Goal: Communication & Community: Answer question/provide support

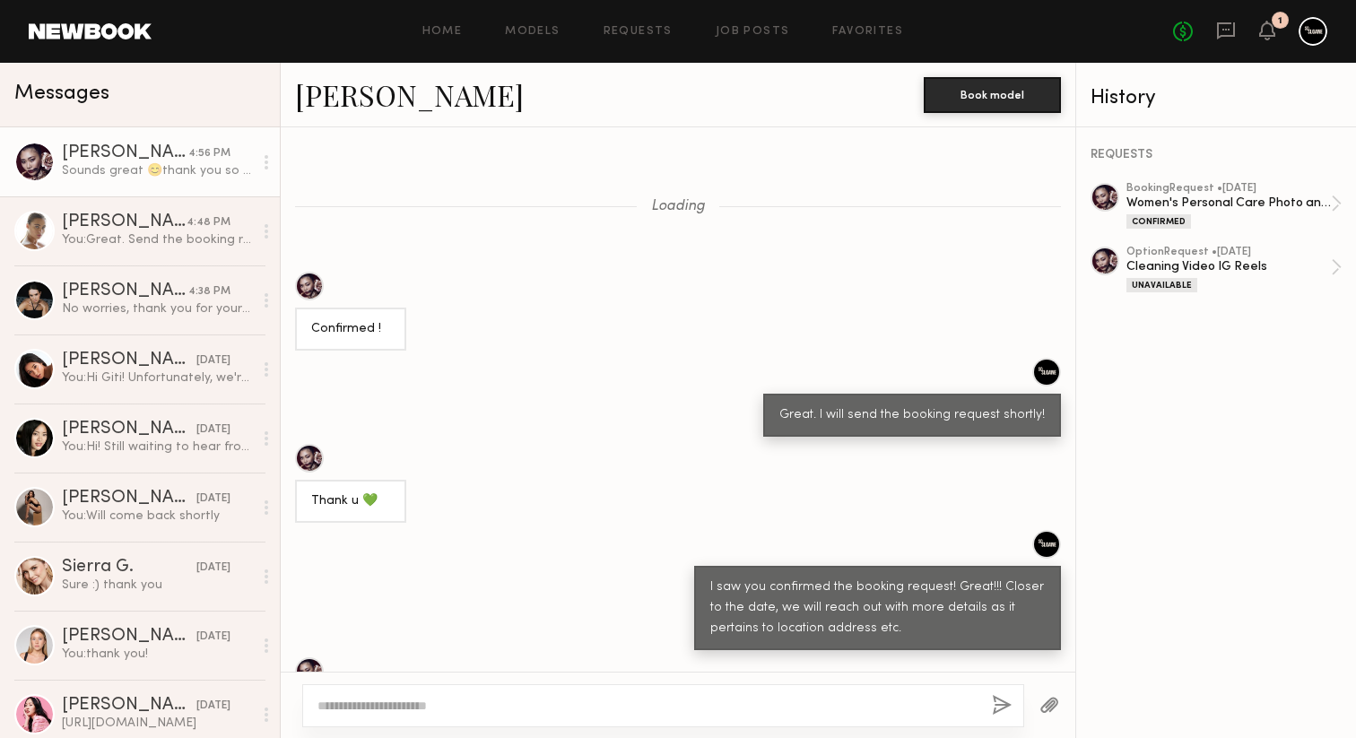
scroll to position [961, 0]
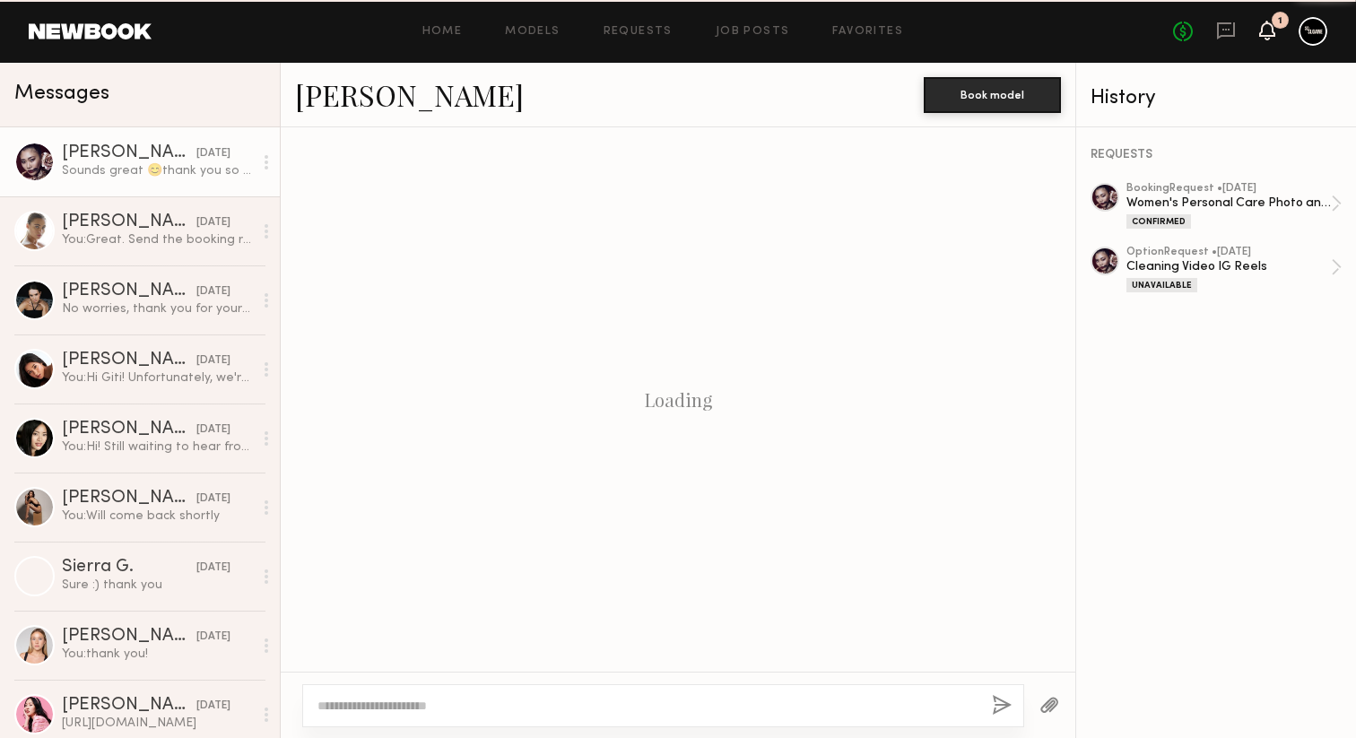
scroll to position [961, 0]
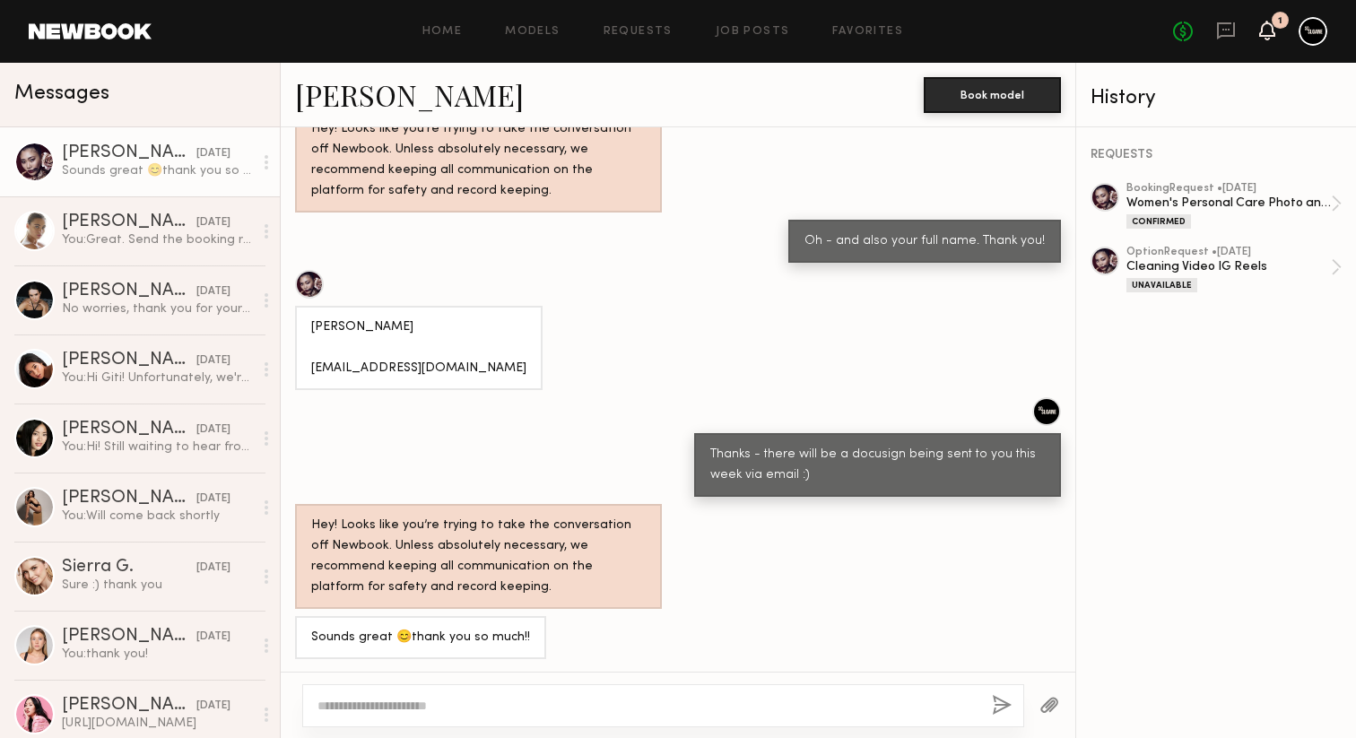
click at [1259, 28] on icon at bounding box center [1267, 31] width 16 height 20
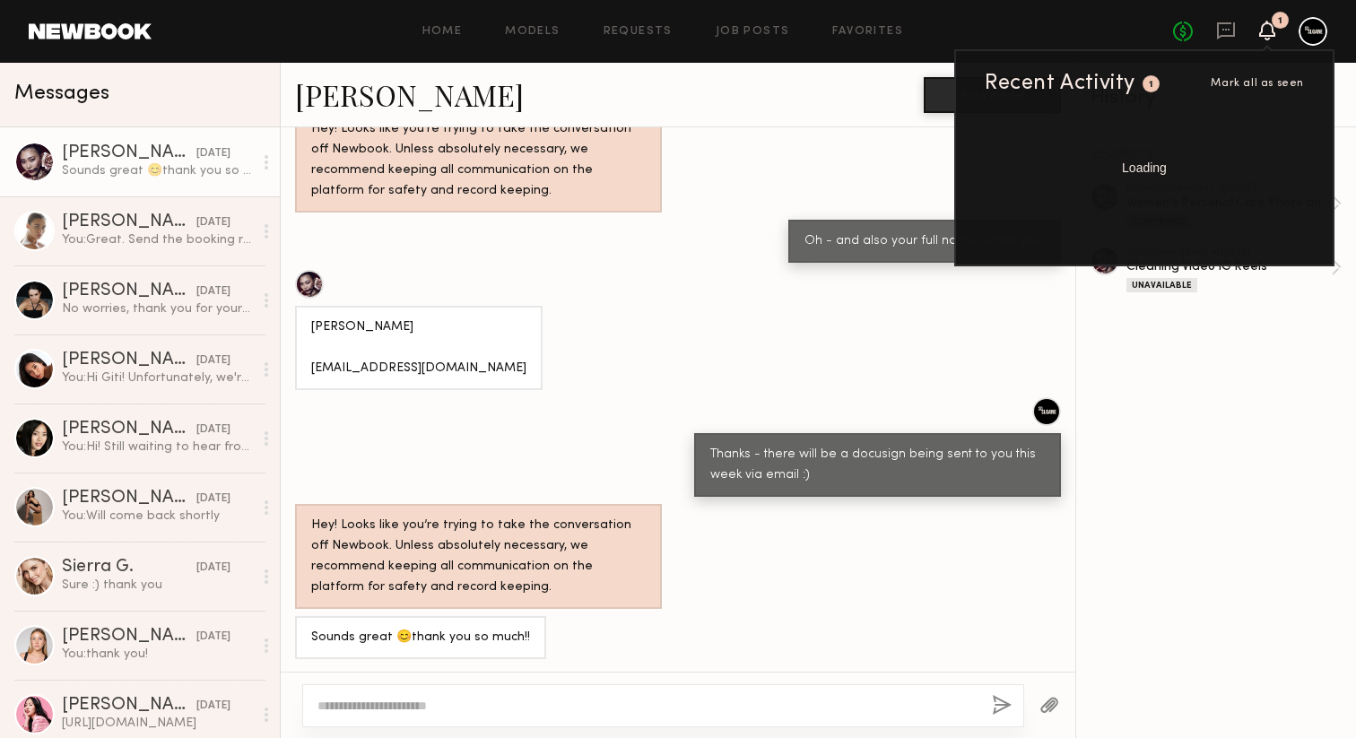
click at [1147, 89] on div "1" at bounding box center [1150, 83] width 17 height 17
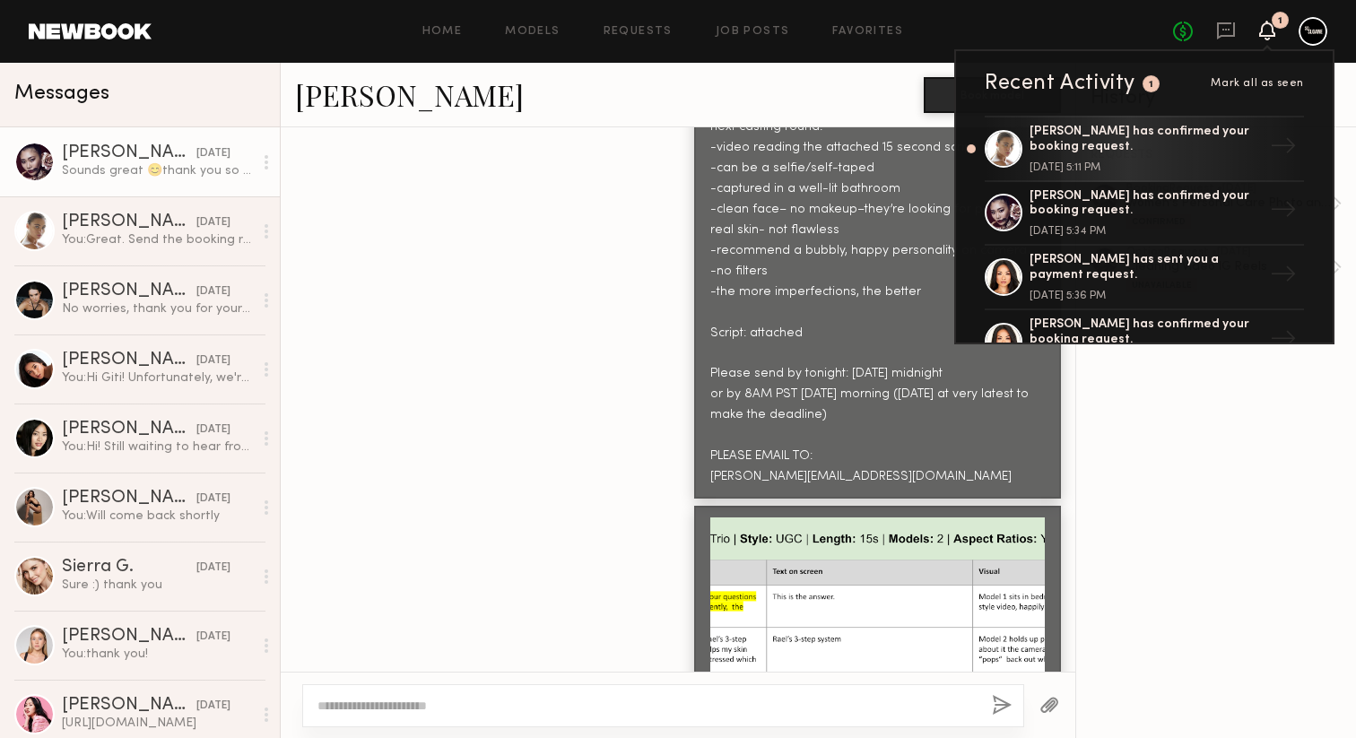
scroll to position [13783, 0]
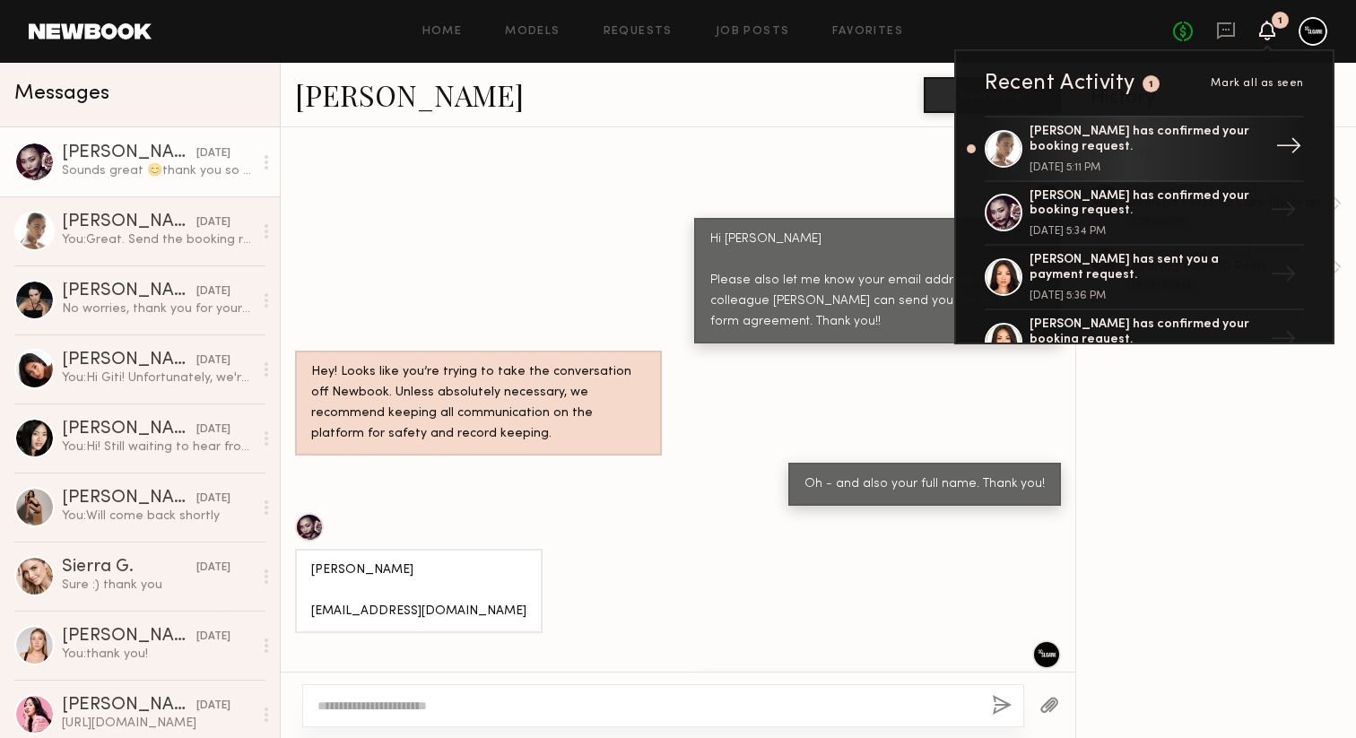
click at [1142, 148] on div "Liv M. has confirmed your booking request." at bounding box center [1145, 140] width 233 height 30
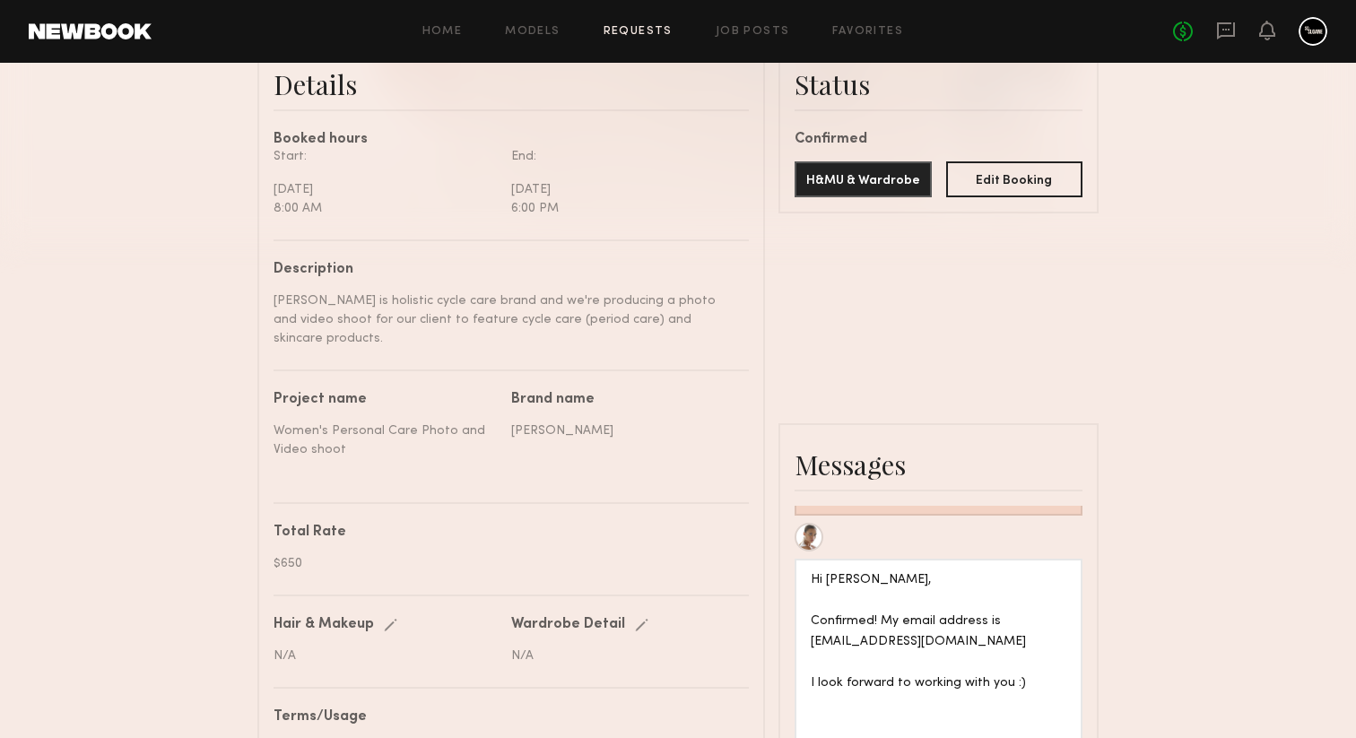
scroll to position [477, 0]
click at [1217, 31] on icon at bounding box center [1226, 30] width 18 height 17
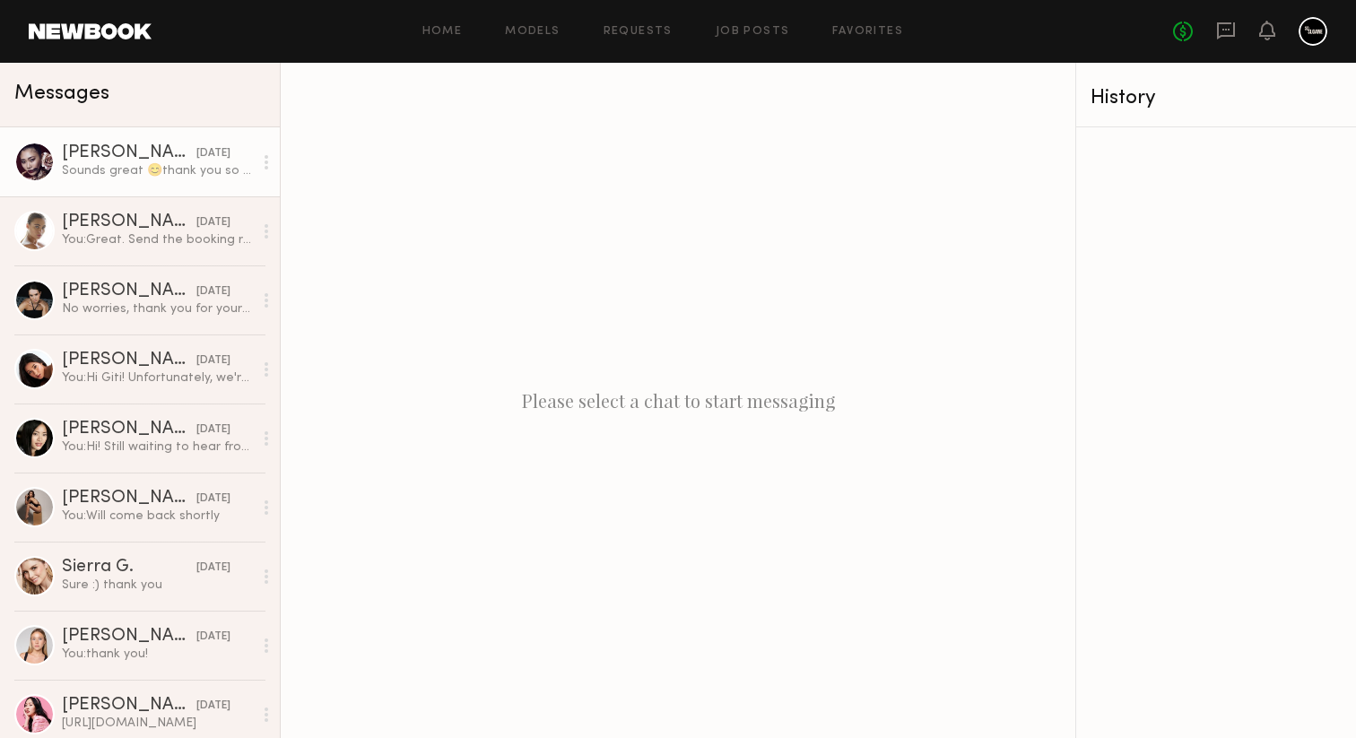
click at [136, 163] on div "Sounds great 😊thank you so much!!" at bounding box center [157, 170] width 191 height 17
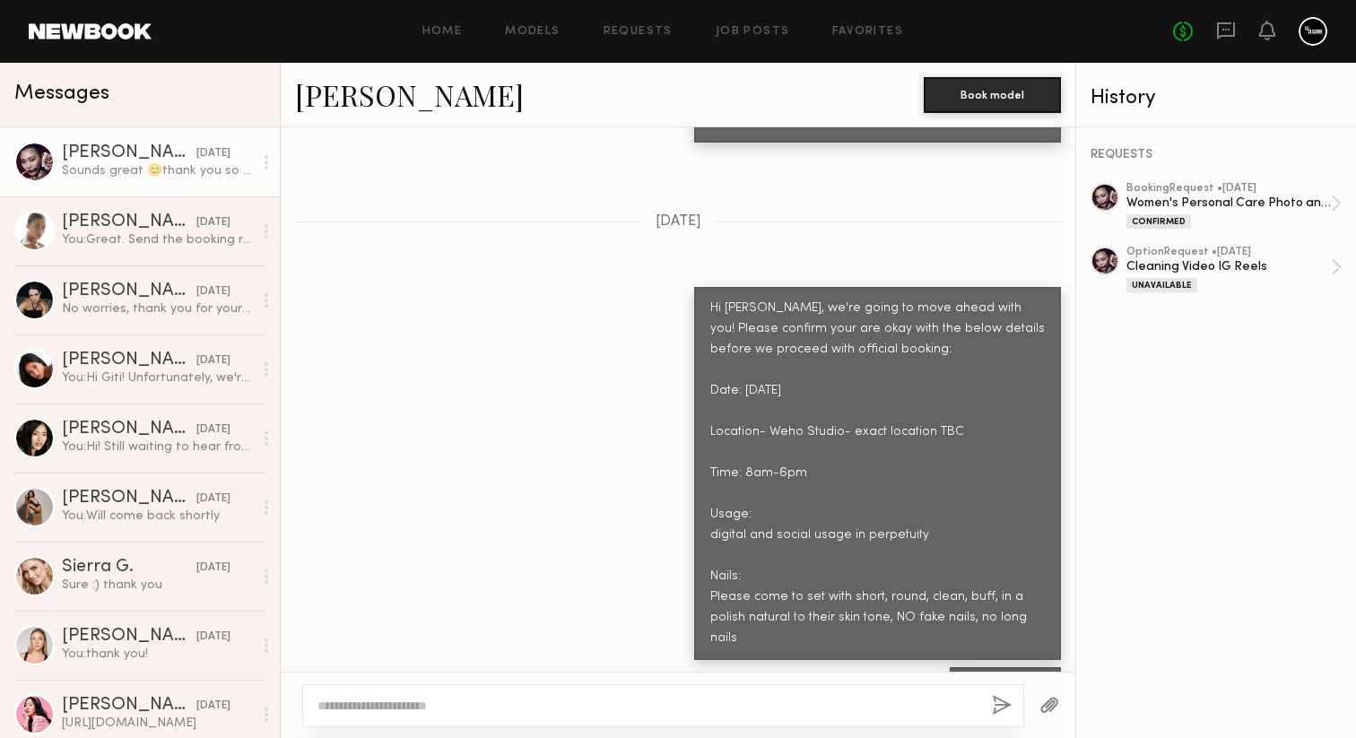
scroll to position [12461, 0]
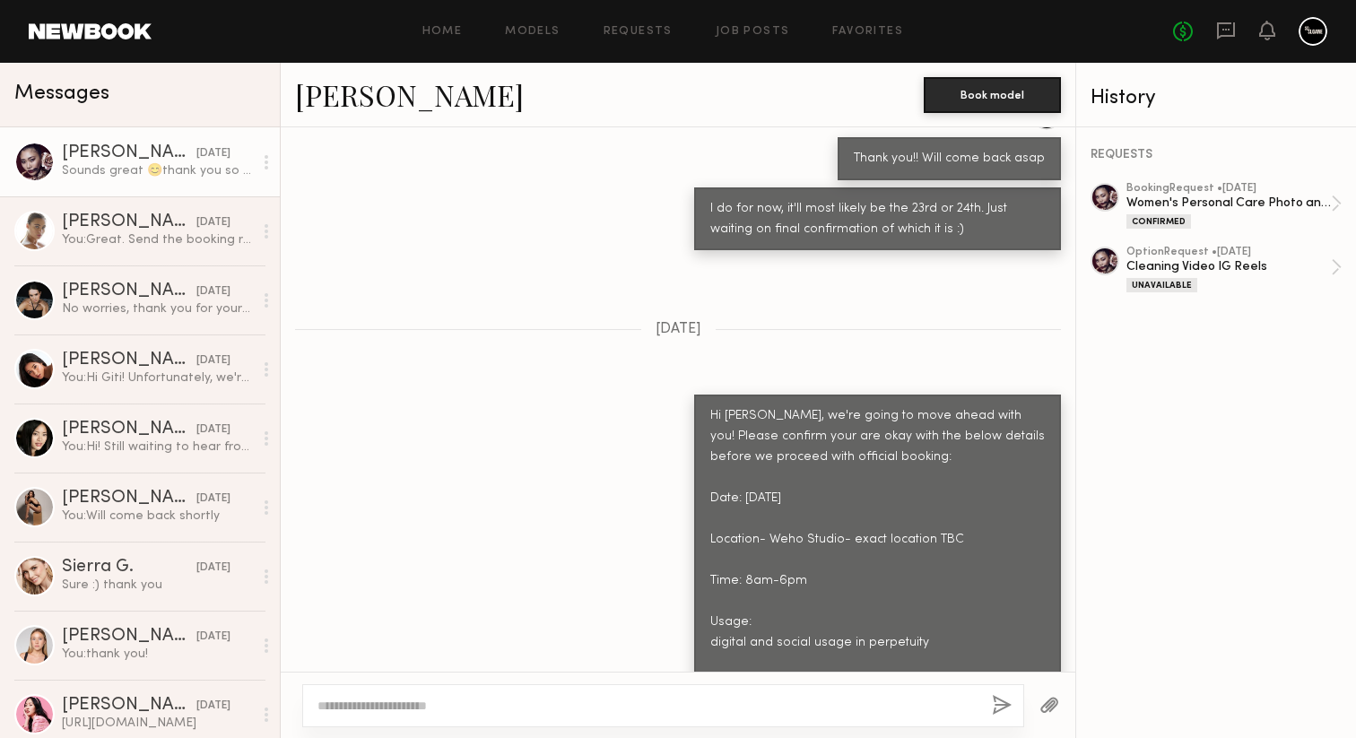
drag, startPoint x: 1008, startPoint y: 502, endPoint x: 709, endPoint y: 476, distance: 299.8
click at [710, 476] on div "Hi Leah, we're going to move ahead with you! Please confirm your are okay with …" at bounding box center [877, 581] width 334 height 350
copy div "Please come to set with short, round, clean, buff, in a polish natural to their…"
click at [1264, 38] on icon at bounding box center [1266, 39] width 5 height 3
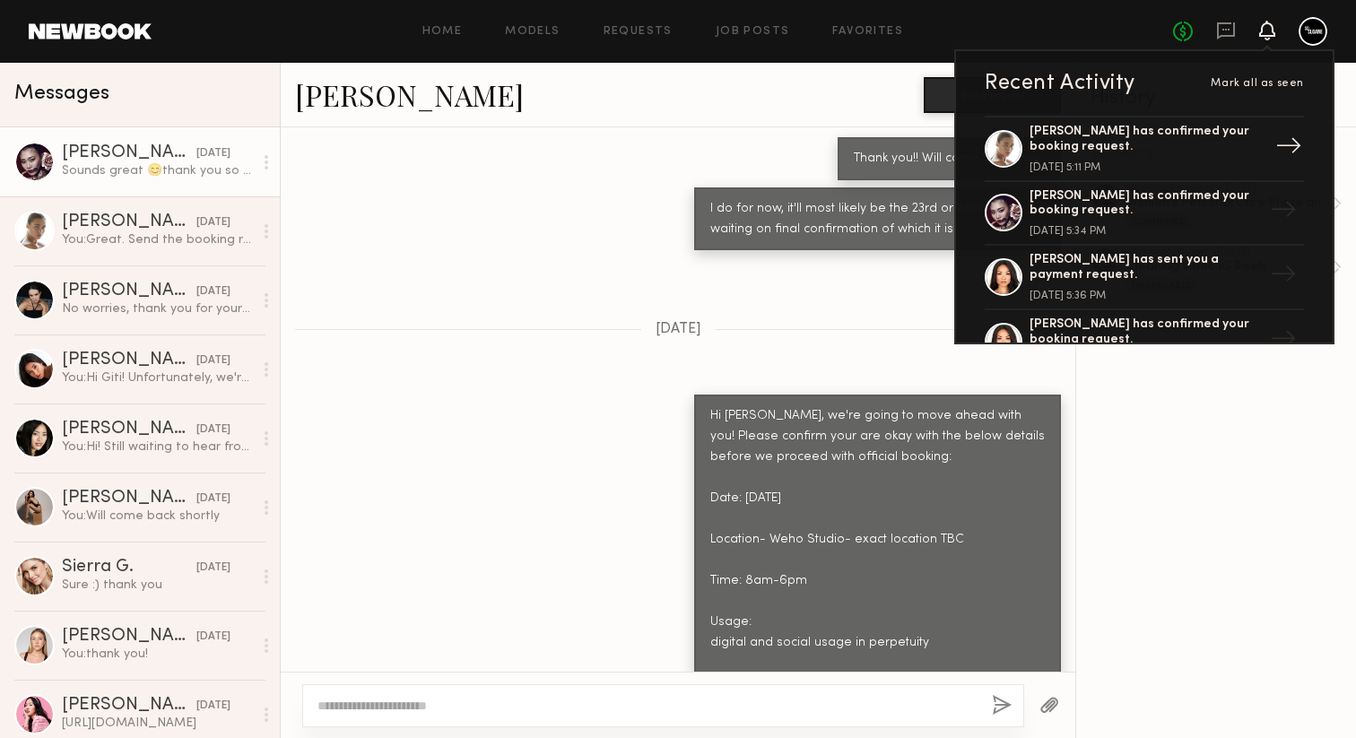
click at [1188, 135] on div "Liv M. has confirmed your booking request." at bounding box center [1145, 140] width 233 height 30
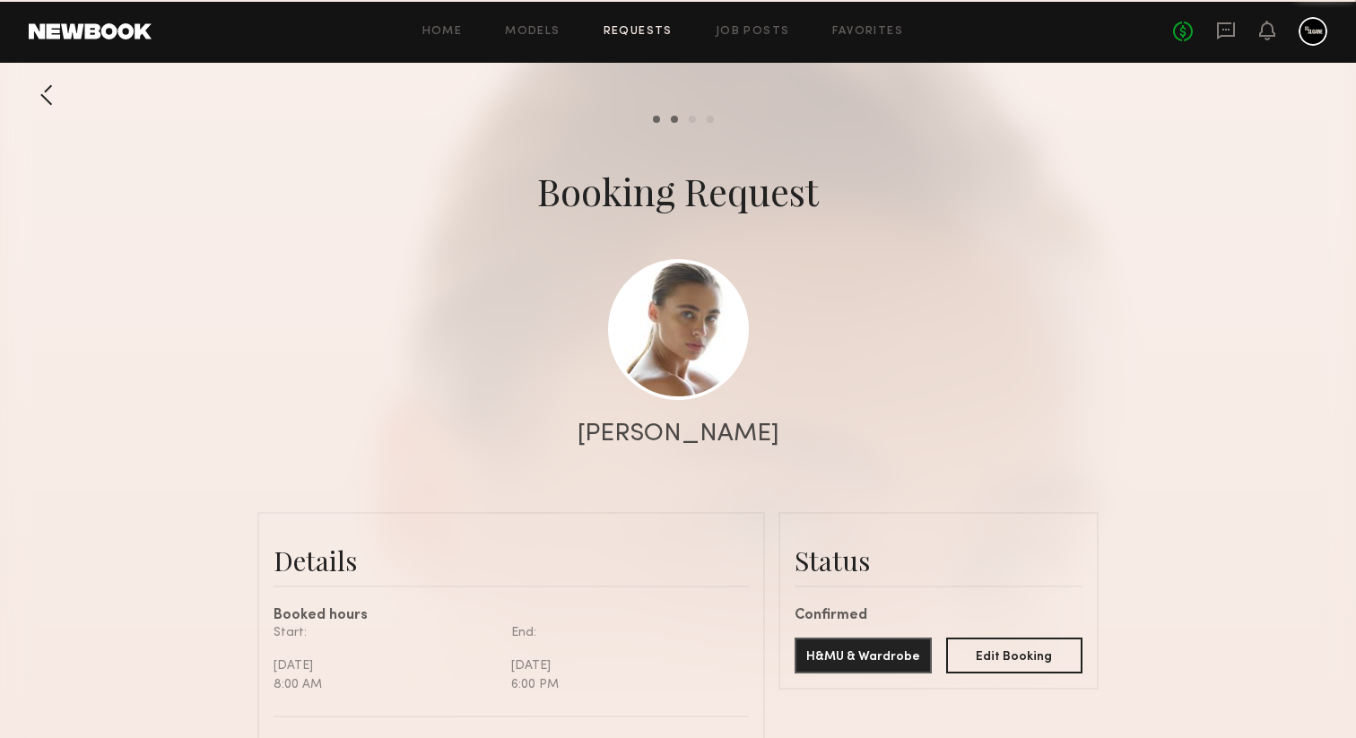
scroll to position [1830, 0]
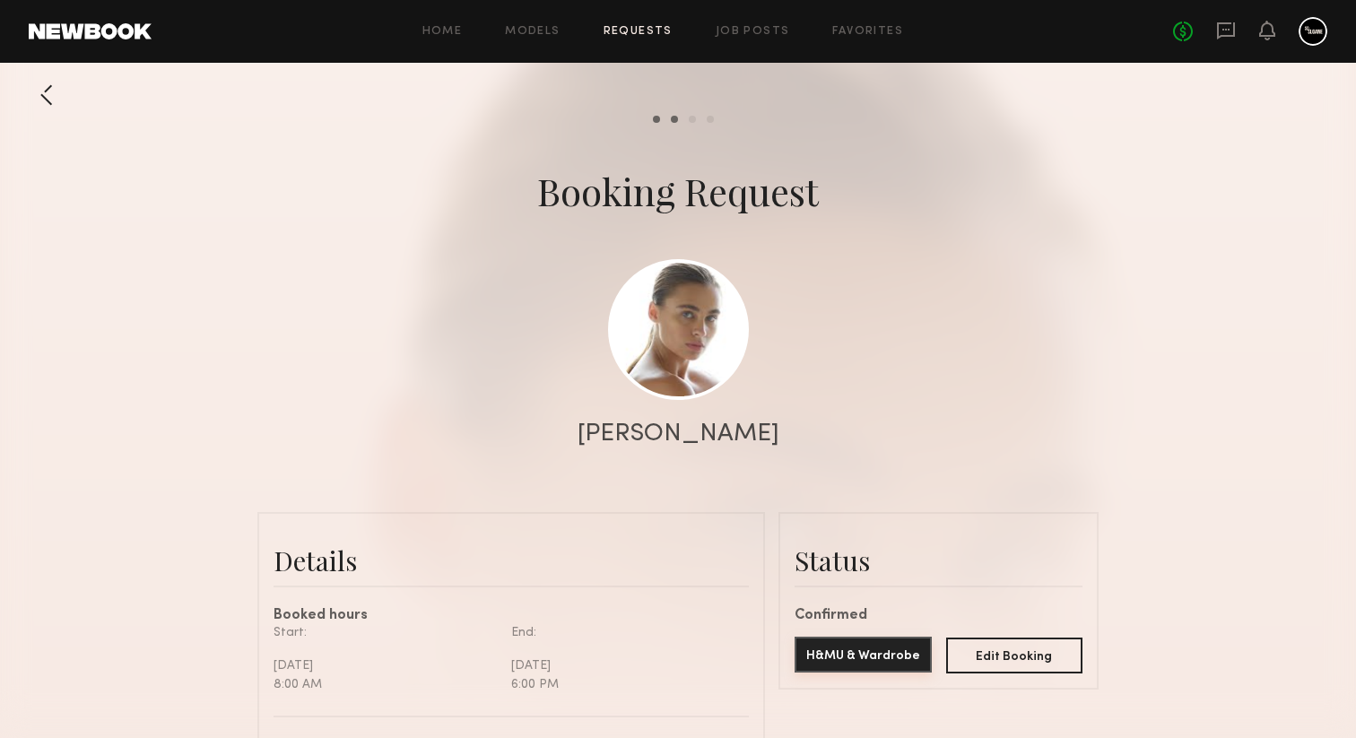
click at [896, 644] on button "H&MU & Wardrobe" at bounding box center [863, 655] width 137 height 36
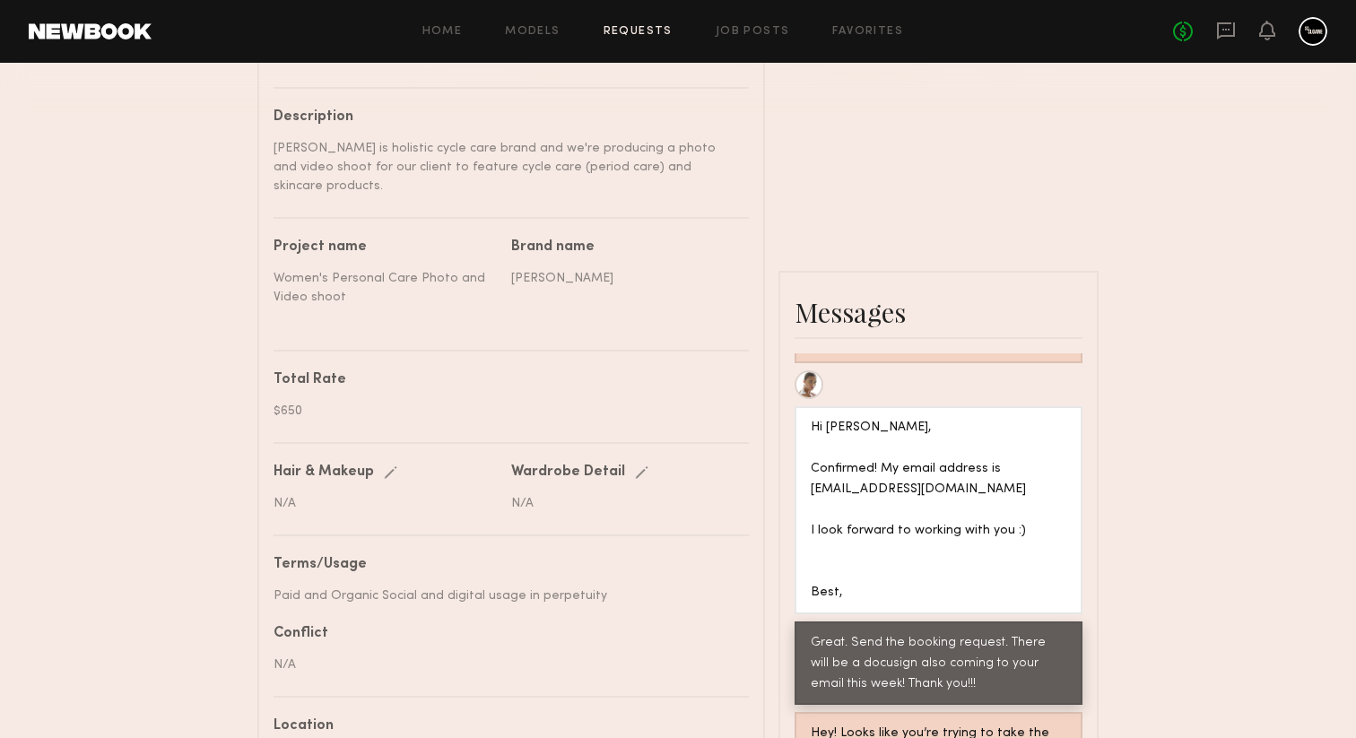
scroll to position [599, 0]
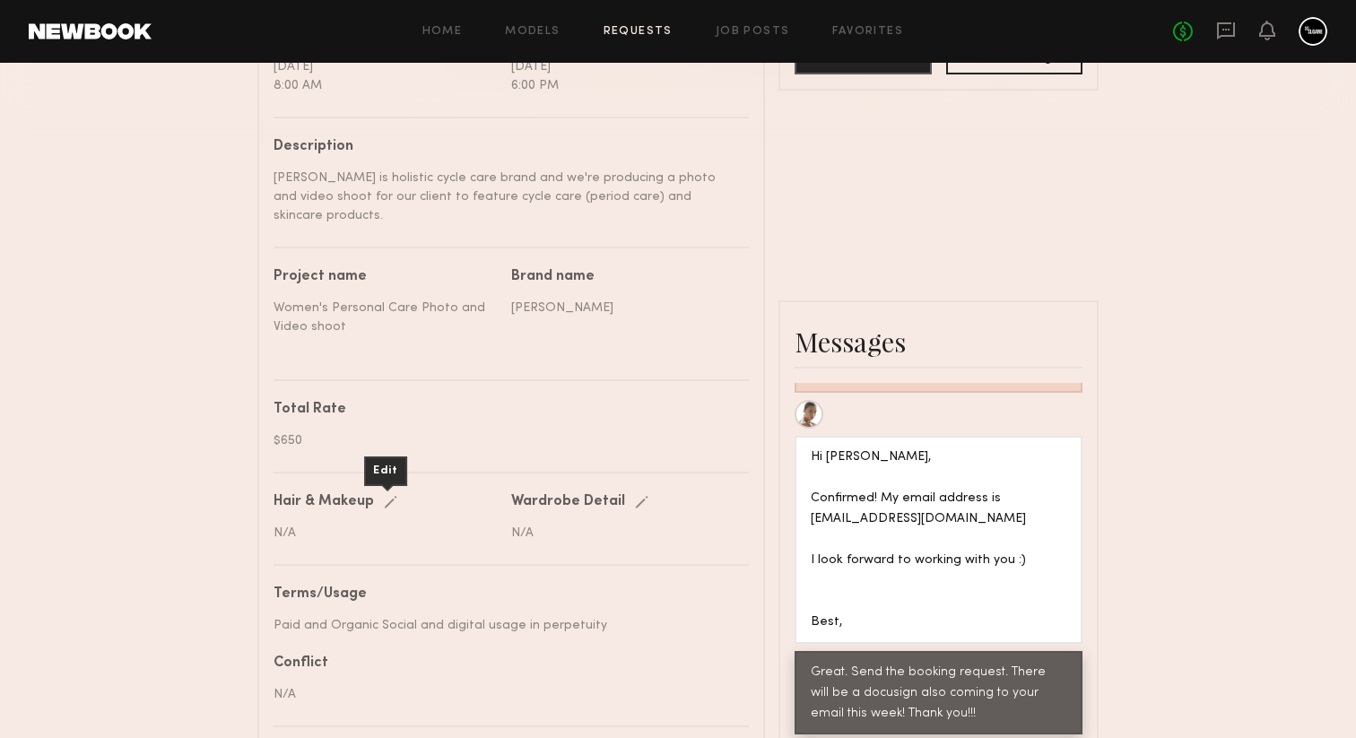
click at [388, 496] on div "Edit" at bounding box center [394, 502] width 21 height 13
click at [378, 524] on label at bounding box center [388, 531] width 228 height 15
click at [378, 525] on input "text" at bounding box center [388, 533] width 228 height 17
paste input "**********"
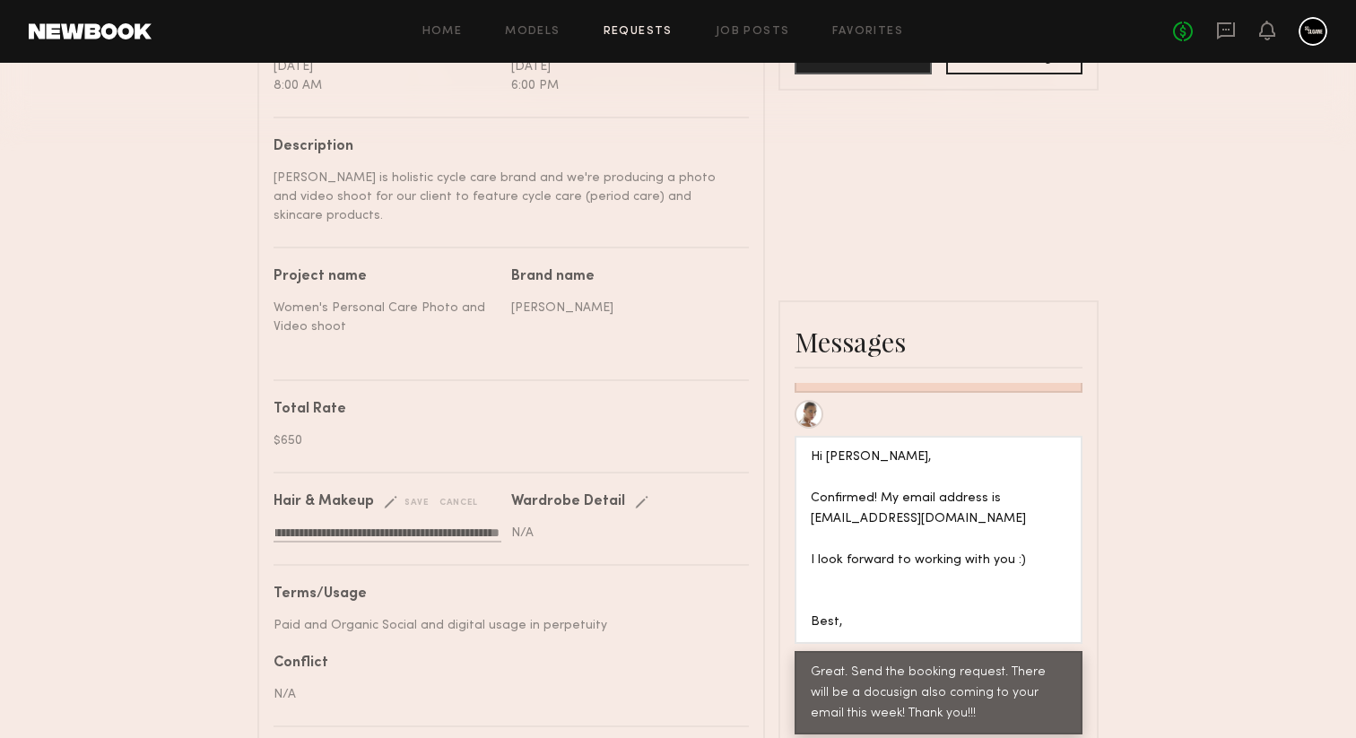
type input "**********"
click at [585, 562] on nb-booking-request-details "**********" at bounding box center [511, 541] width 475 height 92
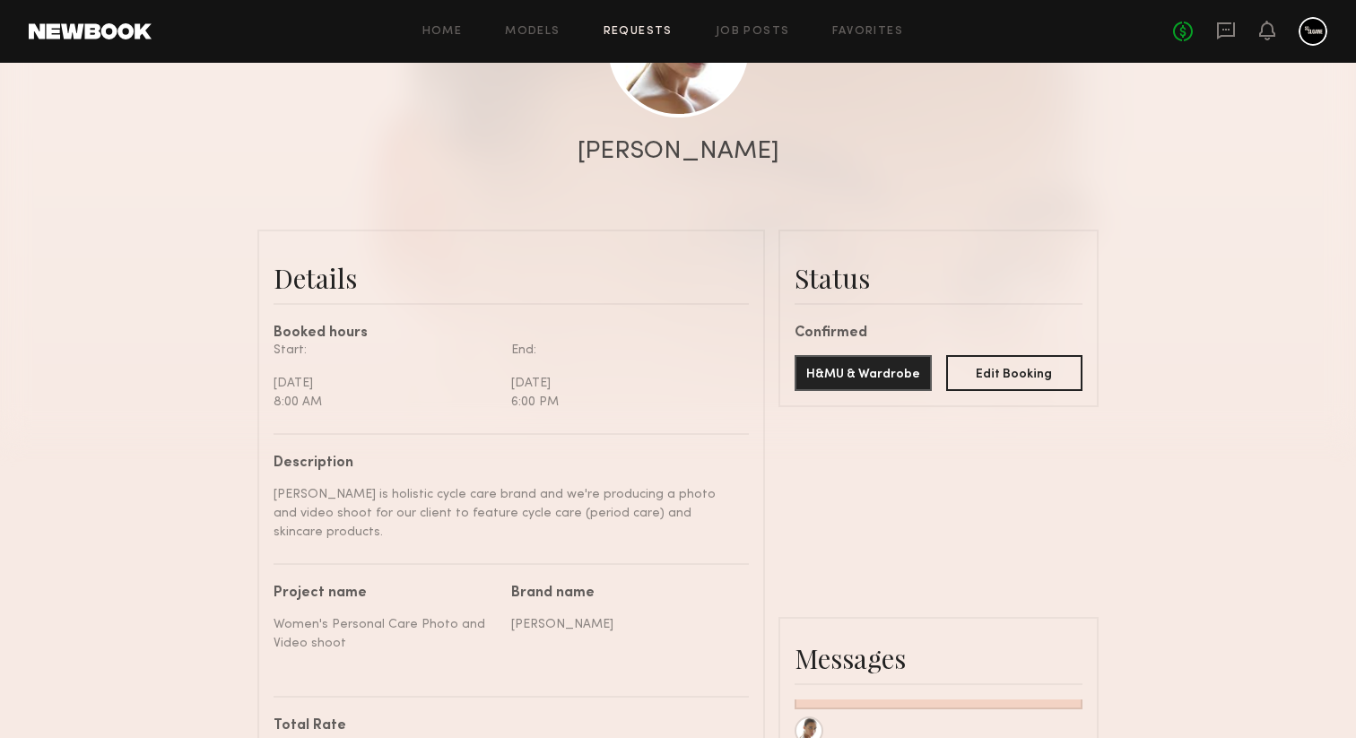
scroll to position [7, 0]
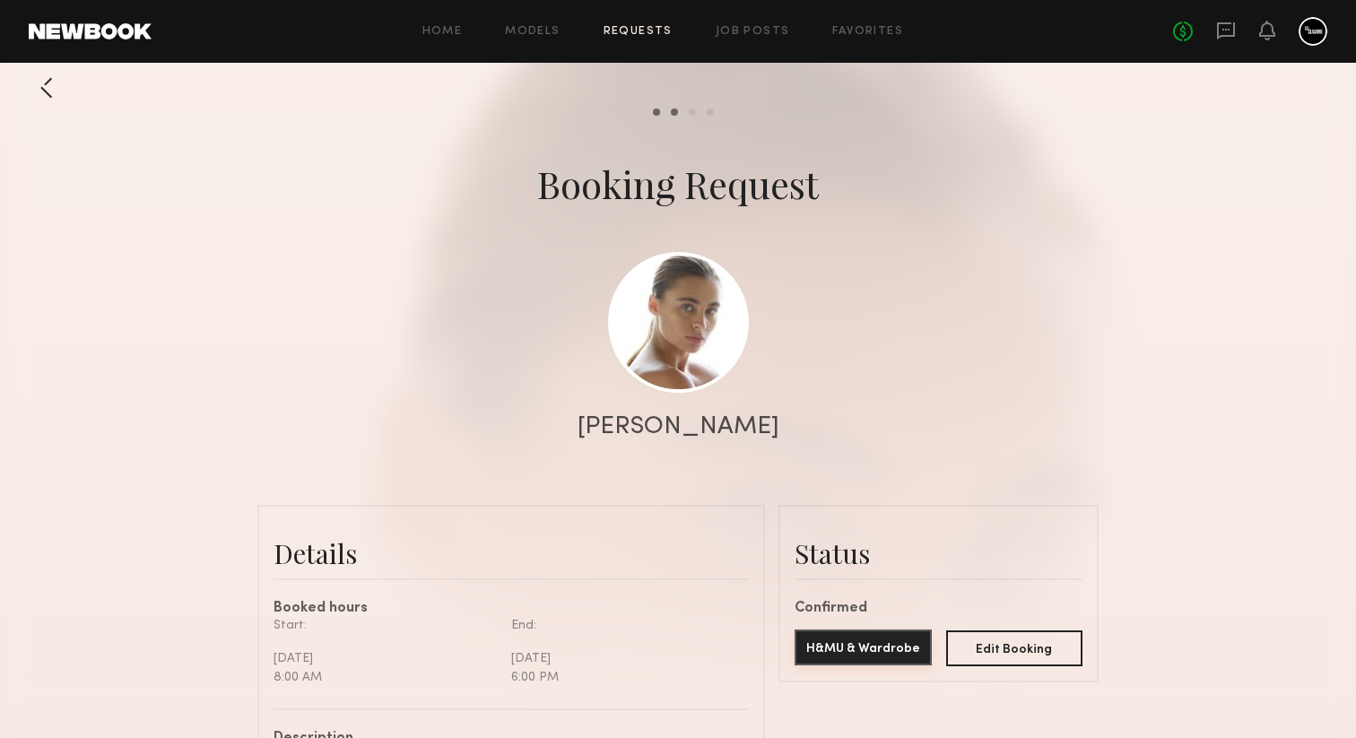
click at [882, 665] on common-button "H&MU & Wardrobe" at bounding box center [863, 648] width 137 height 36
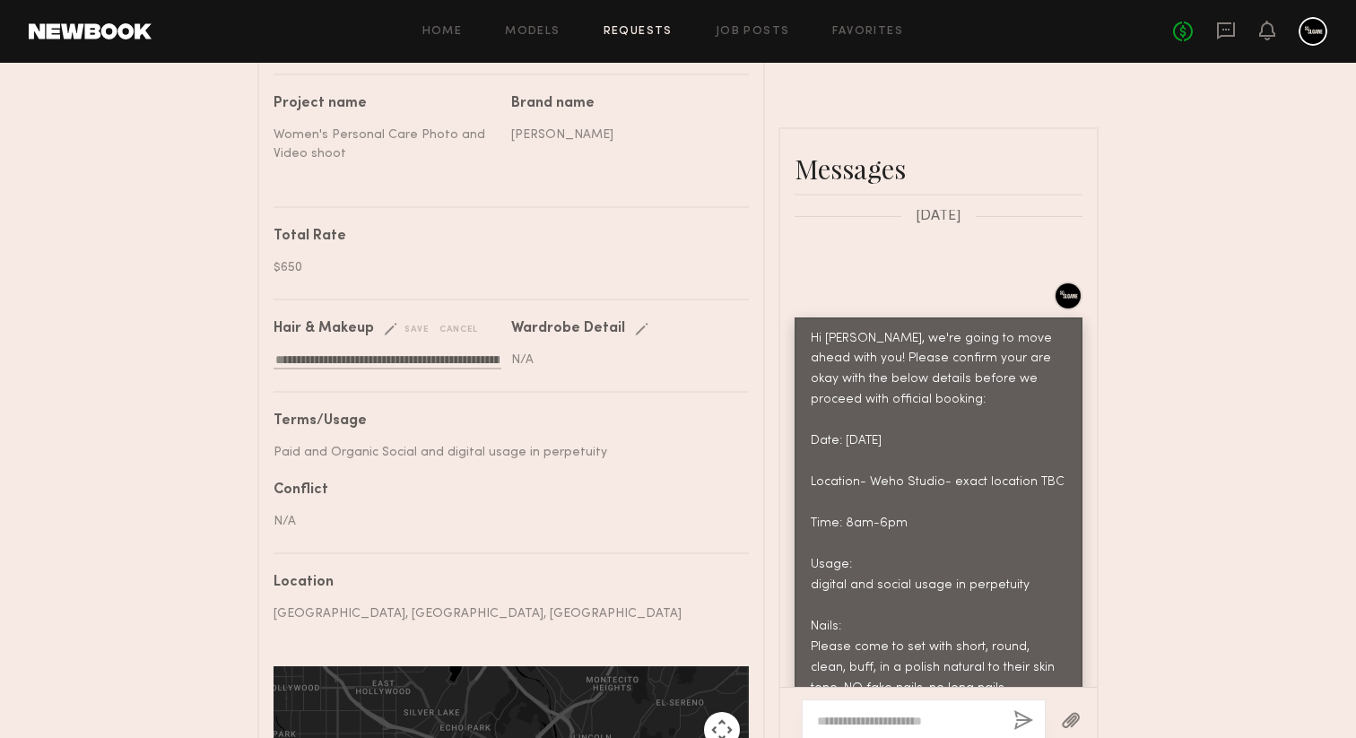
scroll to position [932, 0]
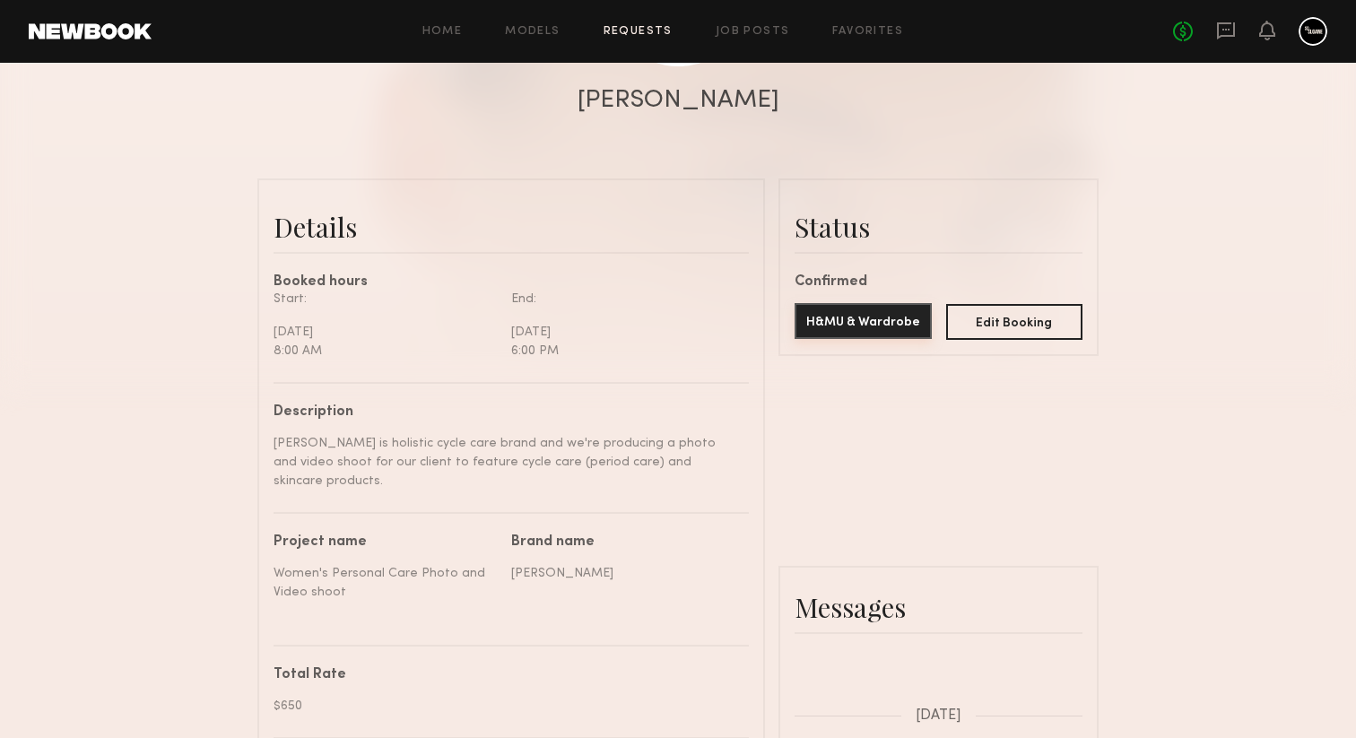
click at [878, 313] on button "H&MU & Wardrobe" at bounding box center [863, 321] width 137 height 36
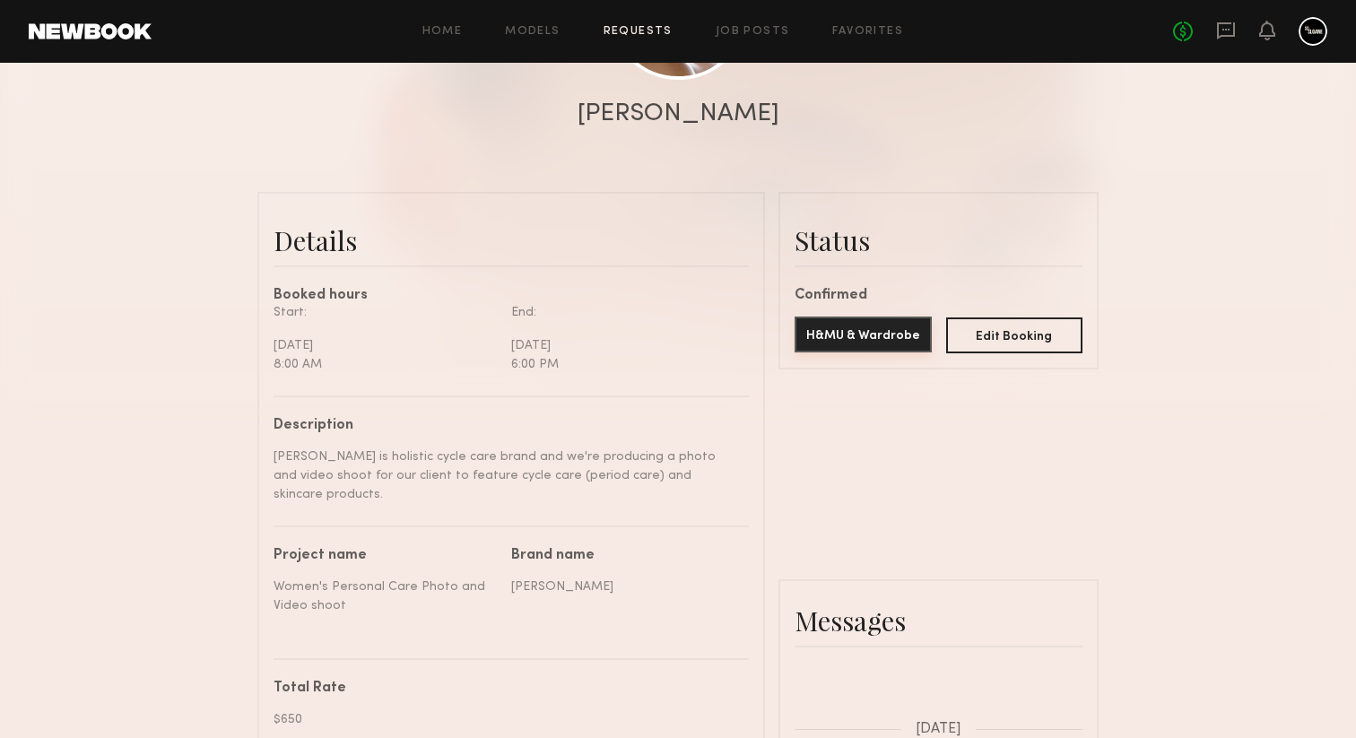
scroll to position [0, 0]
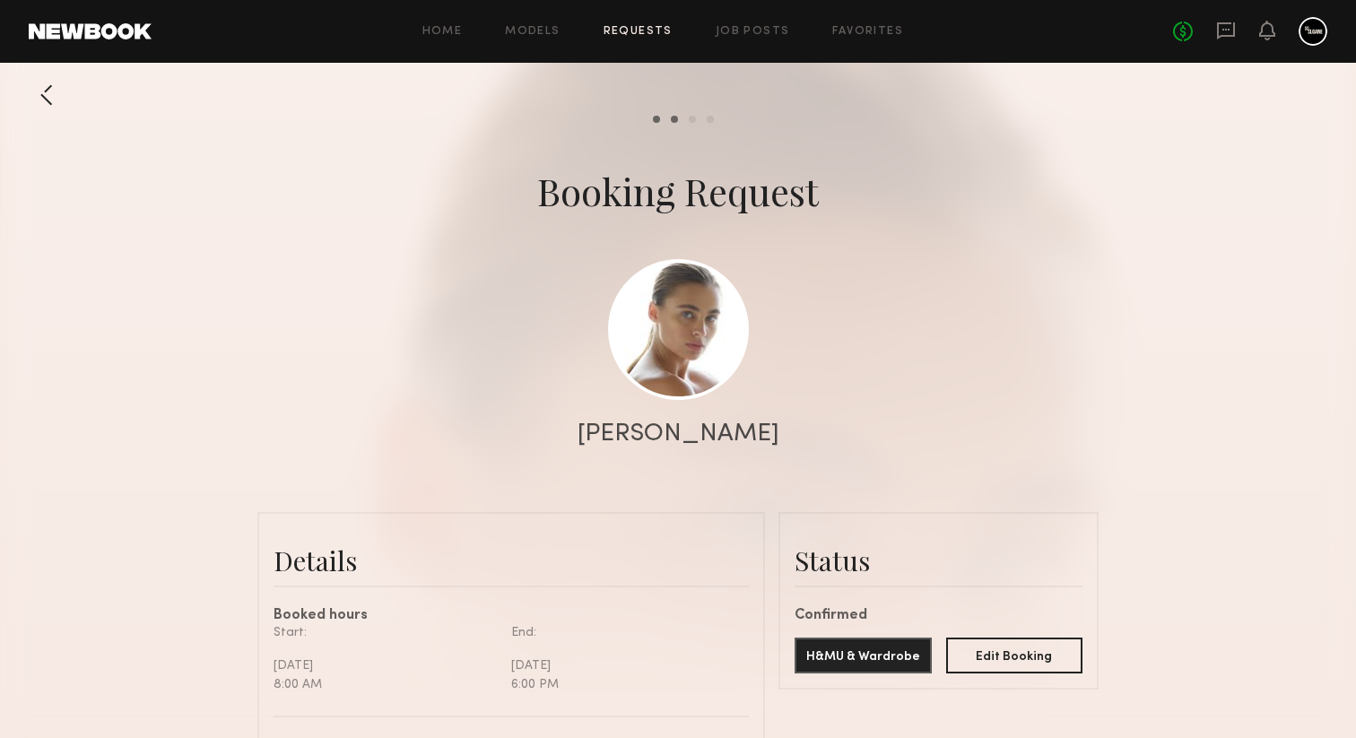
click at [869, 406] on div at bounding box center [678, 358] width 1356 height 717
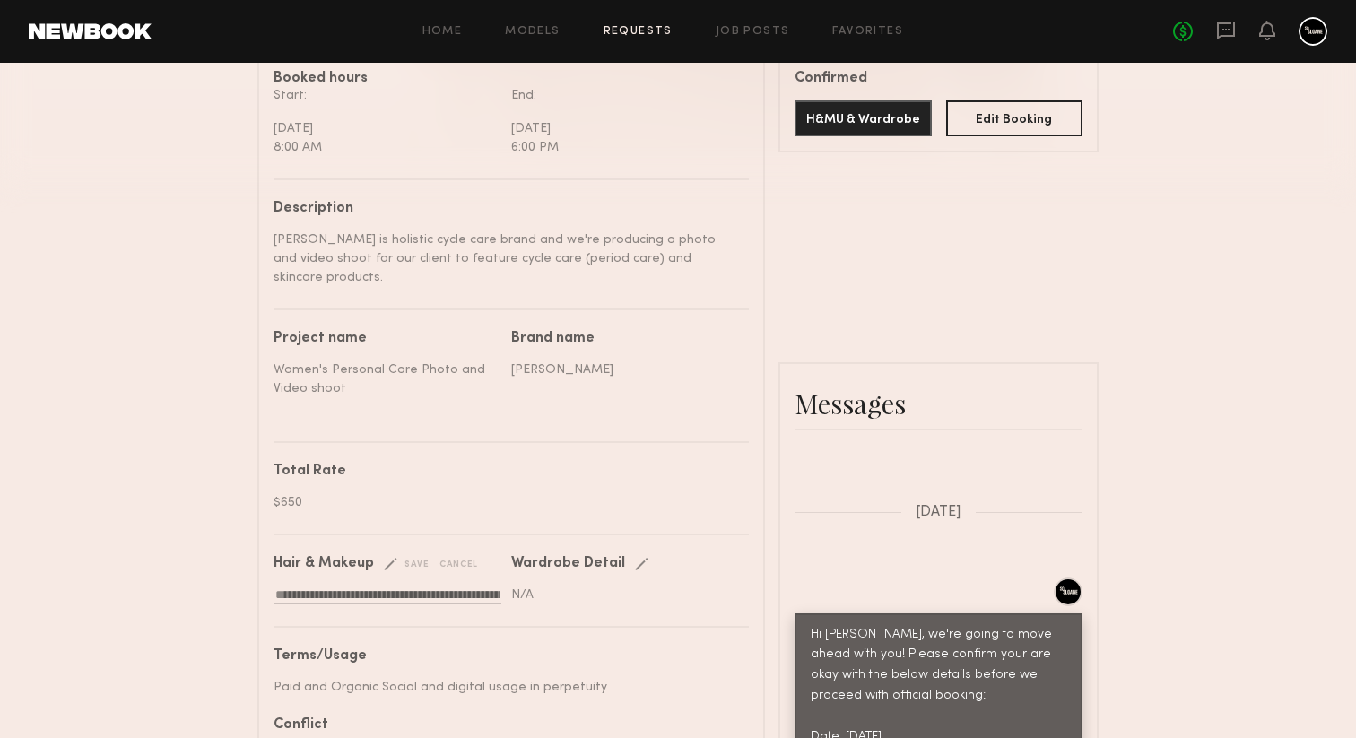
scroll to position [542, 0]
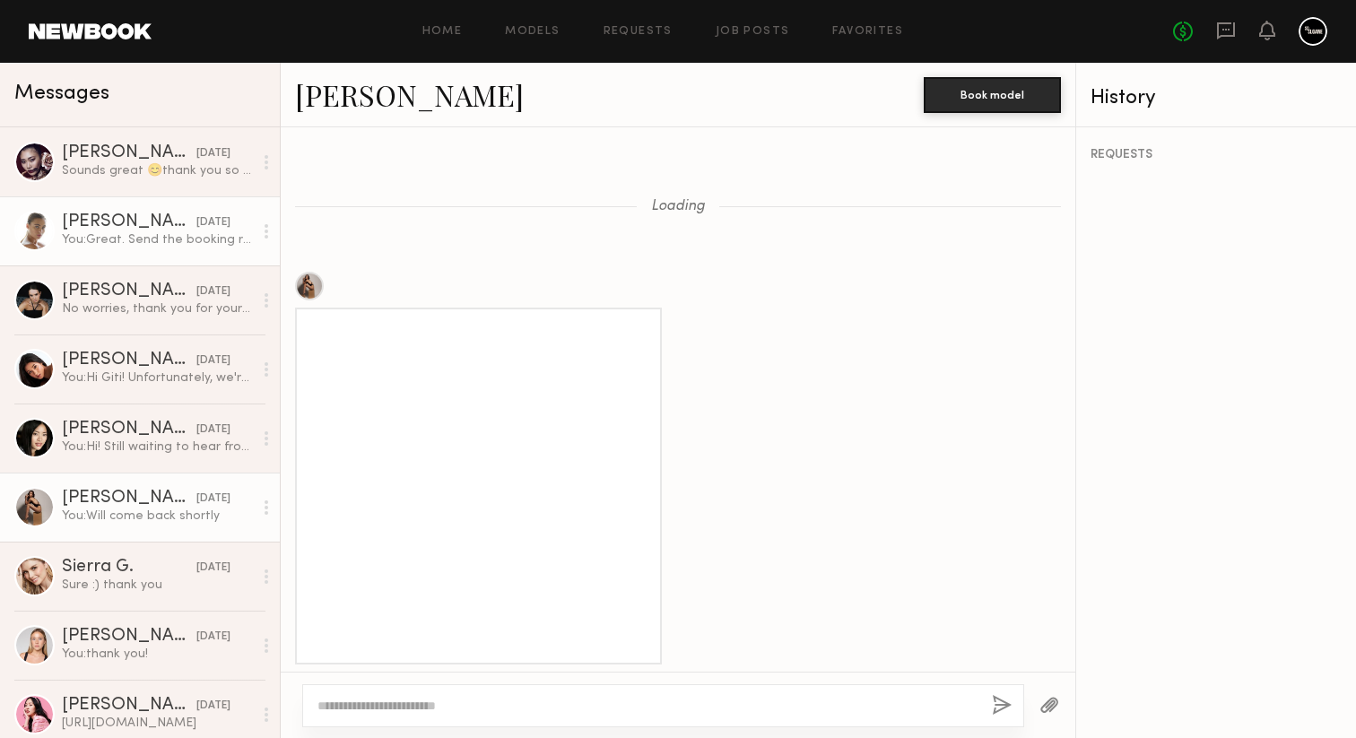
scroll to position [2358, 0]
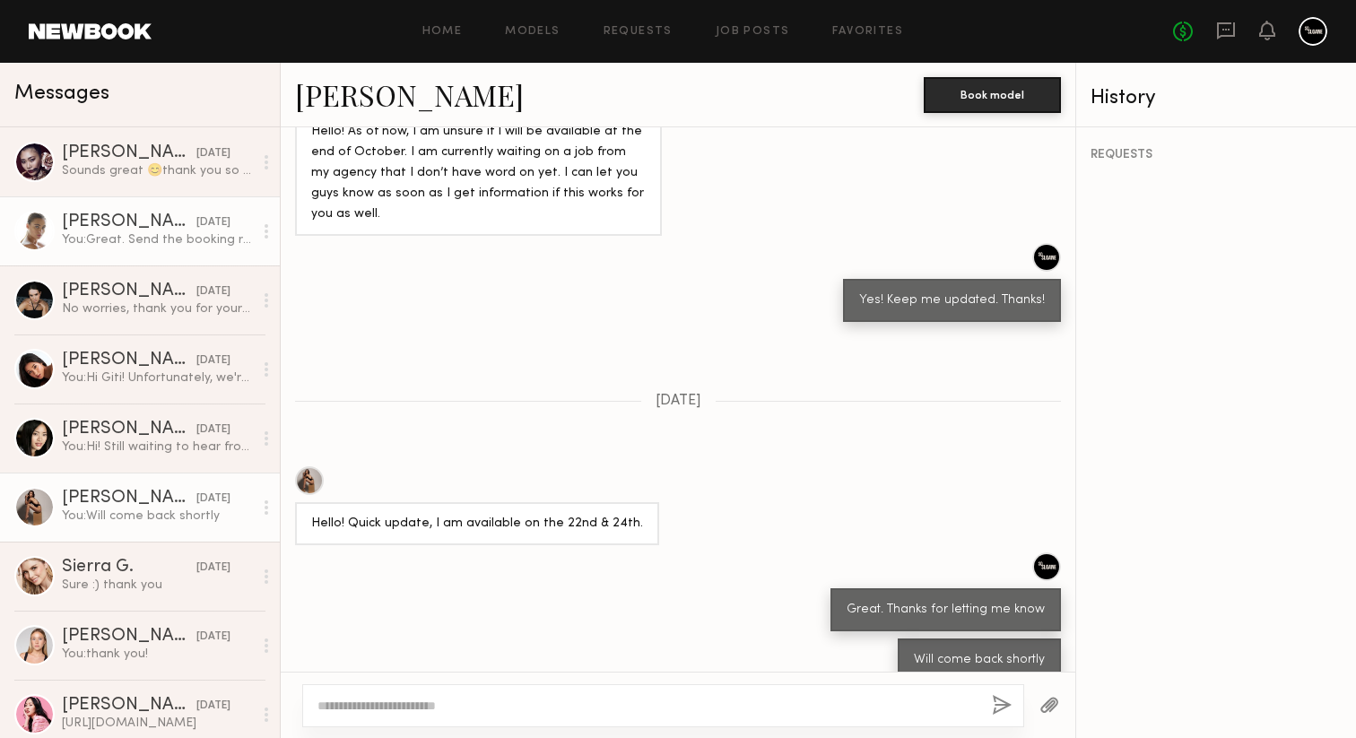
click at [210, 223] on div "yesterday" at bounding box center [213, 222] width 34 height 17
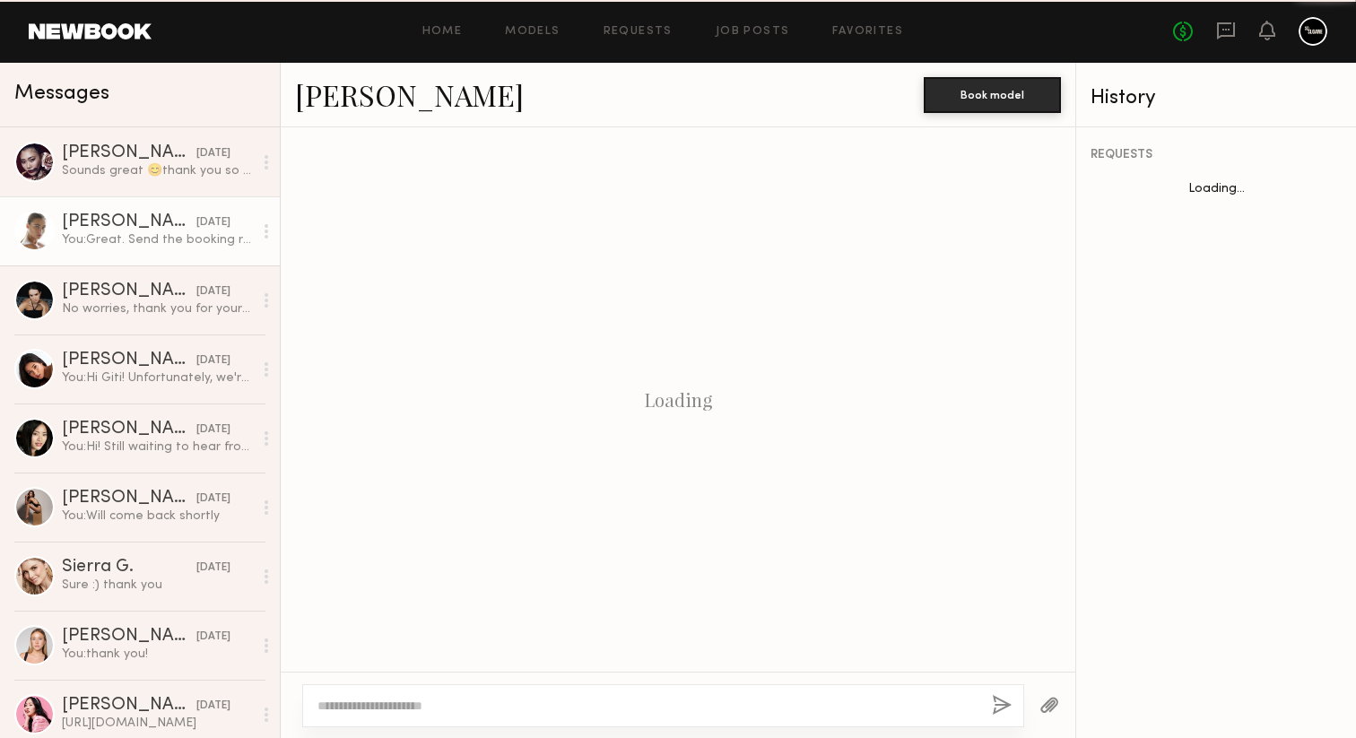
scroll to position [1677, 0]
click at [339, 109] on link "Liv M." at bounding box center [409, 94] width 229 height 39
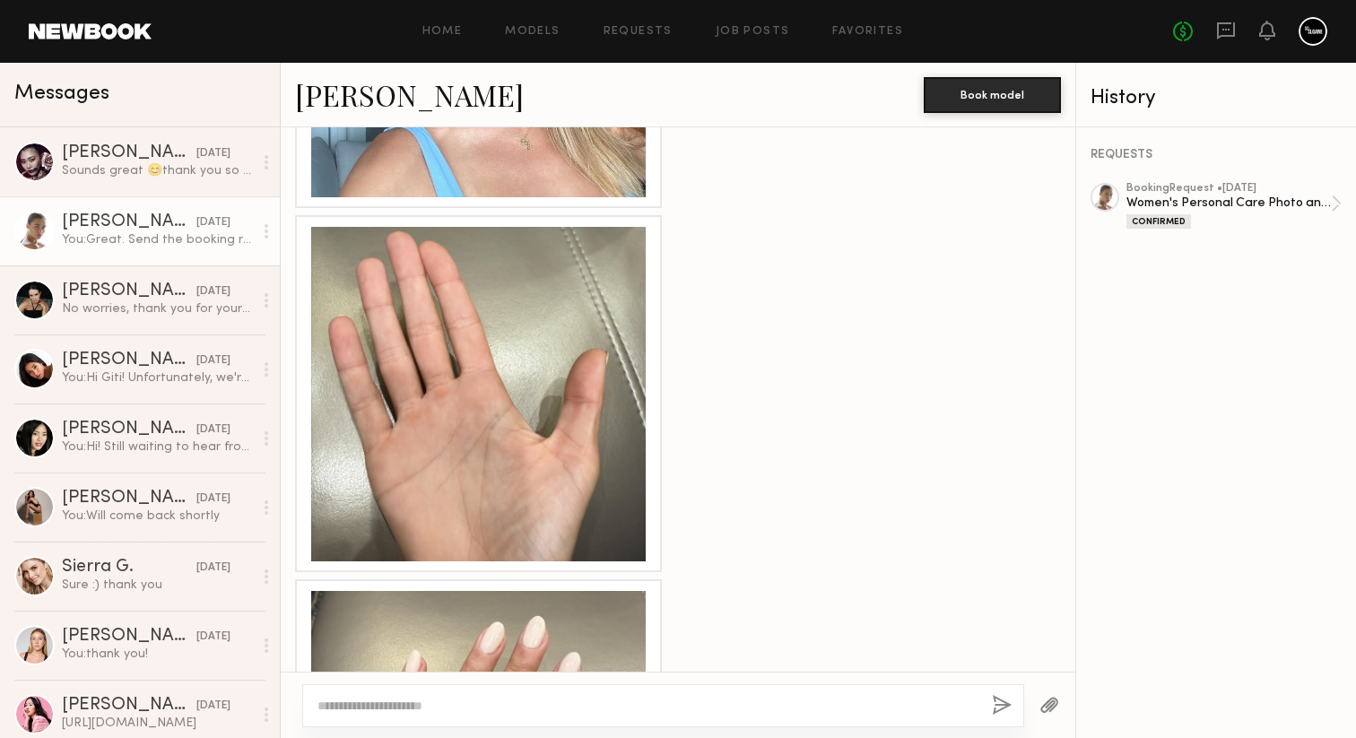
scroll to position [4601, 0]
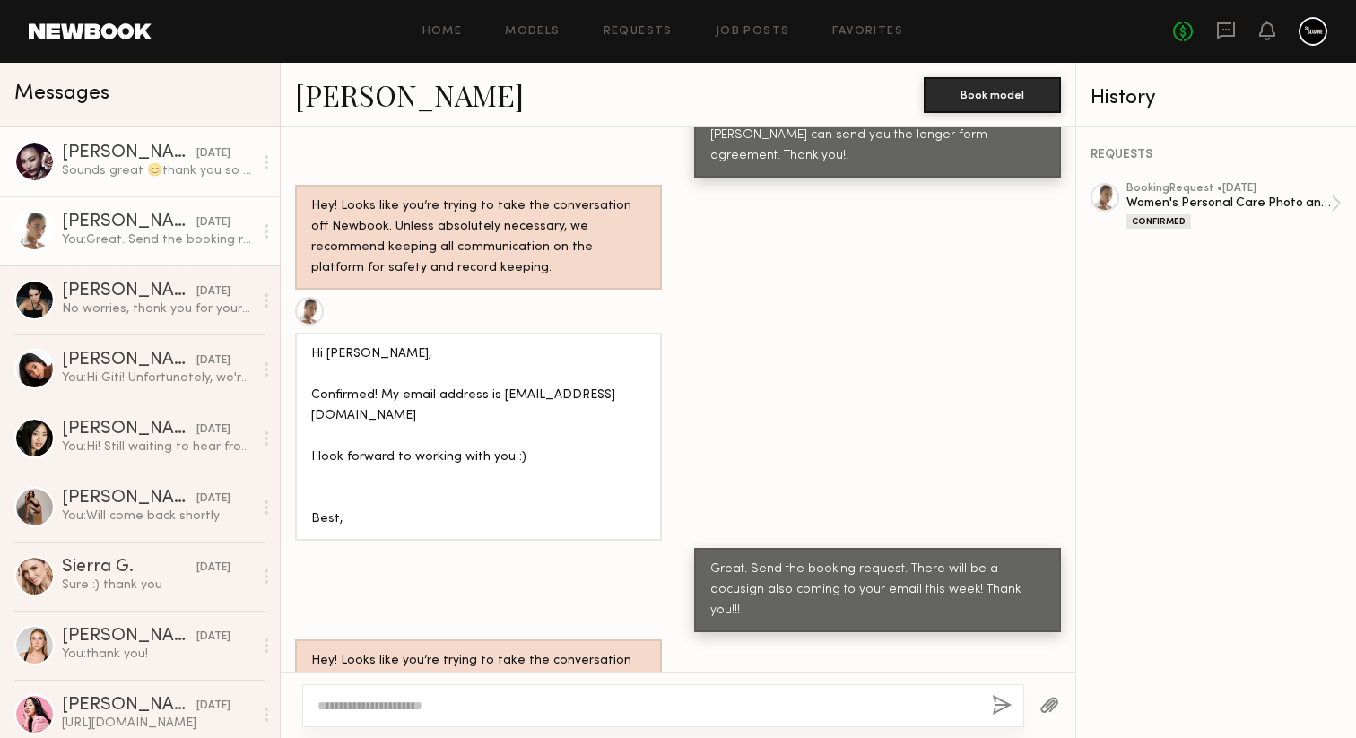
click at [161, 181] on link "Leah K. yesterday Sounds great 😊thank you so much!!" at bounding box center [140, 161] width 280 height 69
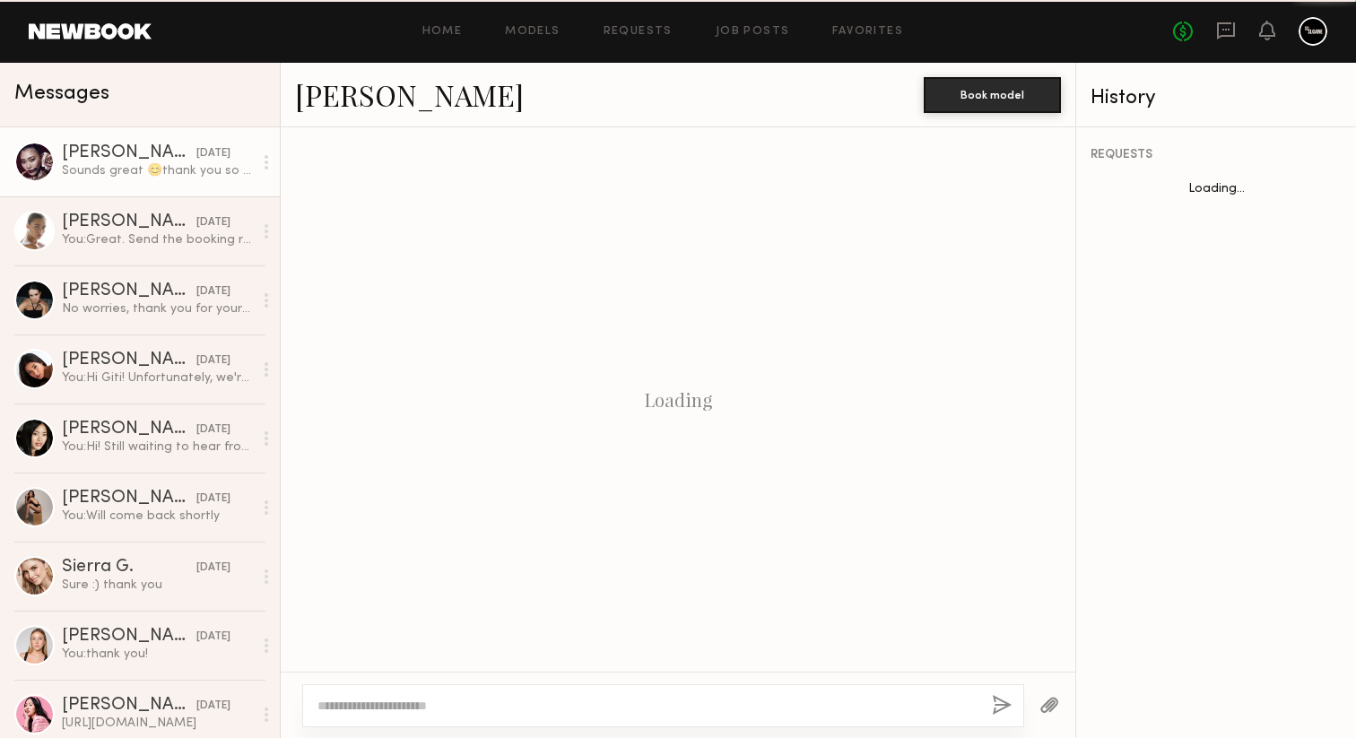
scroll to position [961, 0]
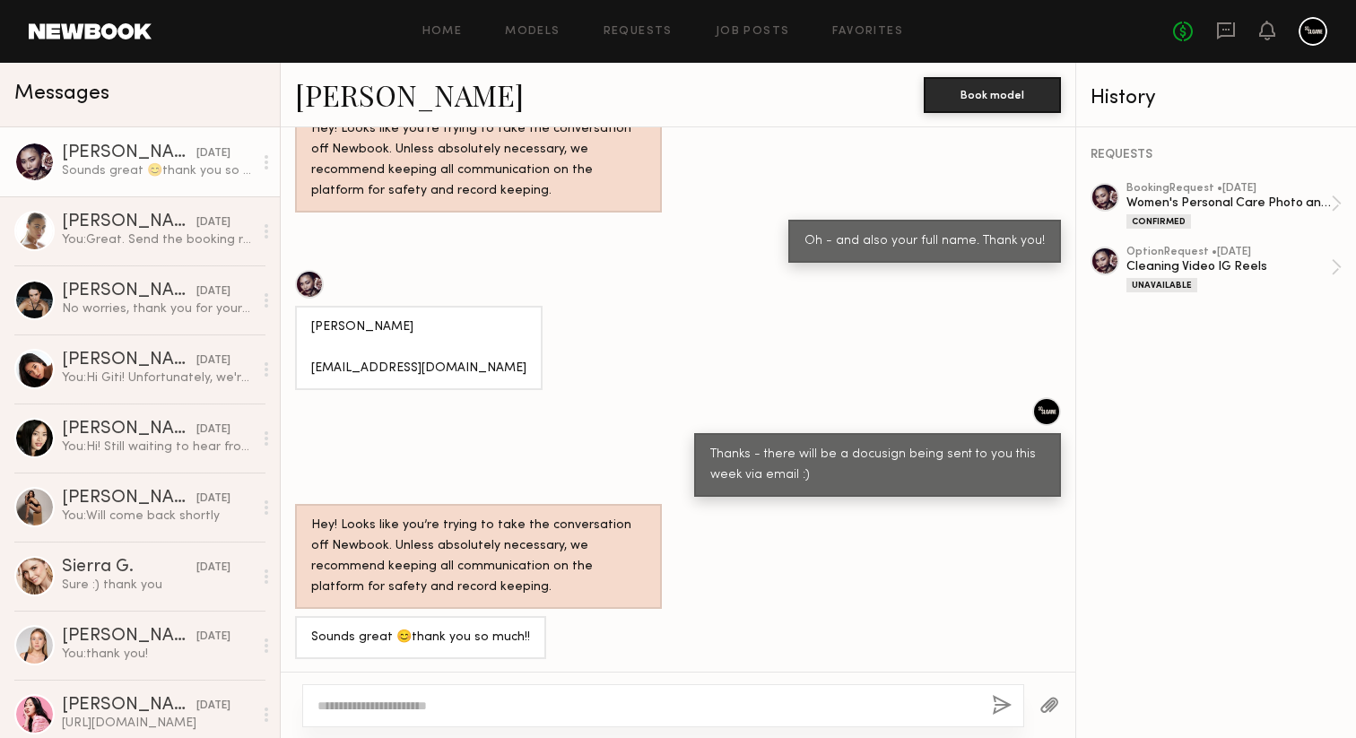
click at [361, 99] on link "[PERSON_NAME]" at bounding box center [409, 94] width 229 height 39
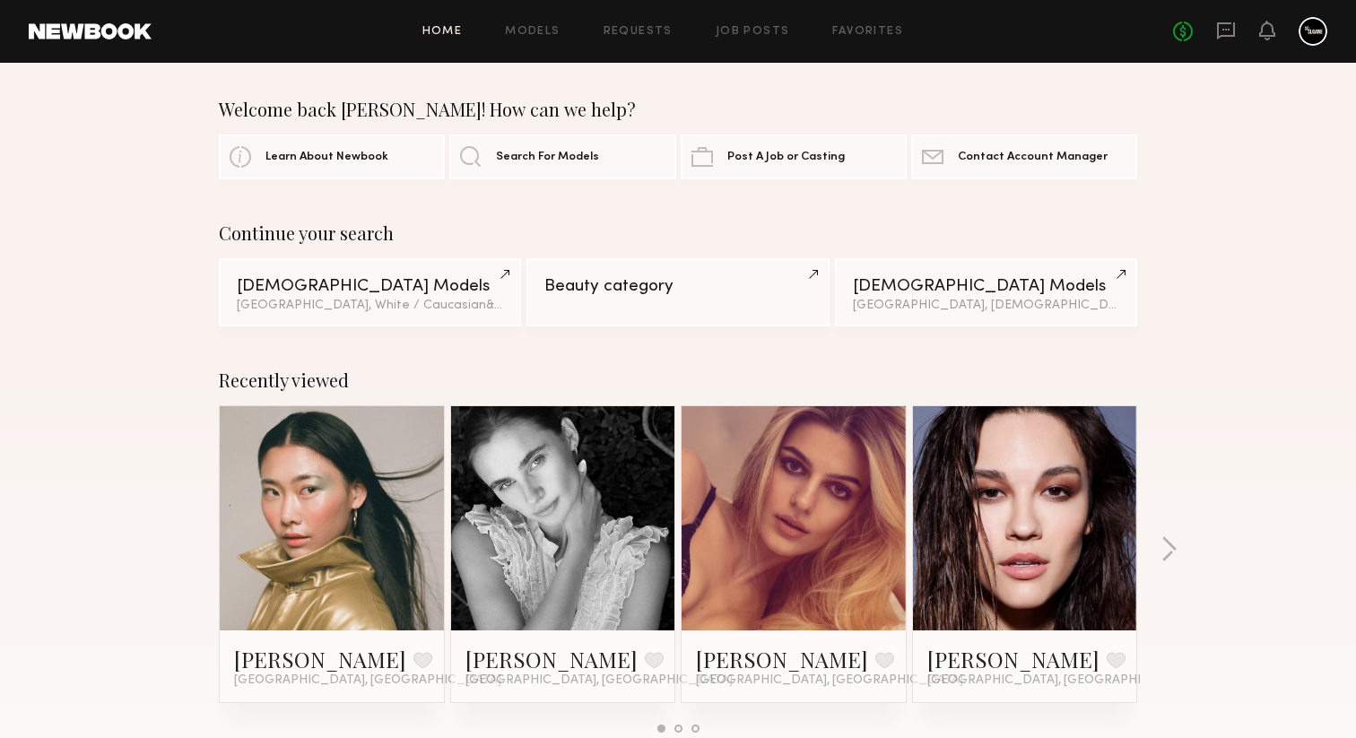
click at [1236, 32] on div "No fees up to $5,000" at bounding box center [1250, 31] width 154 height 29
click at [1226, 30] on icon at bounding box center [1226, 31] width 20 height 20
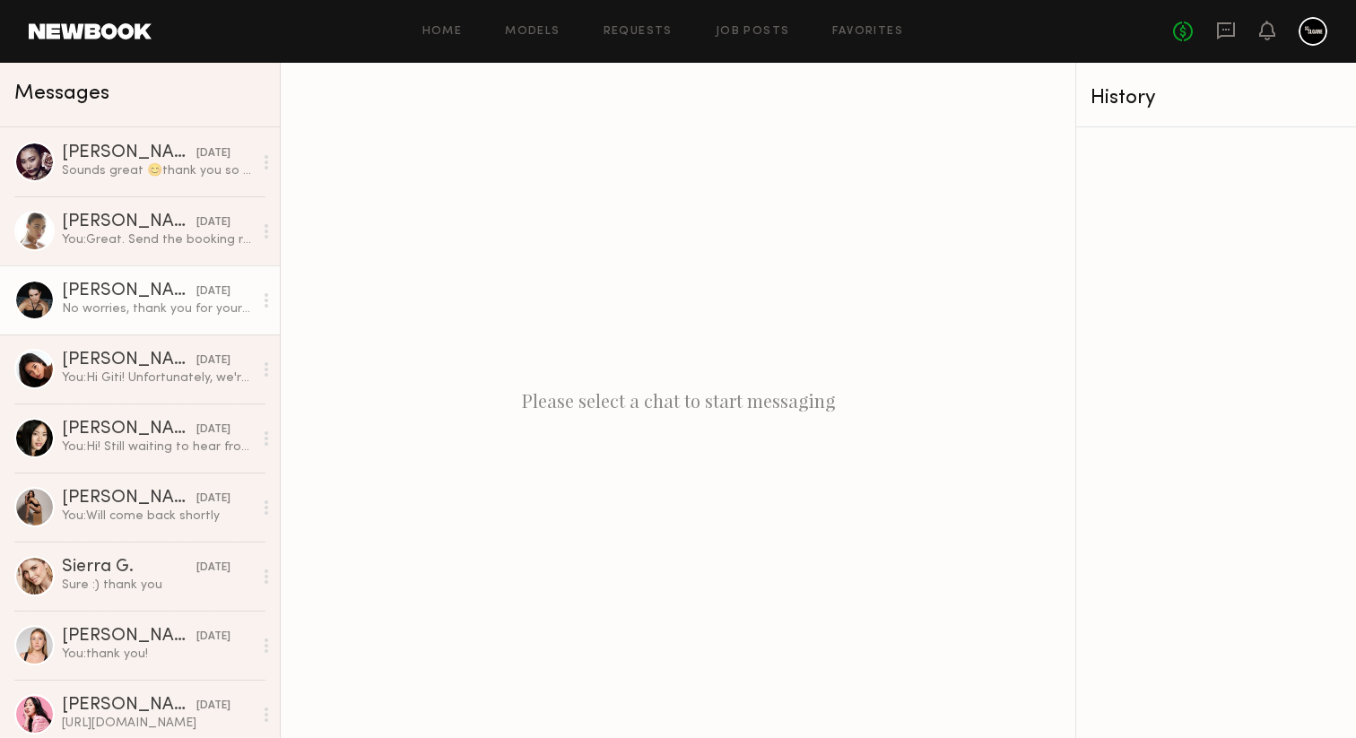
click at [178, 296] on div "[PERSON_NAME]" at bounding box center [129, 291] width 135 height 18
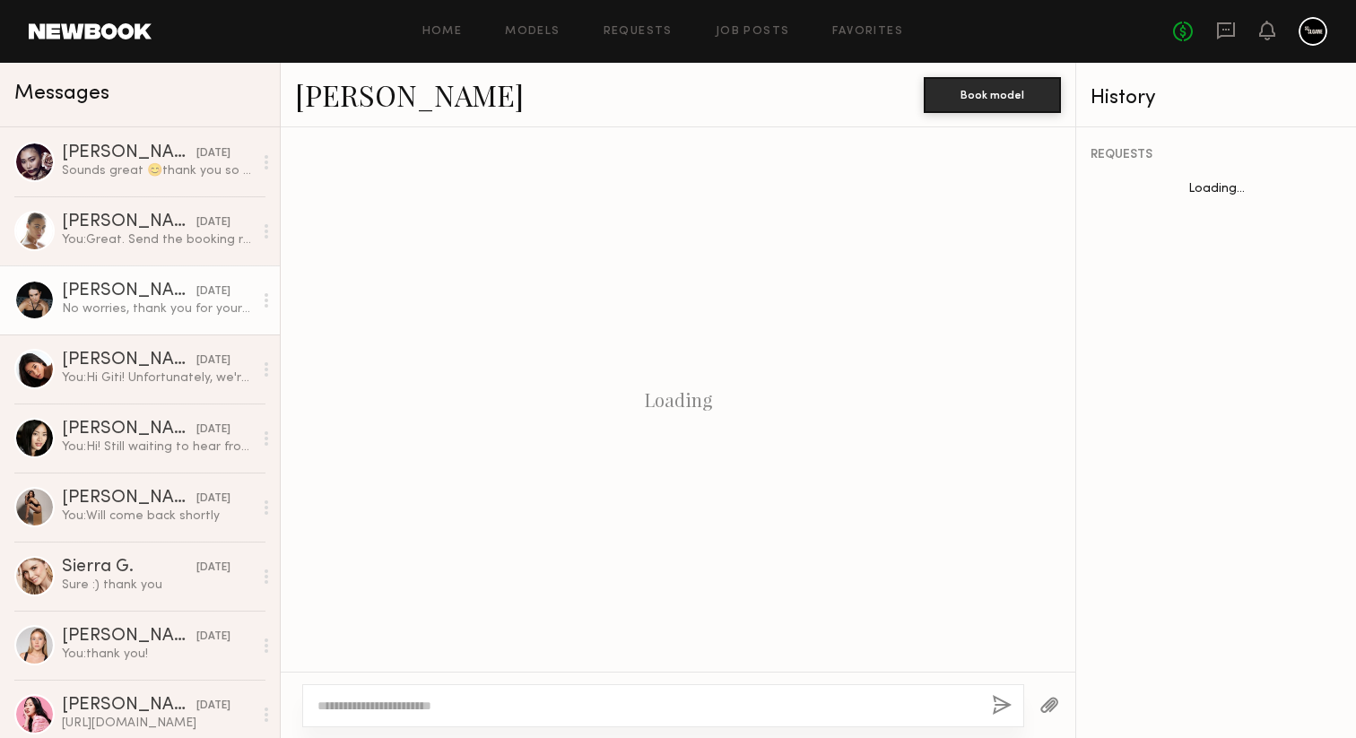
scroll to position [1303, 0]
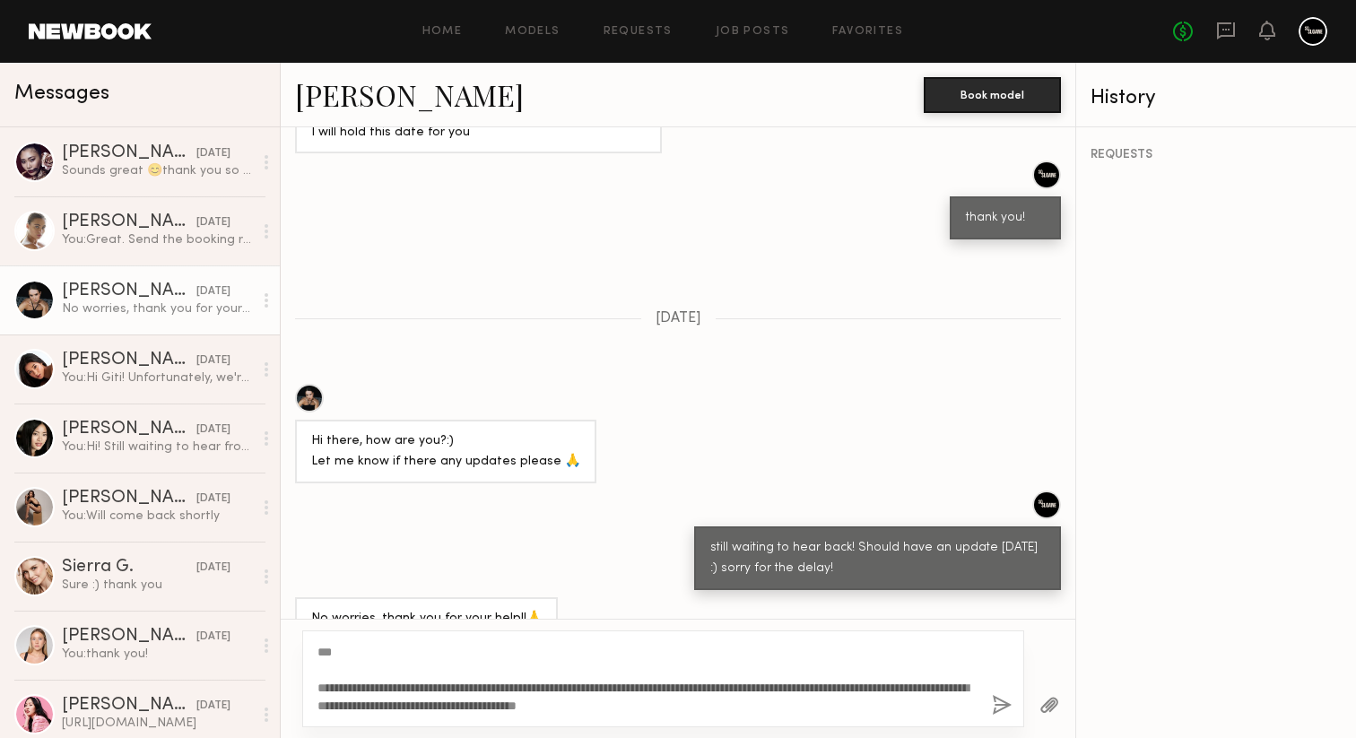
type textarea "**********"
click at [1001, 708] on button "button" at bounding box center [1002, 706] width 20 height 22
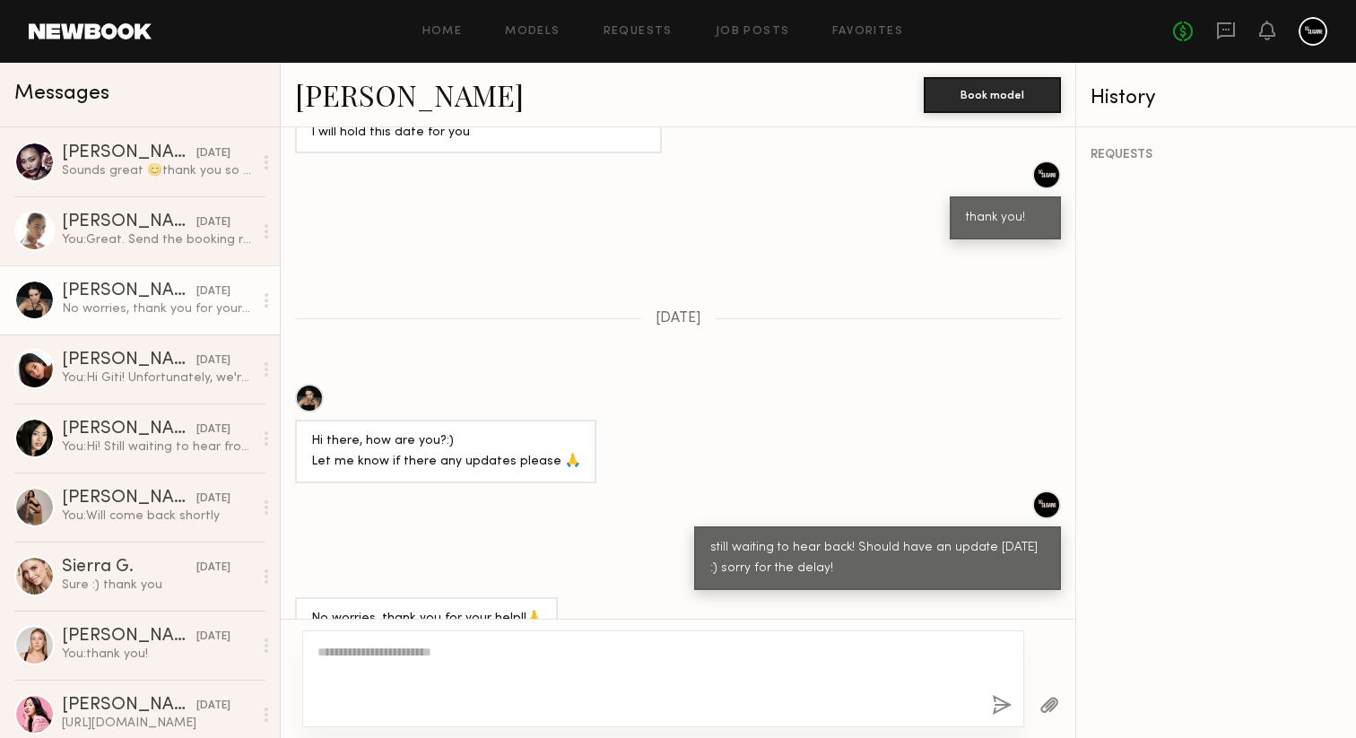
scroll to position [1629, 0]
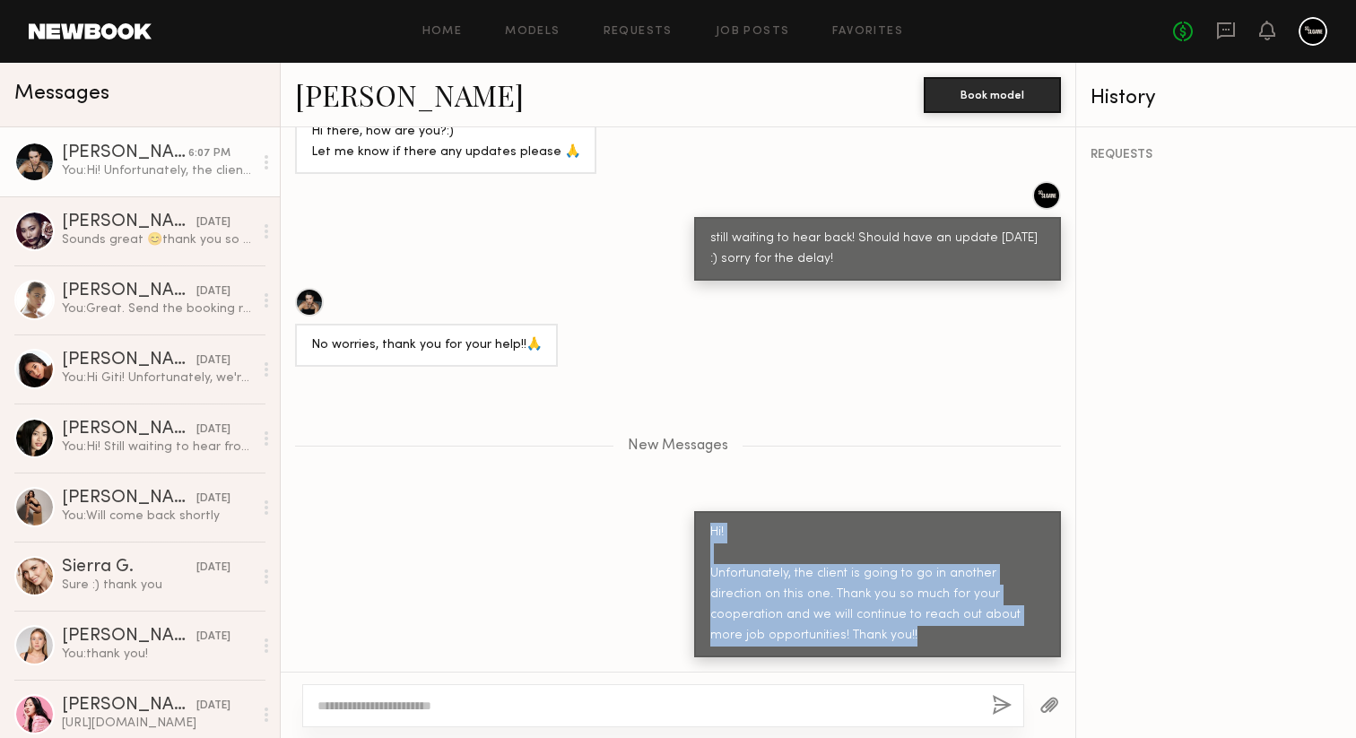
drag, startPoint x: 844, startPoint y: 634, endPoint x: 688, endPoint y: 528, distance: 188.5
click at [688, 528] on div "Hi! Unfortunately, the client is going to go in another direction on this one. …" at bounding box center [678, 584] width 795 height 146
copy div "Hi! Unfortunately, the client is going to go in another direction on this one. …"
click at [171, 382] on div "You: Hi Giti! Unfortunately, we're already cast. But I will keep reaching out f…" at bounding box center [157, 377] width 191 height 17
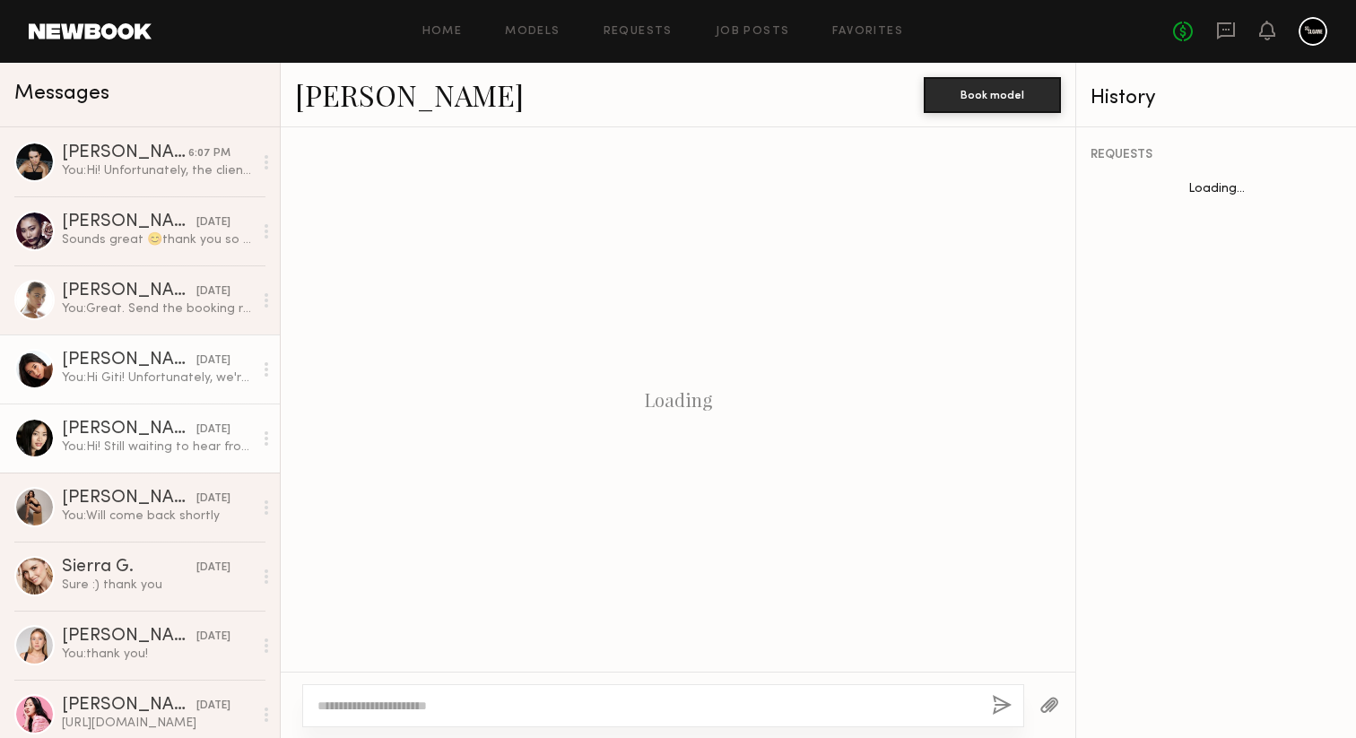
click at [196, 433] on div "[DATE]" at bounding box center [213, 429] width 34 height 17
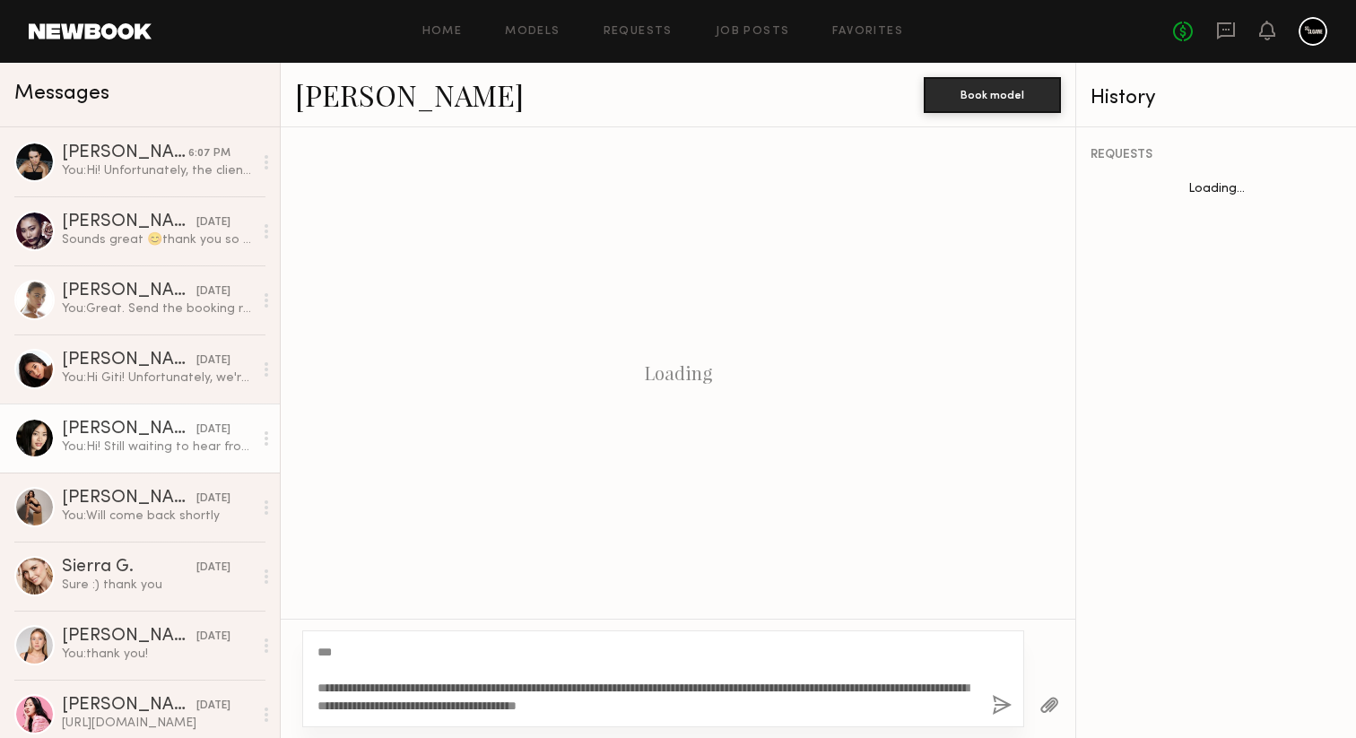
type textarea "**********"
click at [998, 704] on button "button" at bounding box center [1002, 706] width 20 height 22
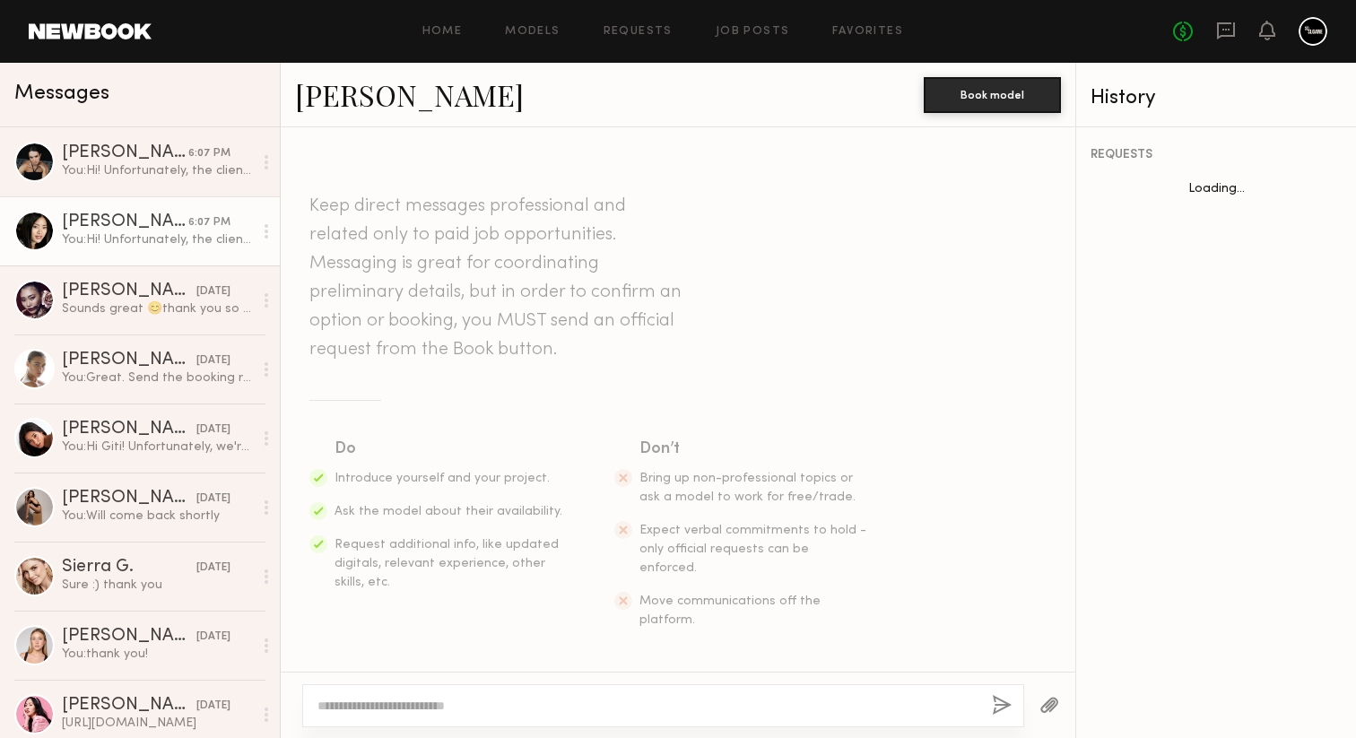
scroll to position [321, 0]
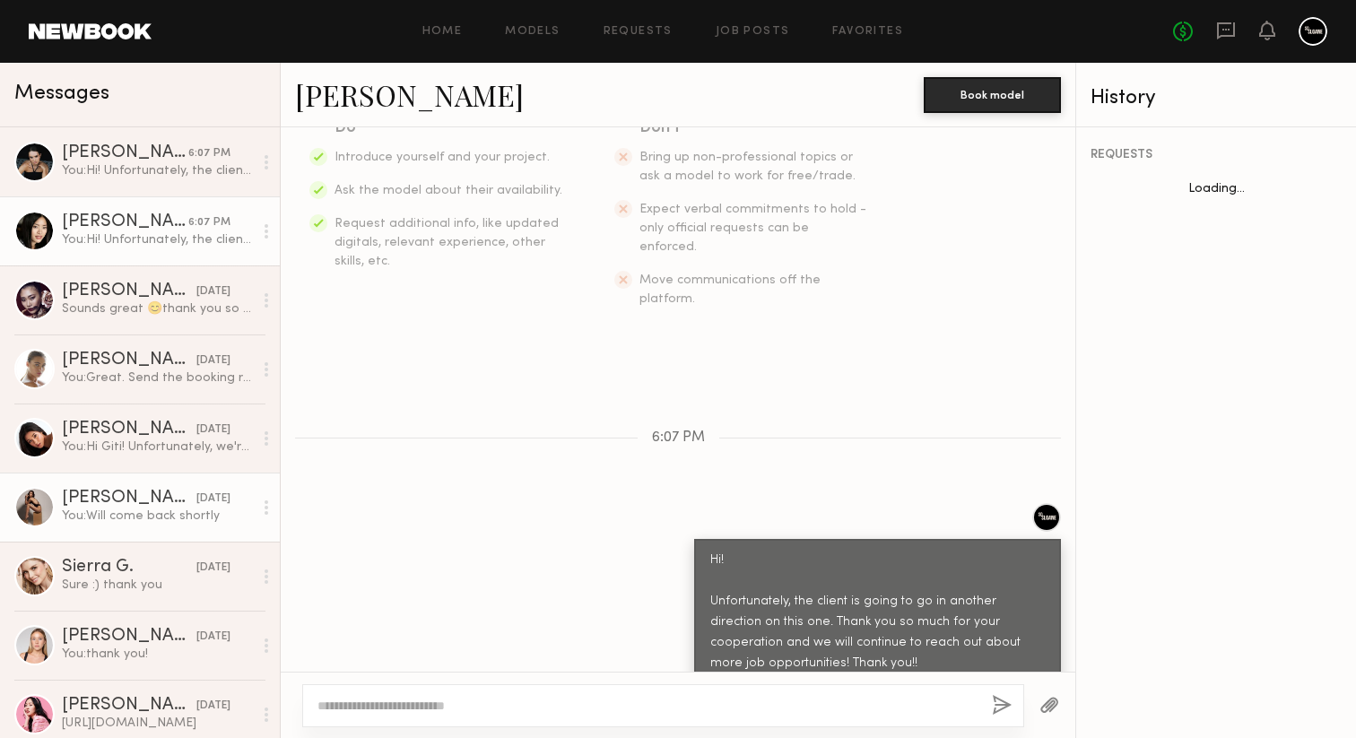
click at [190, 517] on div "You: Will come back shortly" at bounding box center [157, 516] width 191 height 17
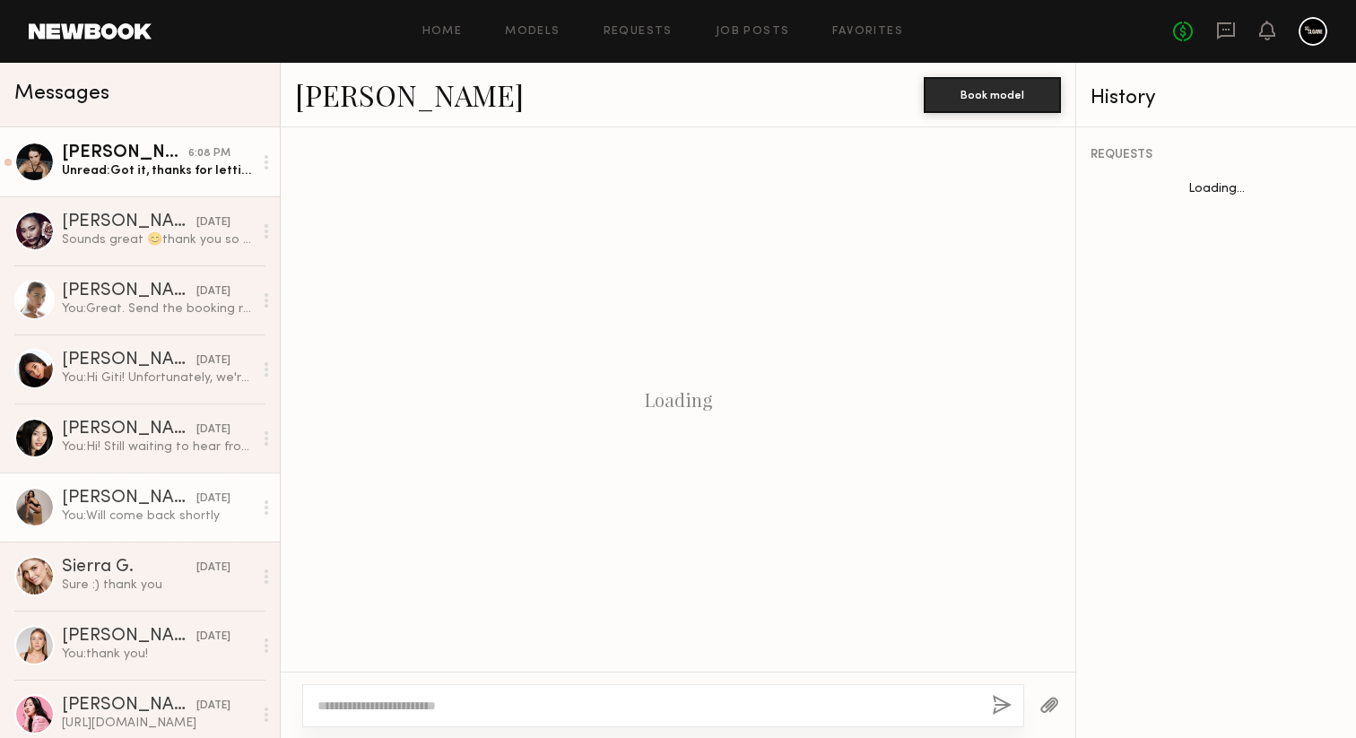
scroll to position [2358, 0]
click at [210, 166] on div "Unread: Got it, thanks for letting me know!" at bounding box center [157, 170] width 191 height 17
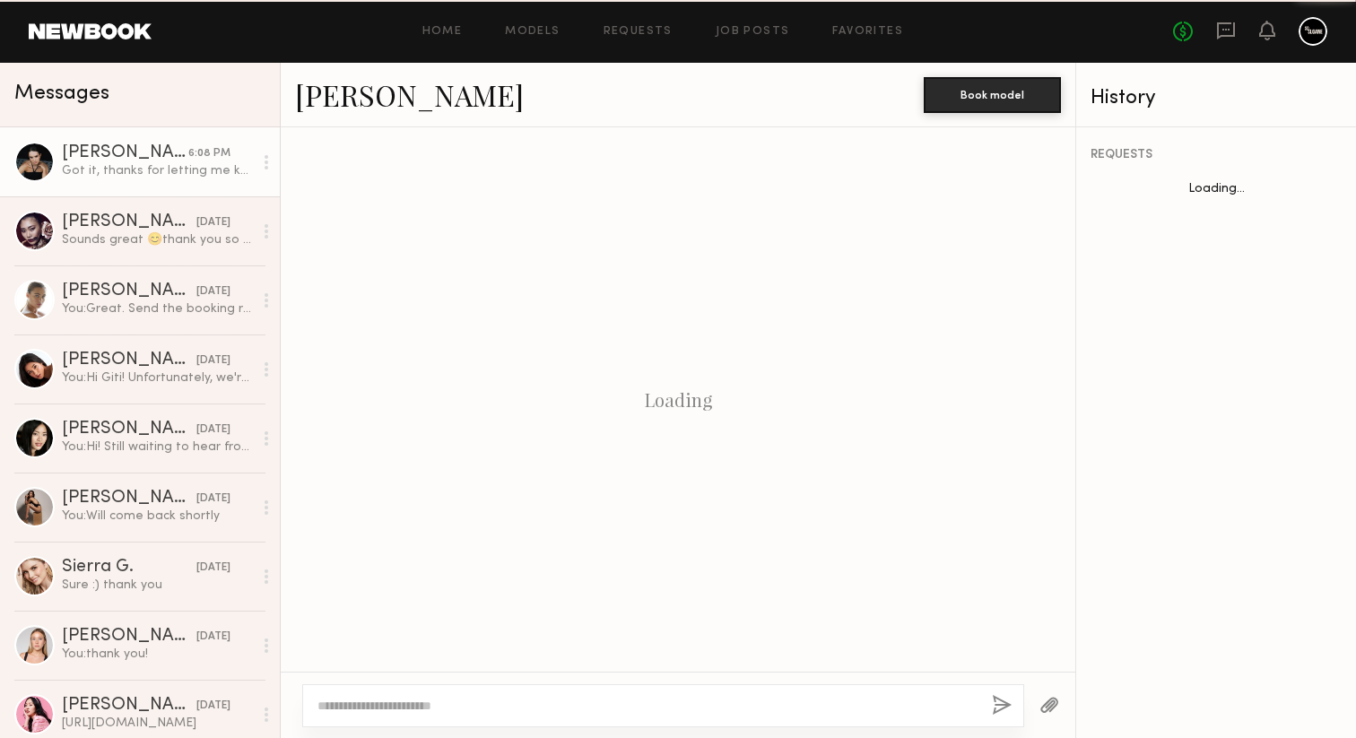
scroll to position [971, 0]
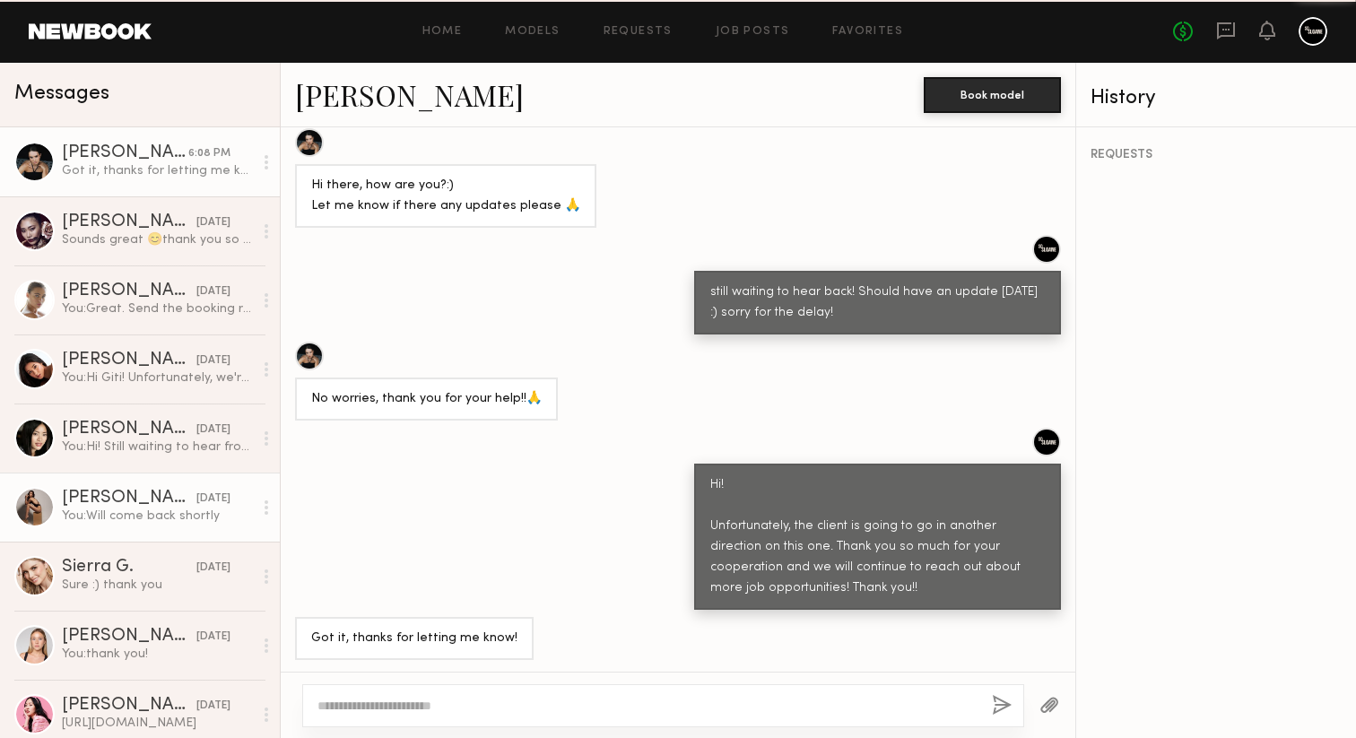
click at [206, 507] on div "[DATE]" at bounding box center [213, 499] width 34 height 17
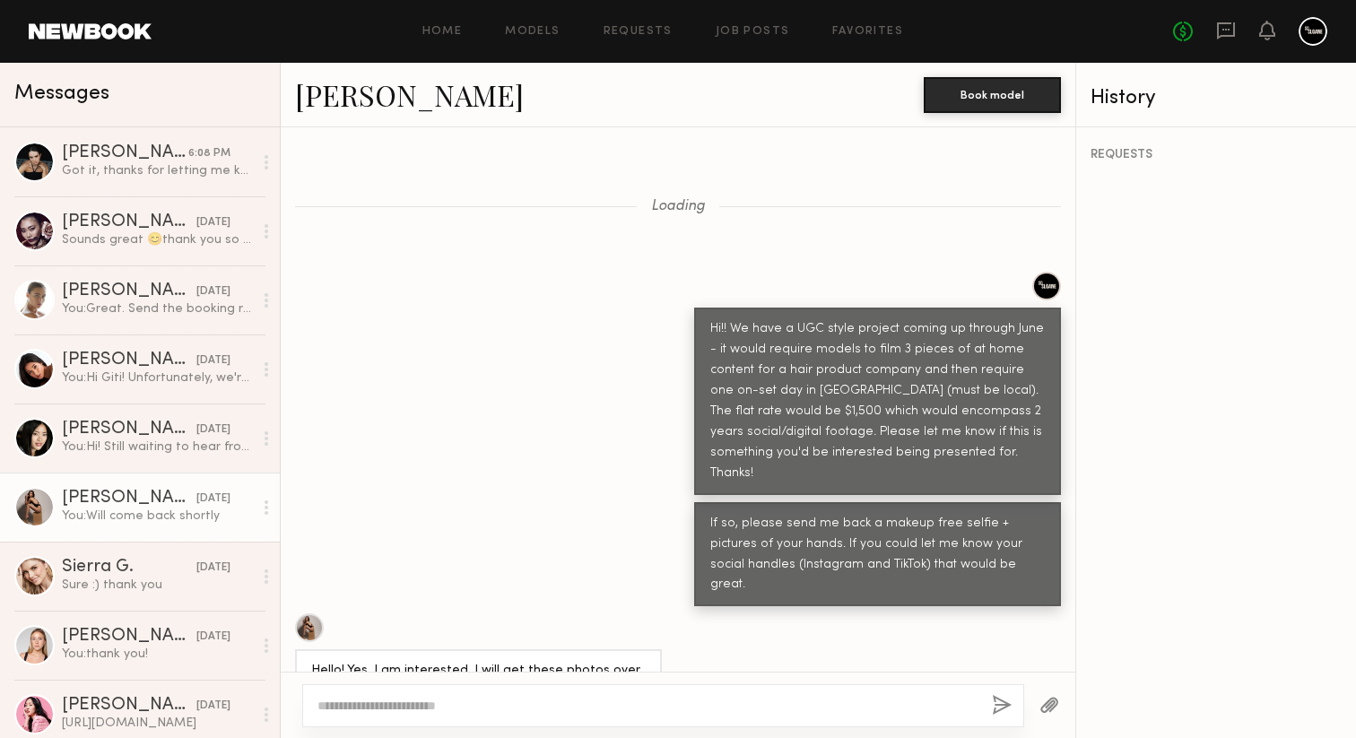
scroll to position [3392, 0]
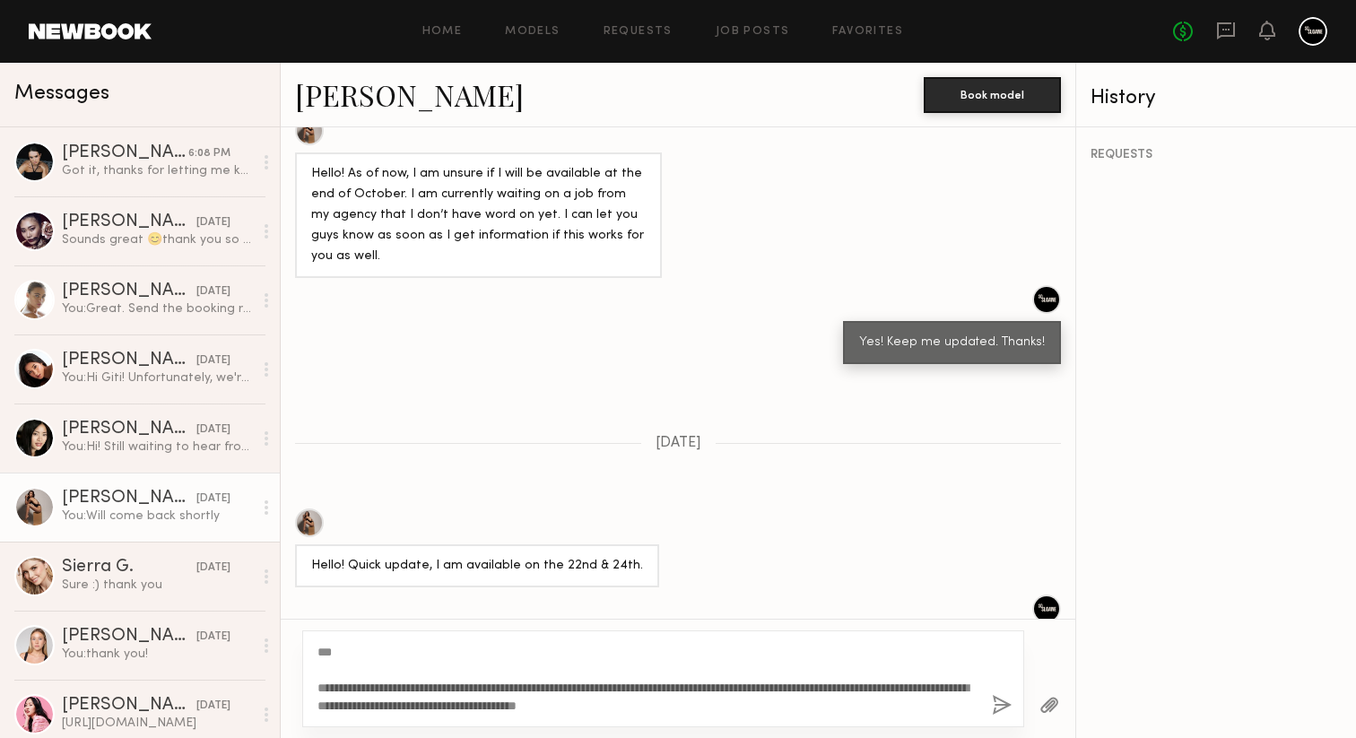
type textarea "**********"
click at [997, 700] on button "button" at bounding box center [1002, 706] width 20 height 22
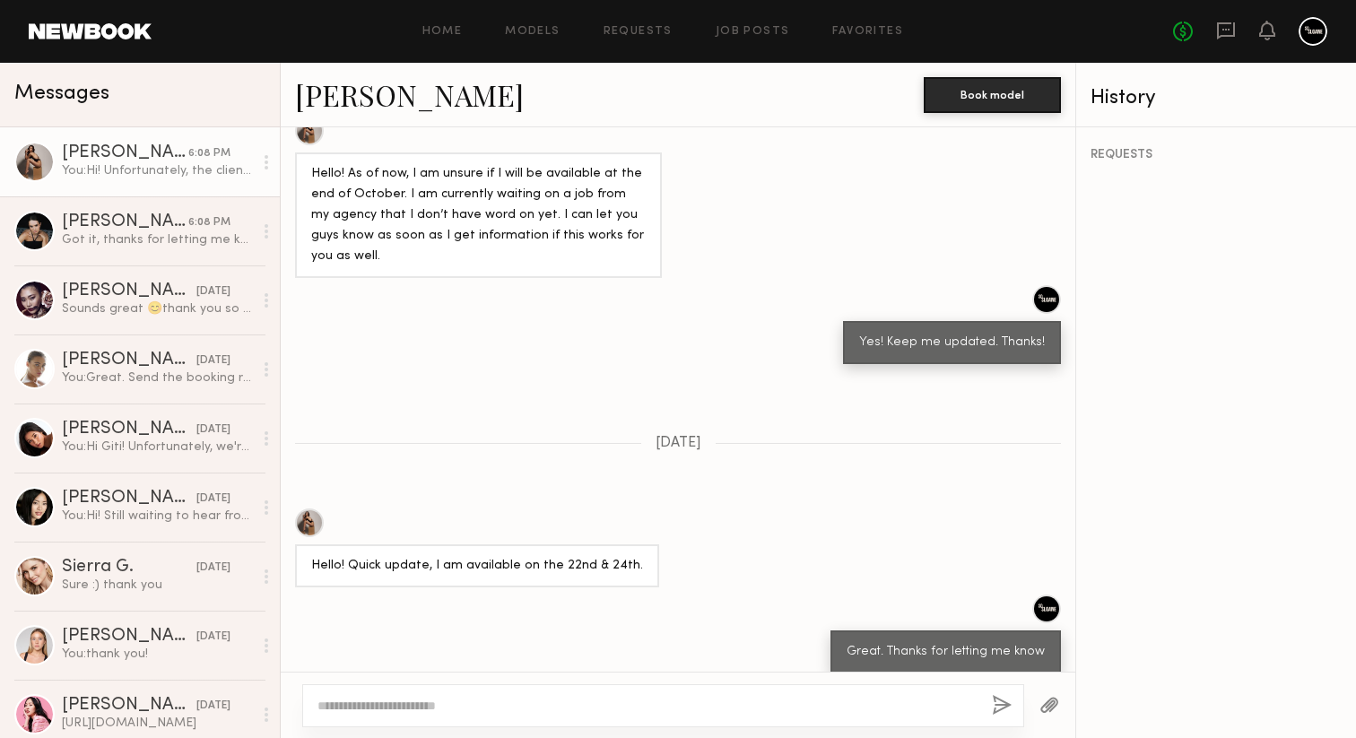
scroll to position [3818, 0]
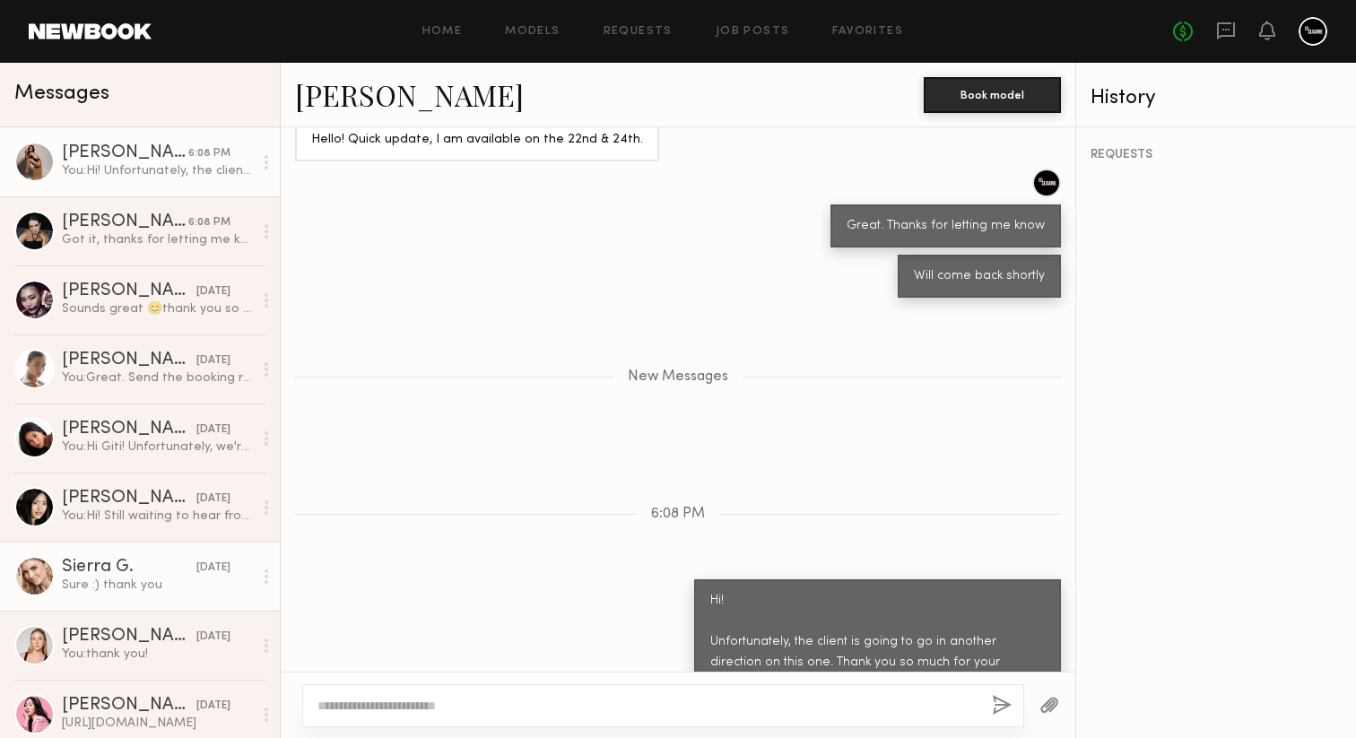
click at [205, 573] on div "[DATE]" at bounding box center [213, 568] width 34 height 17
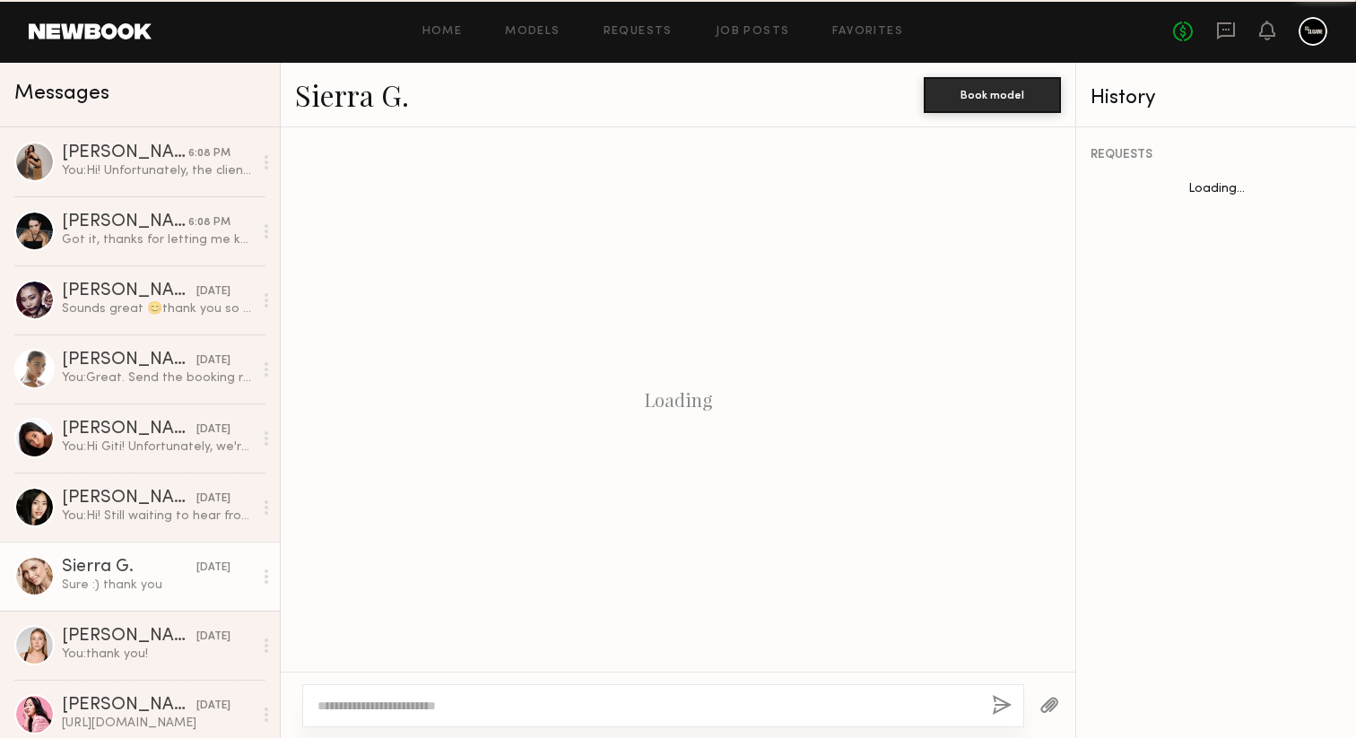
scroll to position [1252, 0]
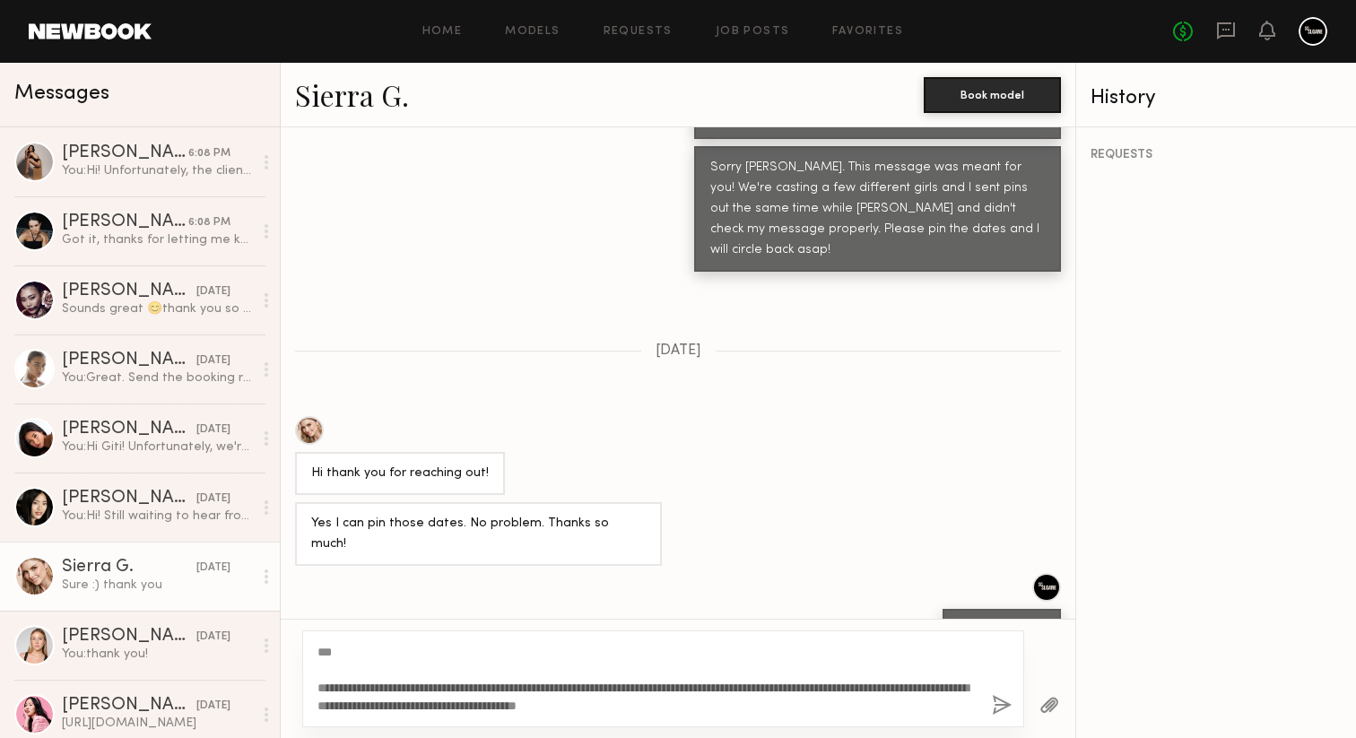
type textarea "**********"
click at [999, 702] on button "button" at bounding box center [1002, 706] width 20 height 22
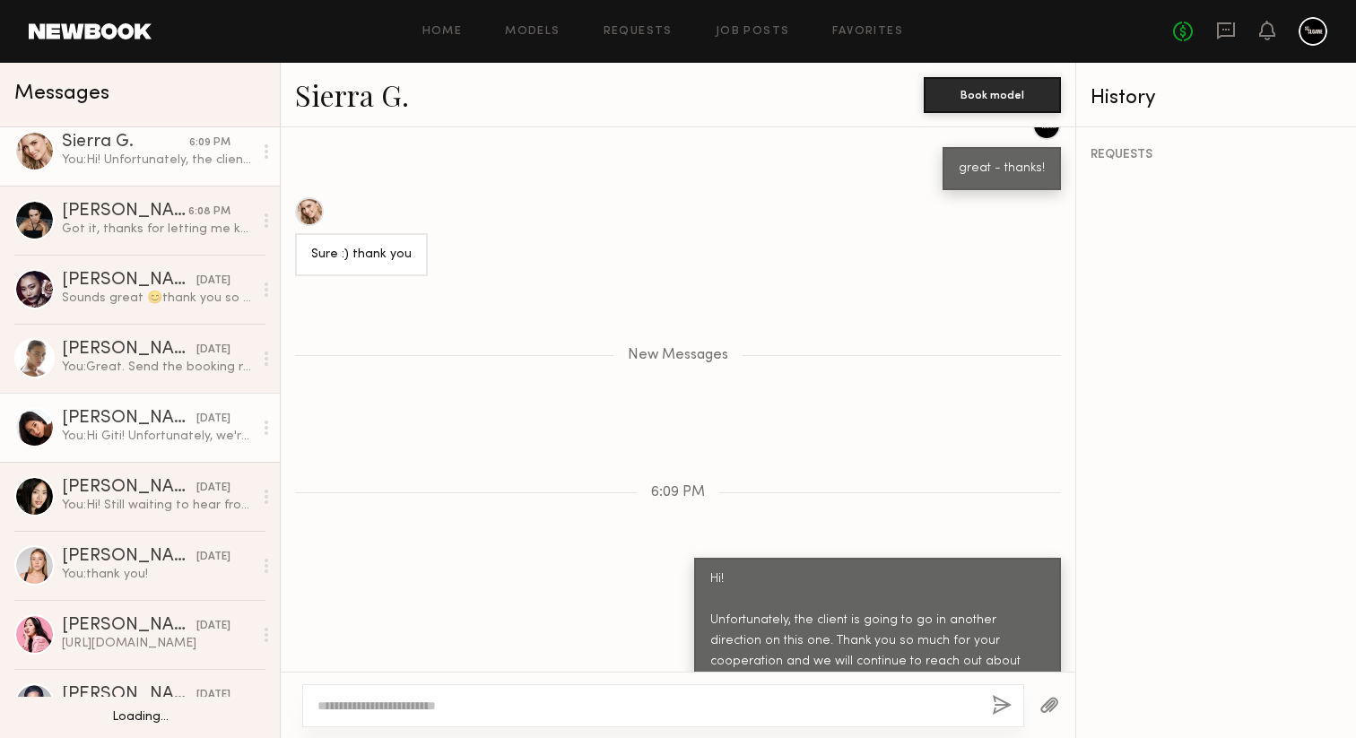
scroll to position [121, 0]
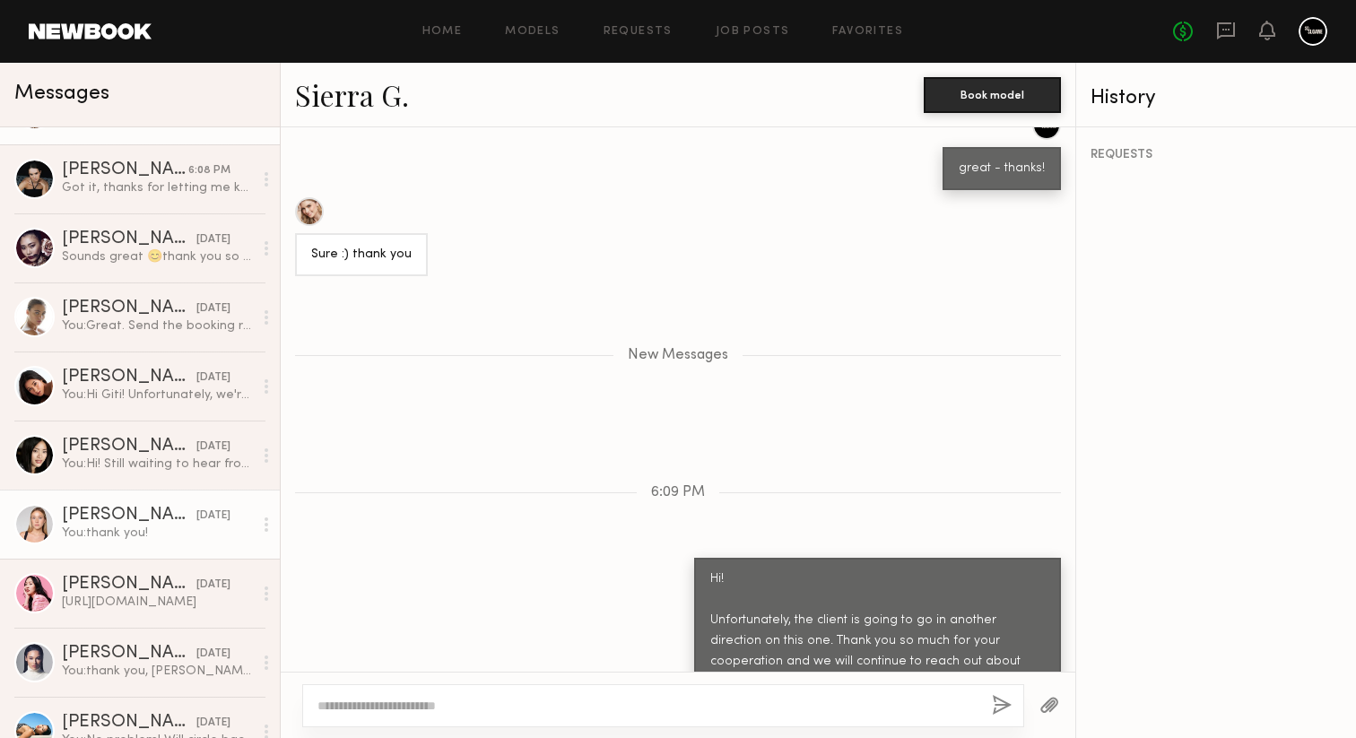
click at [152, 519] on div "[PERSON_NAME]" at bounding box center [129, 516] width 135 height 18
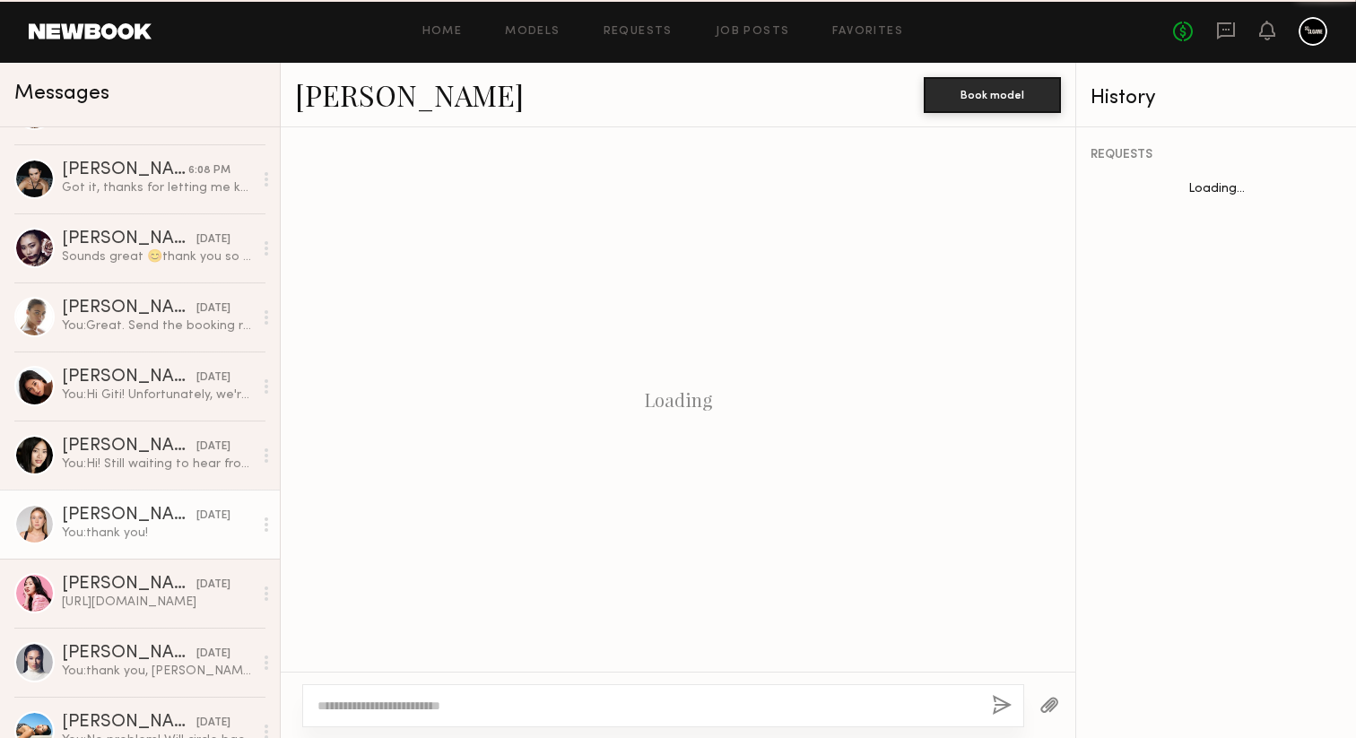
scroll to position [1777, 0]
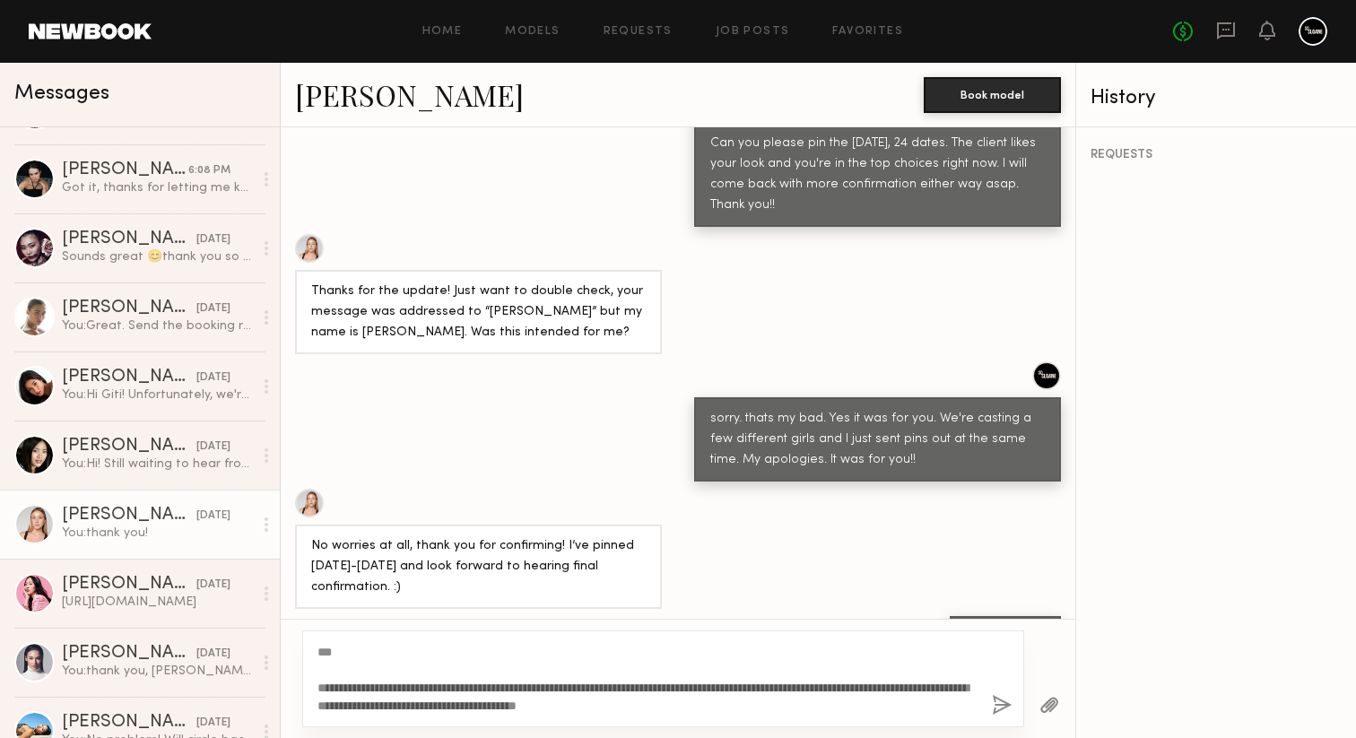
type textarea "**********"
click at [997, 706] on button "button" at bounding box center [1002, 706] width 20 height 22
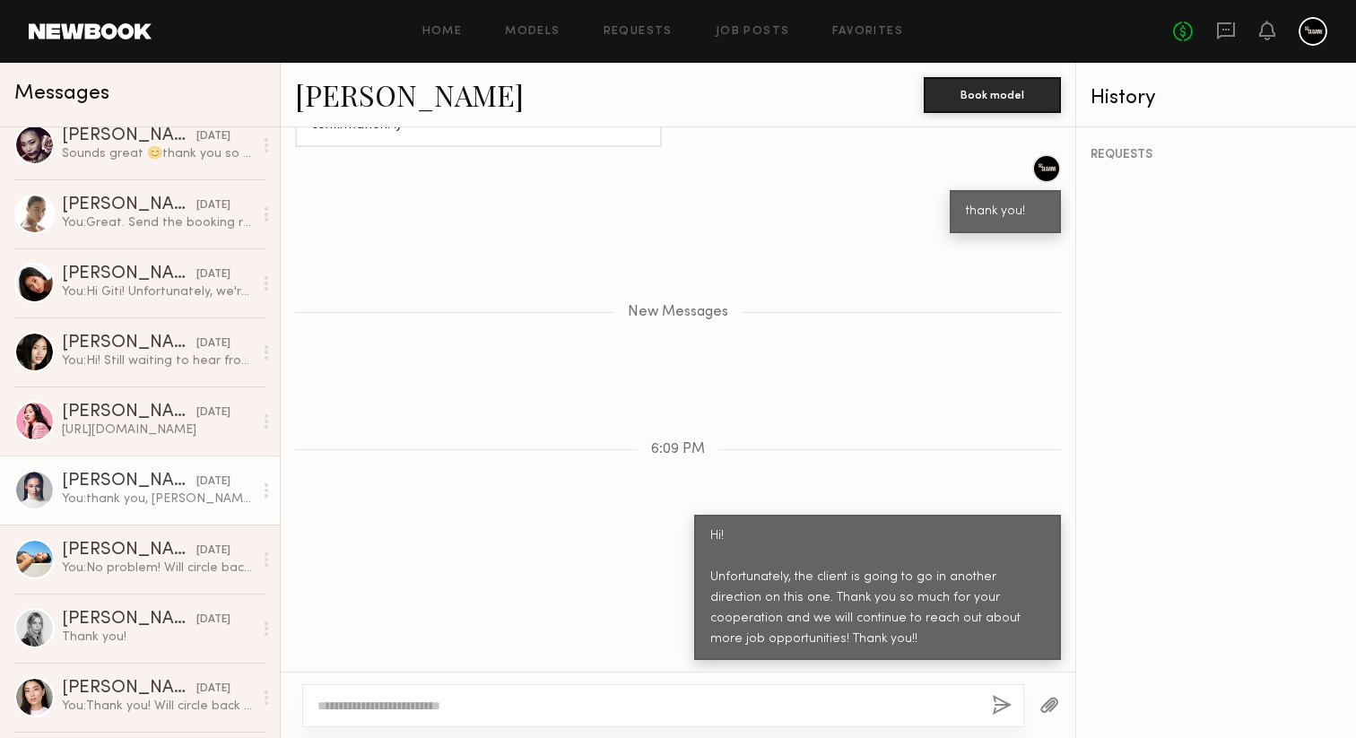
scroll to position [326, 0]
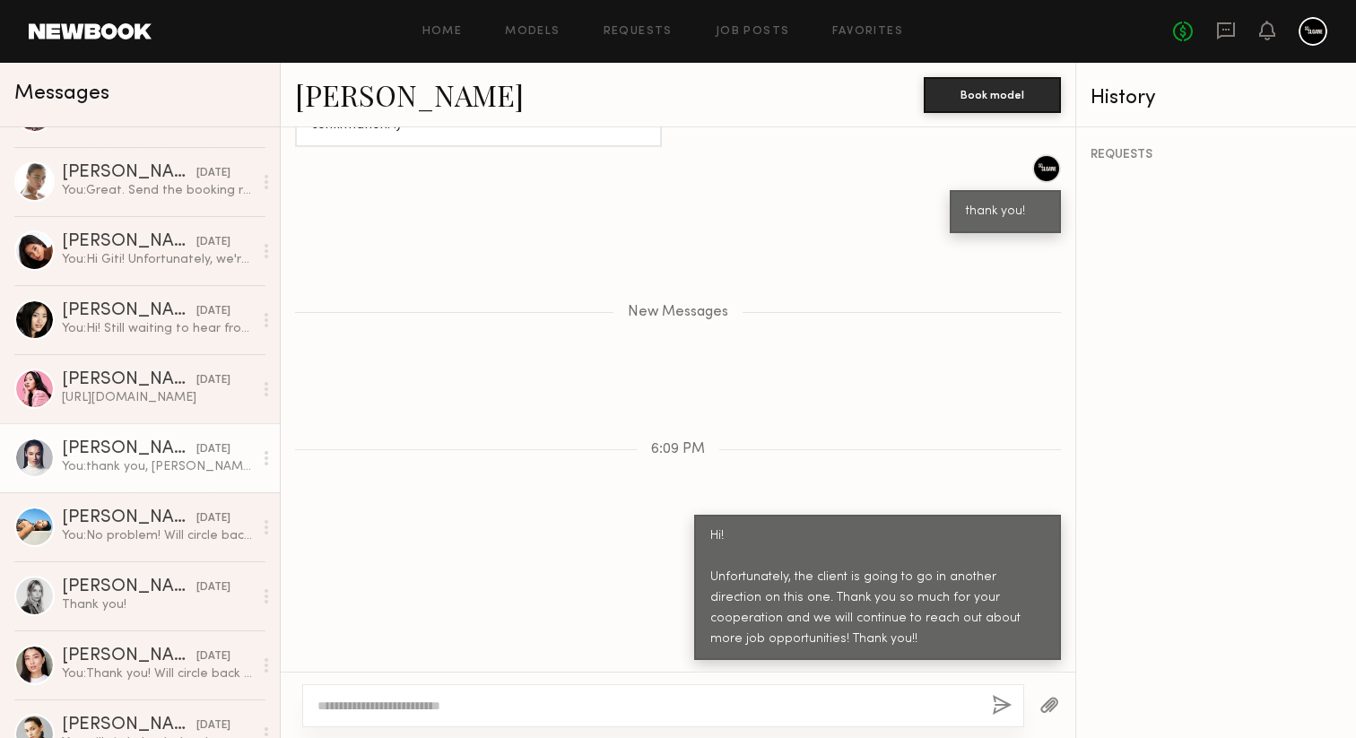
click at [169, 485] on link "[PERSON_NAME] [DATE] You: thank you, [PERSON_NAME]! I will get back to you asap" at bounding box center [140, 457] width 280 height 69
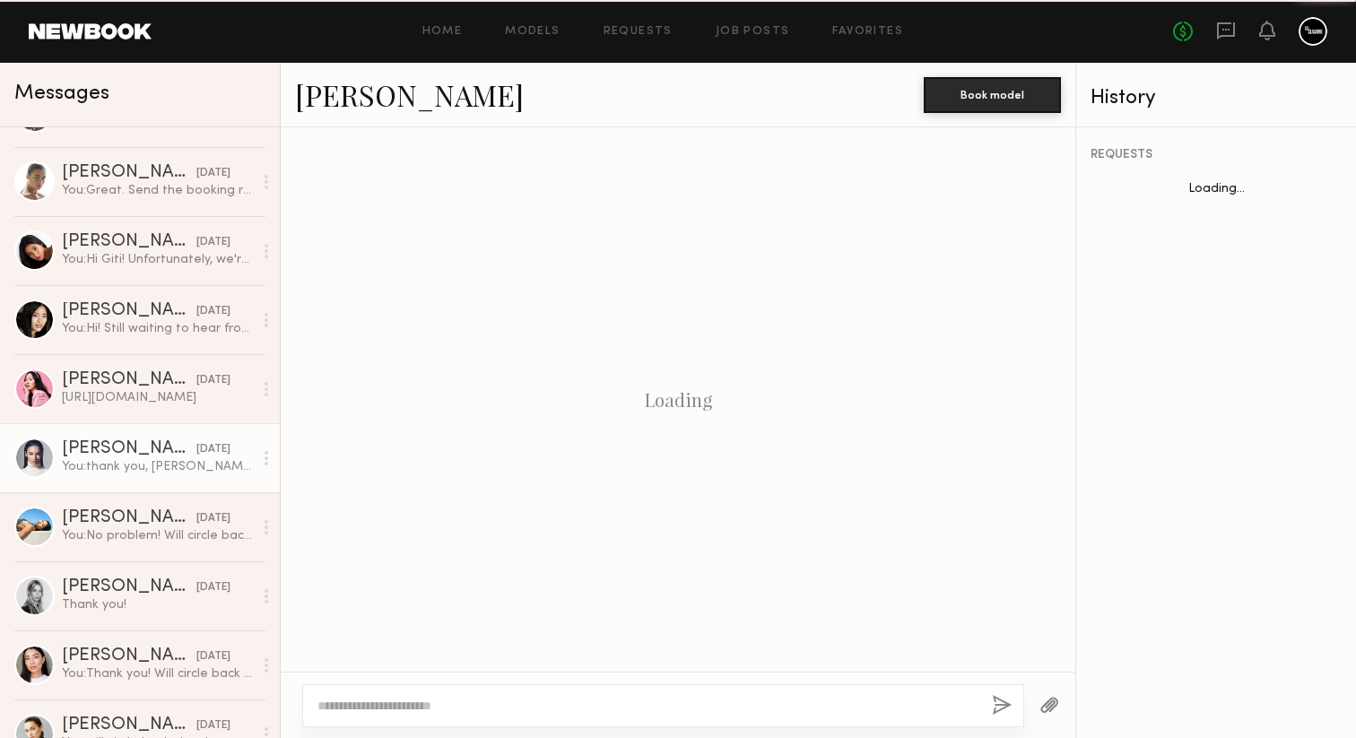
scroll to position [2739, 0]
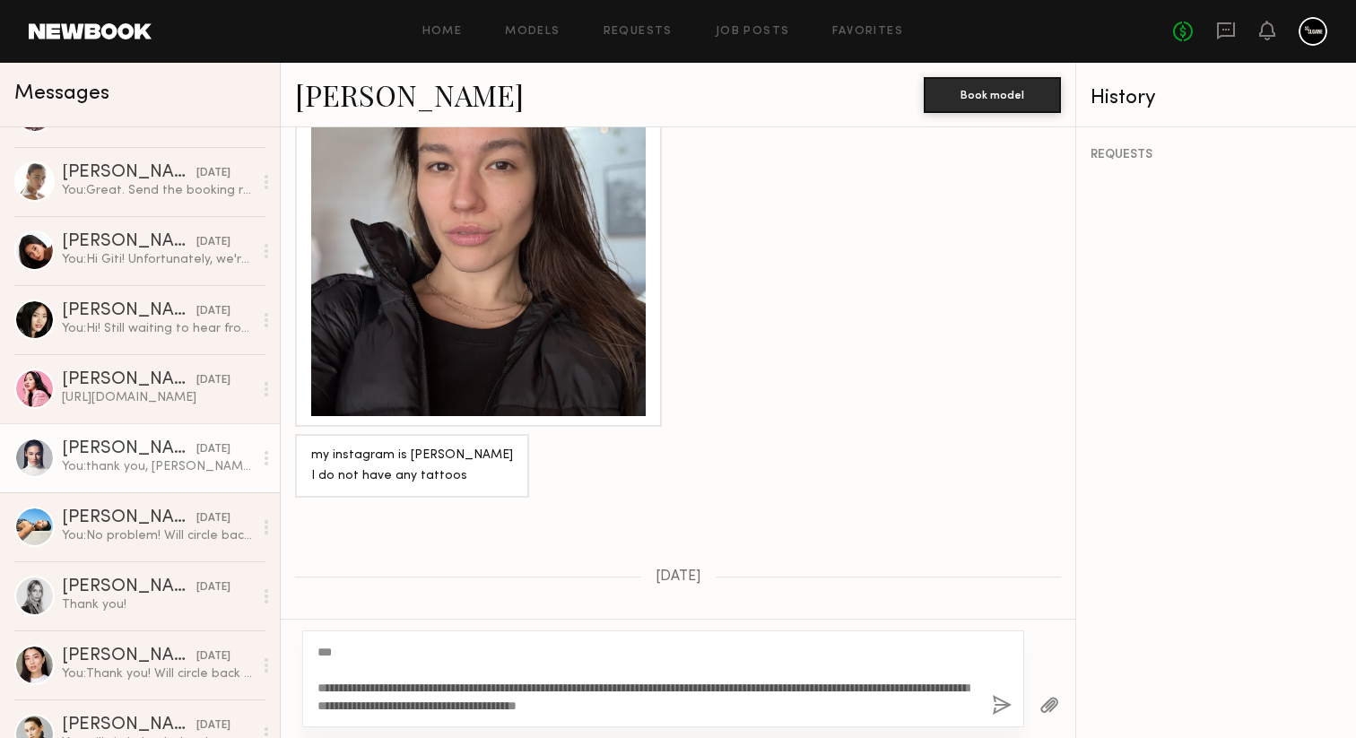
type textarea "**********"
click at [1001, 699] on button "button" at bounding box center [1002, 706] width 20 height 22
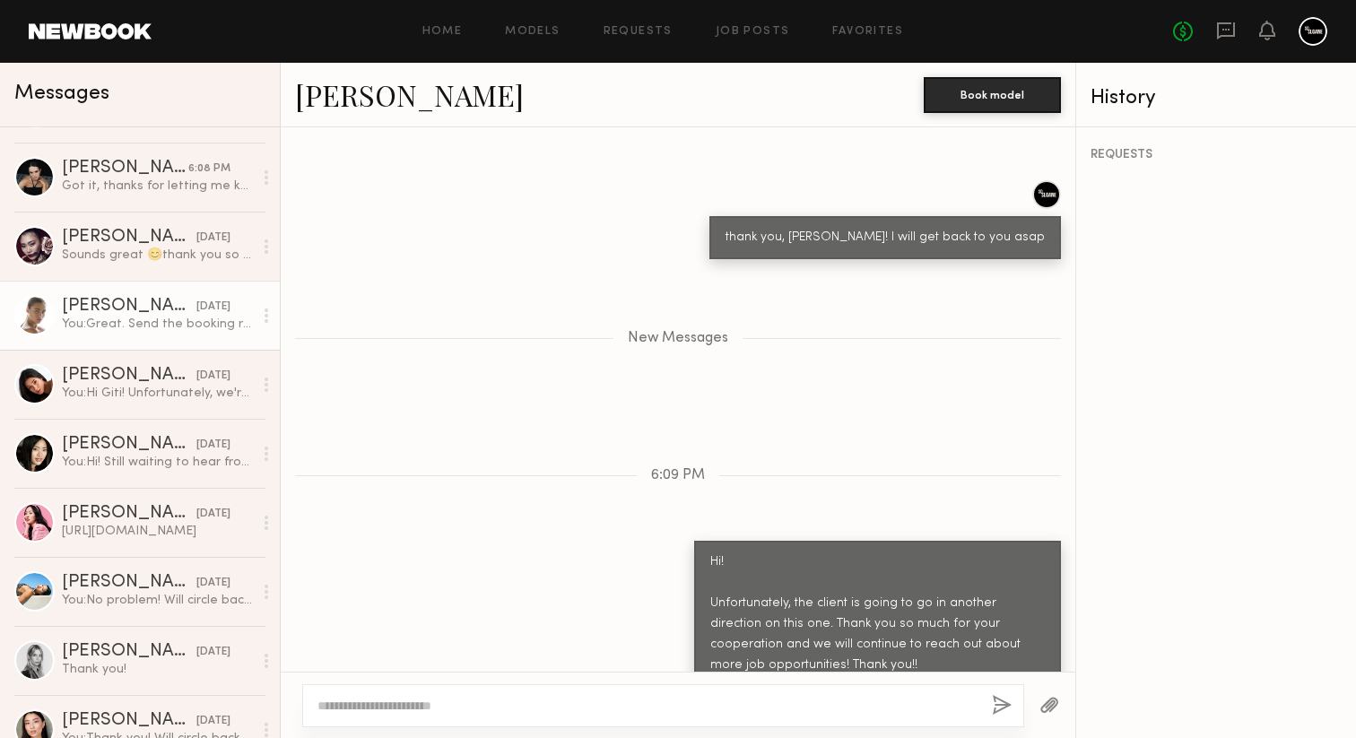
scroll to position [291, 0]
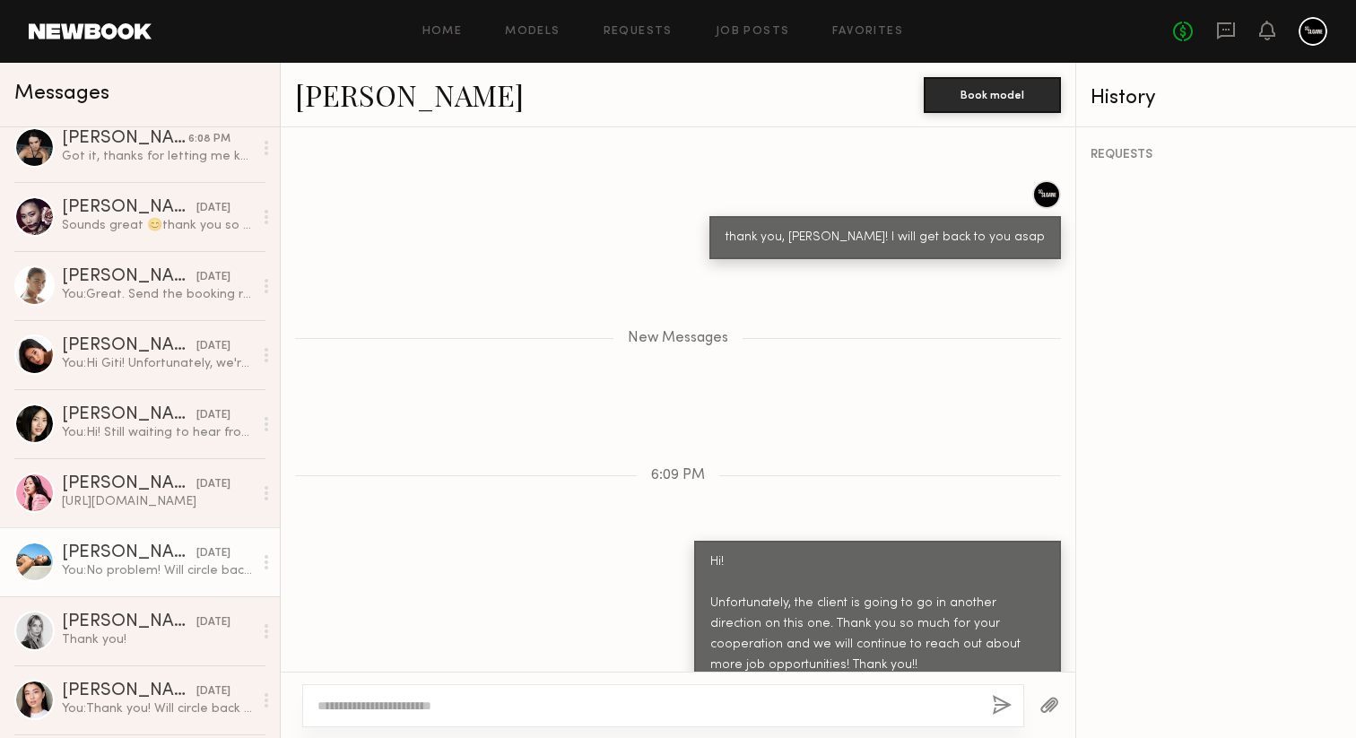
click at [149, 562] on div "You: No problem! Will circle back asap!" at bounding box center [157, 570] width 191 height 17
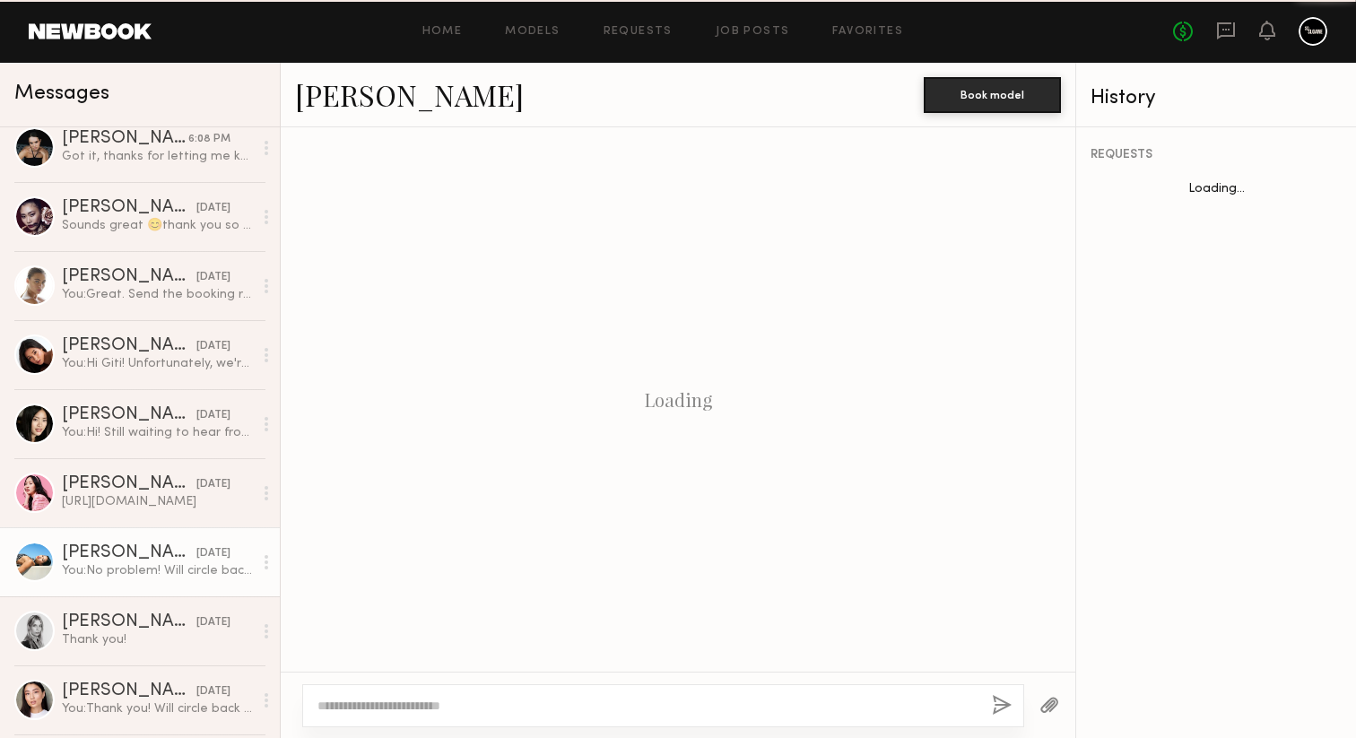
scroll to position [2709, 0]
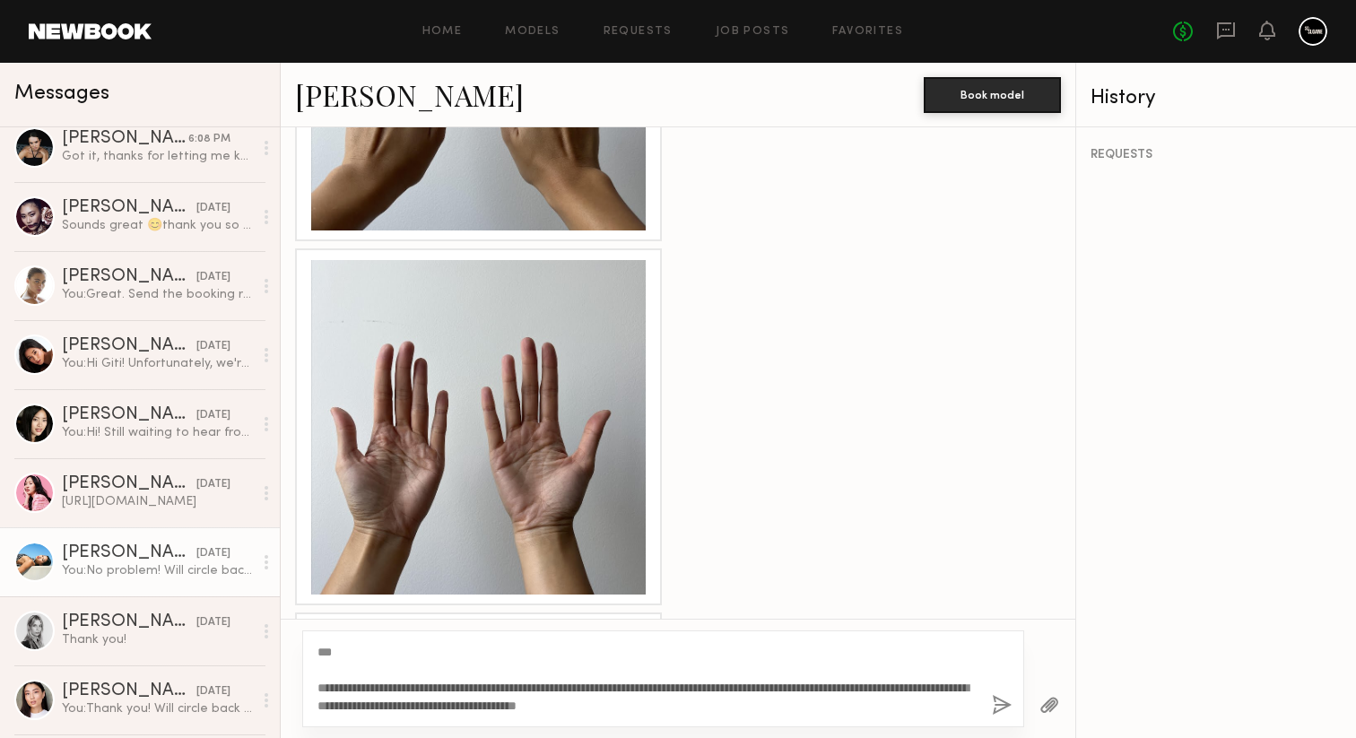
type textarea "**********"
click at [1001, 704] on button "button" at bounding box center [1002, 706] width 20 height 22
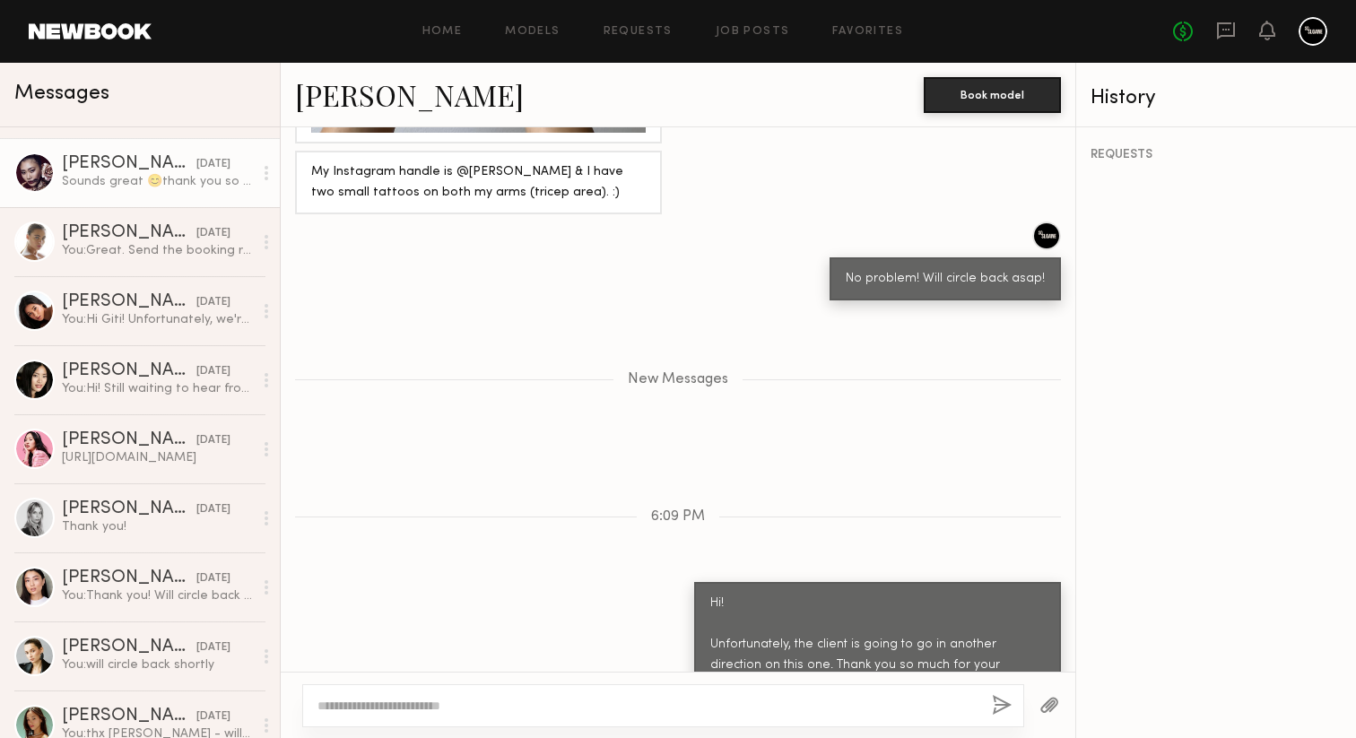
scroll to position [489, 0]
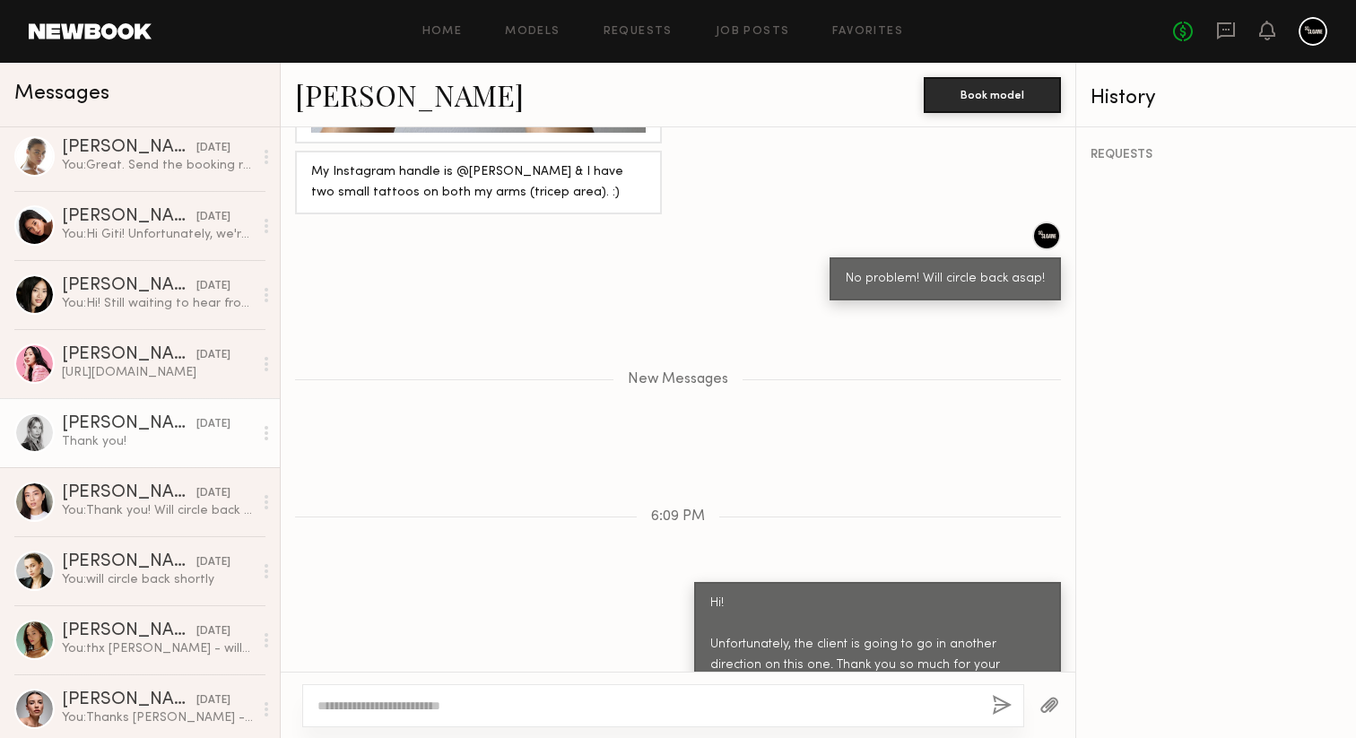
click at [109, 449] on div "Thank you!" at bounding box center [157, 441] width 191 height 17
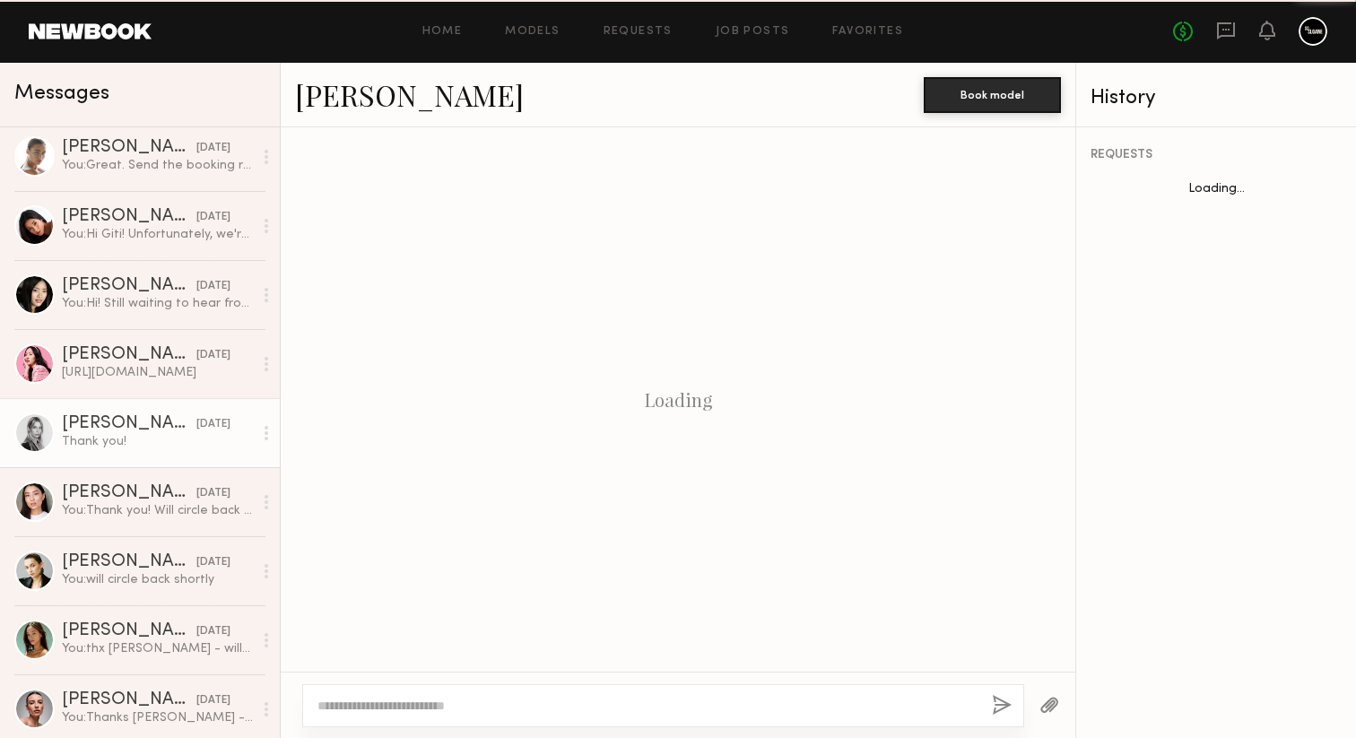
scroll to position [2616, 0]
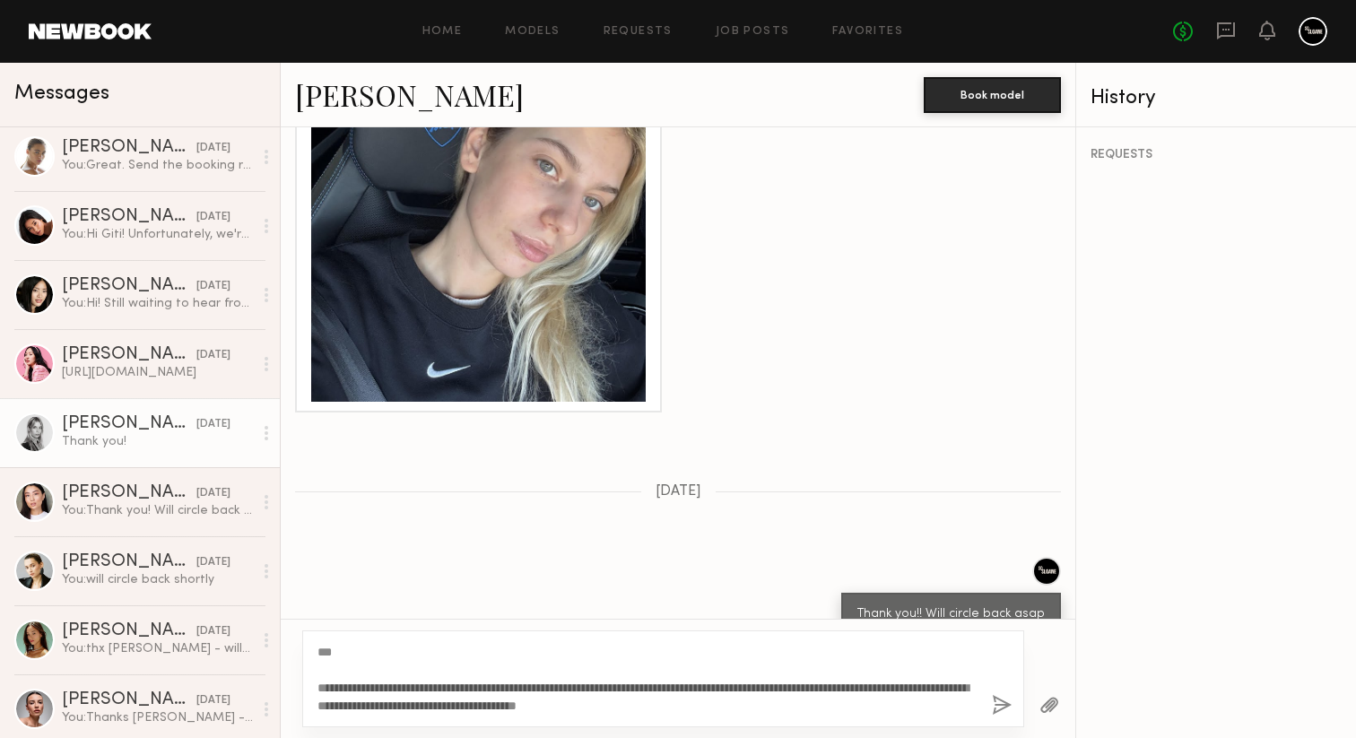
type textarea "**********"
click at [1002, 706] on button "button" at bounding box center [1002, 706] width 20 height 22
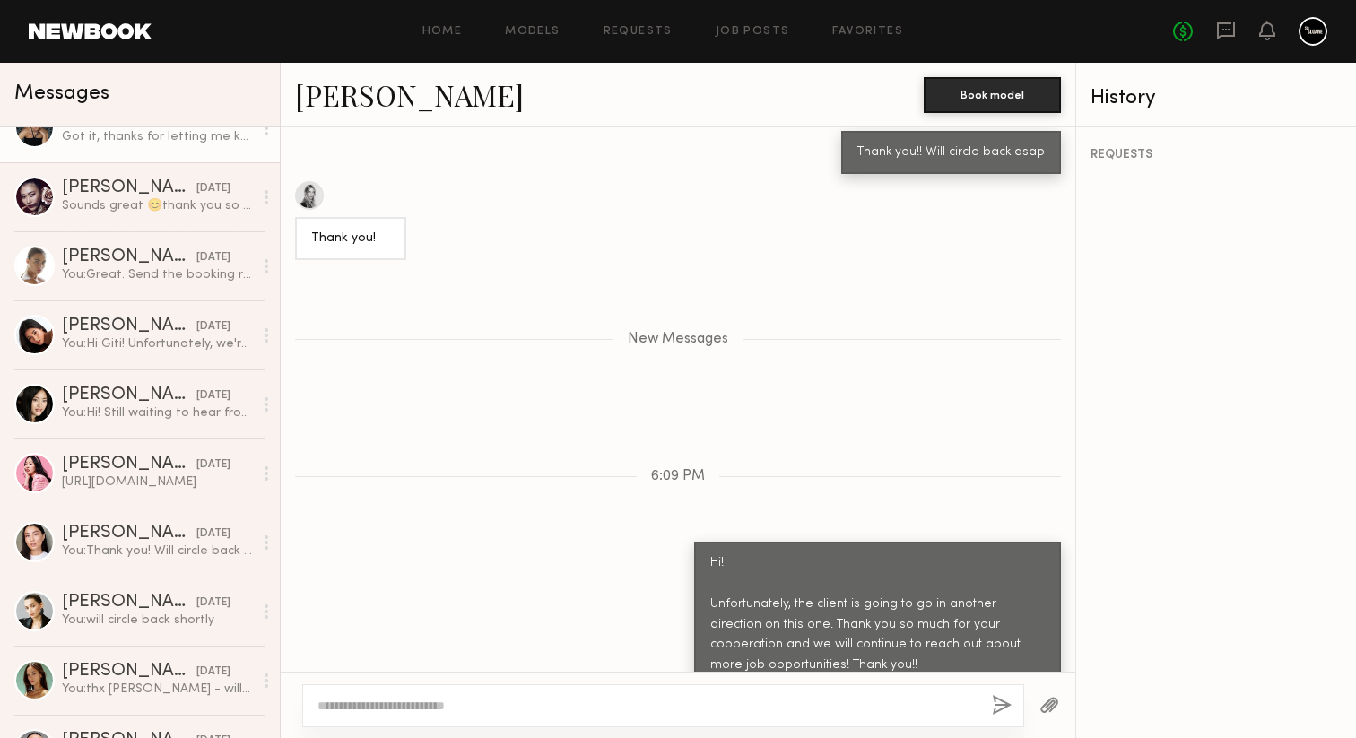
scroll to position [459, 0]
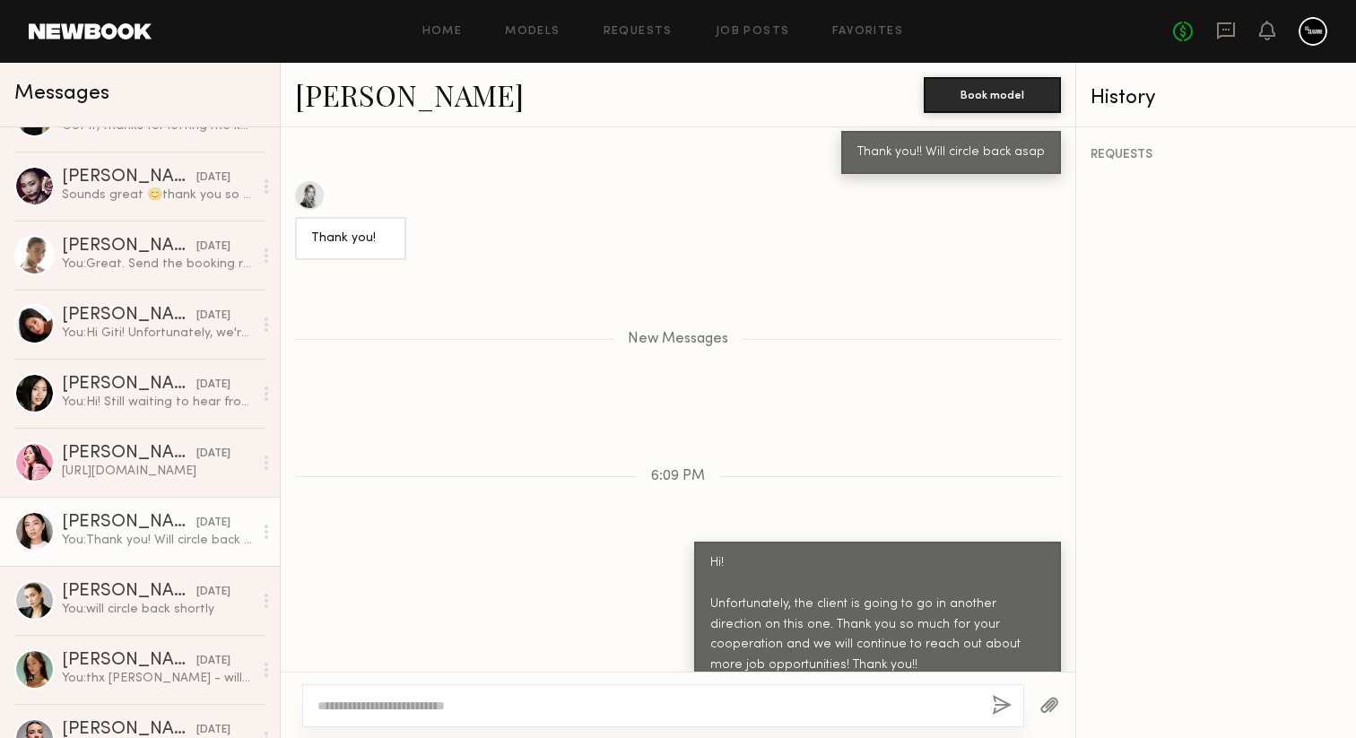
click at [143, 525] on div "[PERSON_NAME]" at bounding box center [129, 523] width 135 height 18
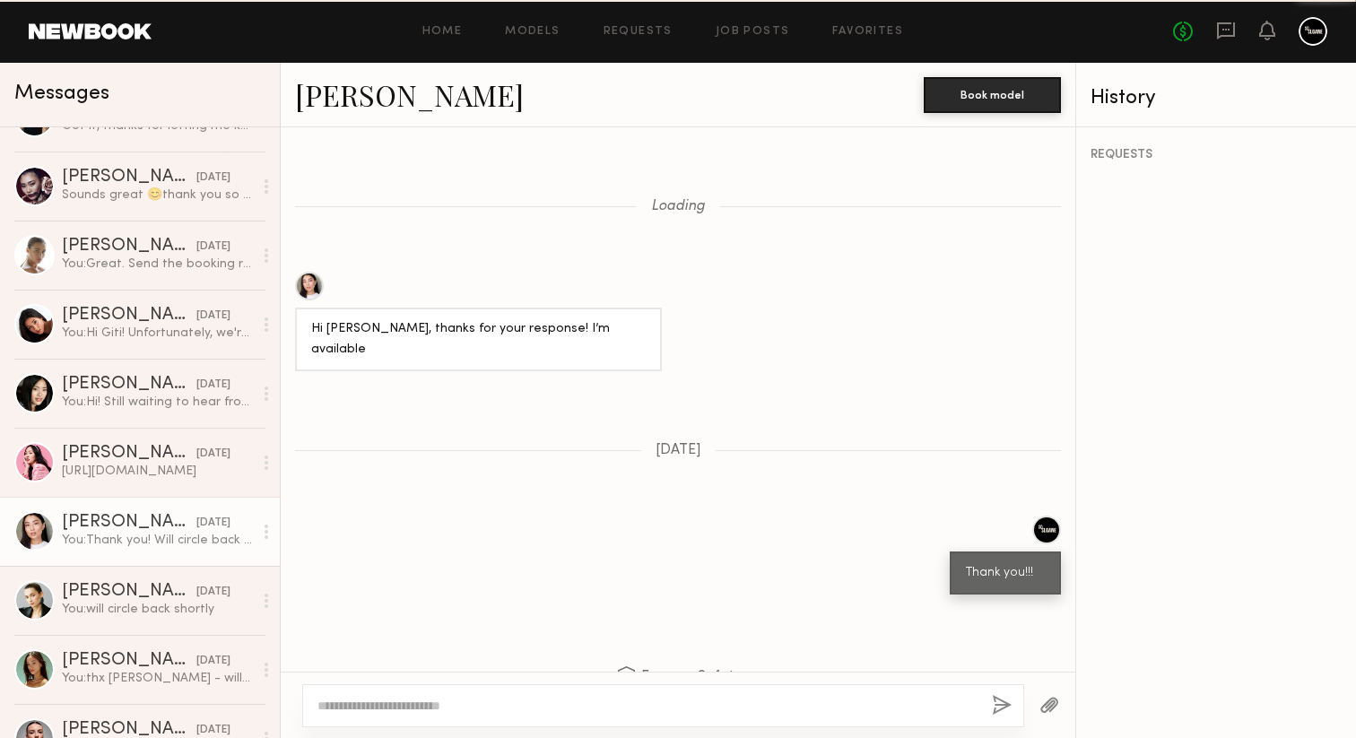
scroll to position [2451, 0]
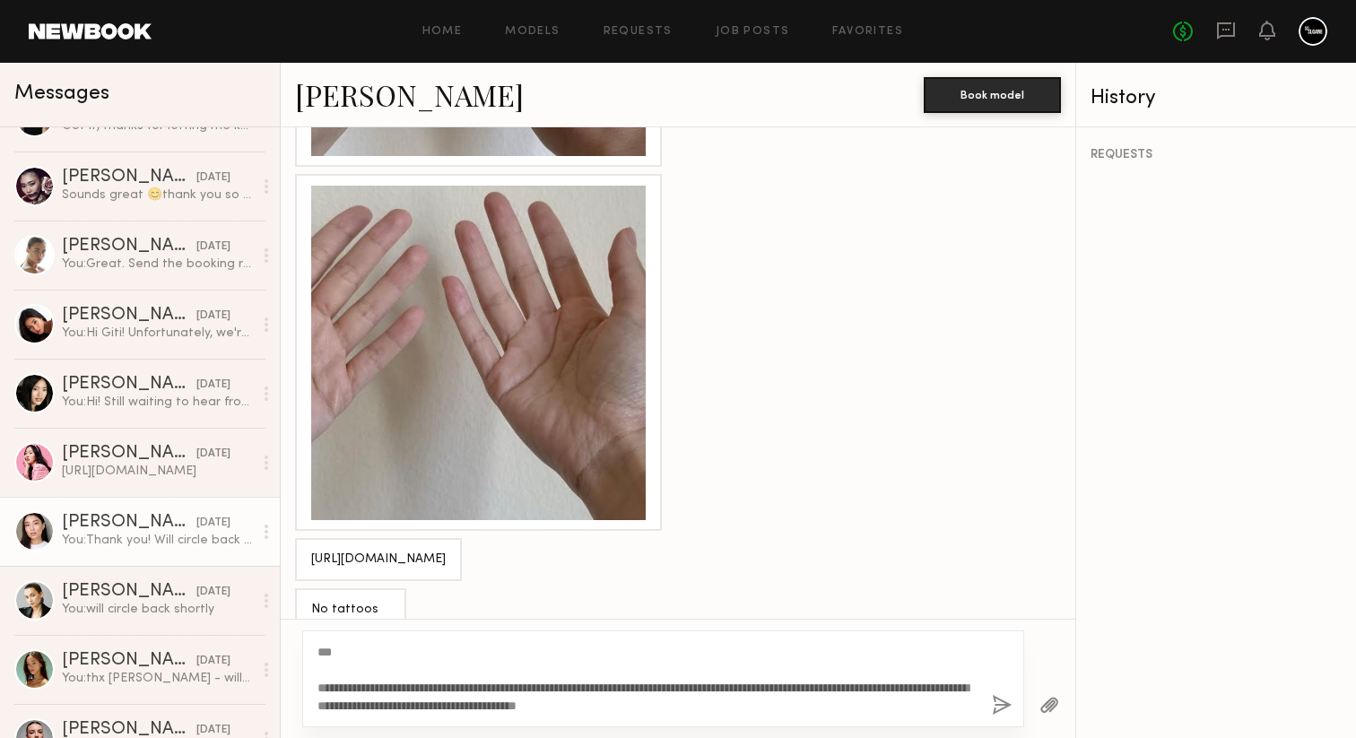
type textarea "**********"
click at [996, 706] on button "button" at bounding box center [1002, 706] width 20 height 22
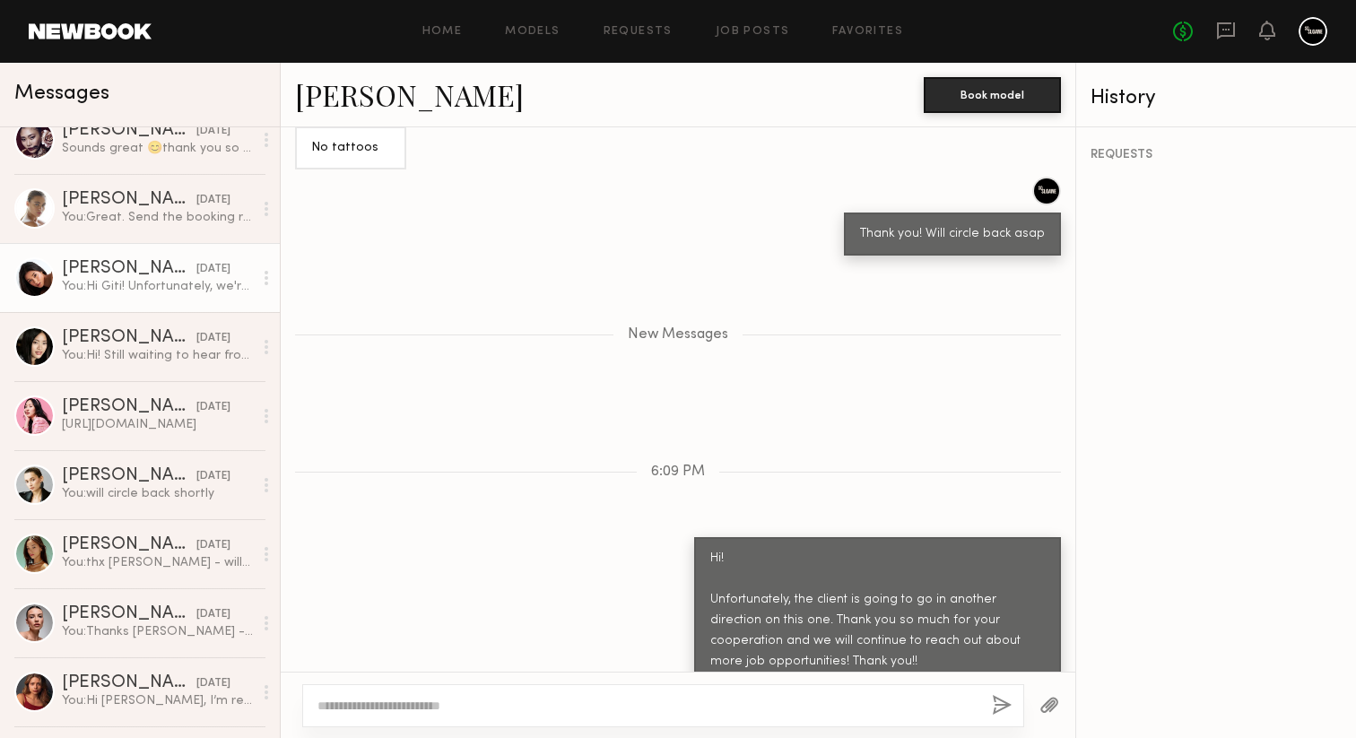
scroll to position [588, 0]
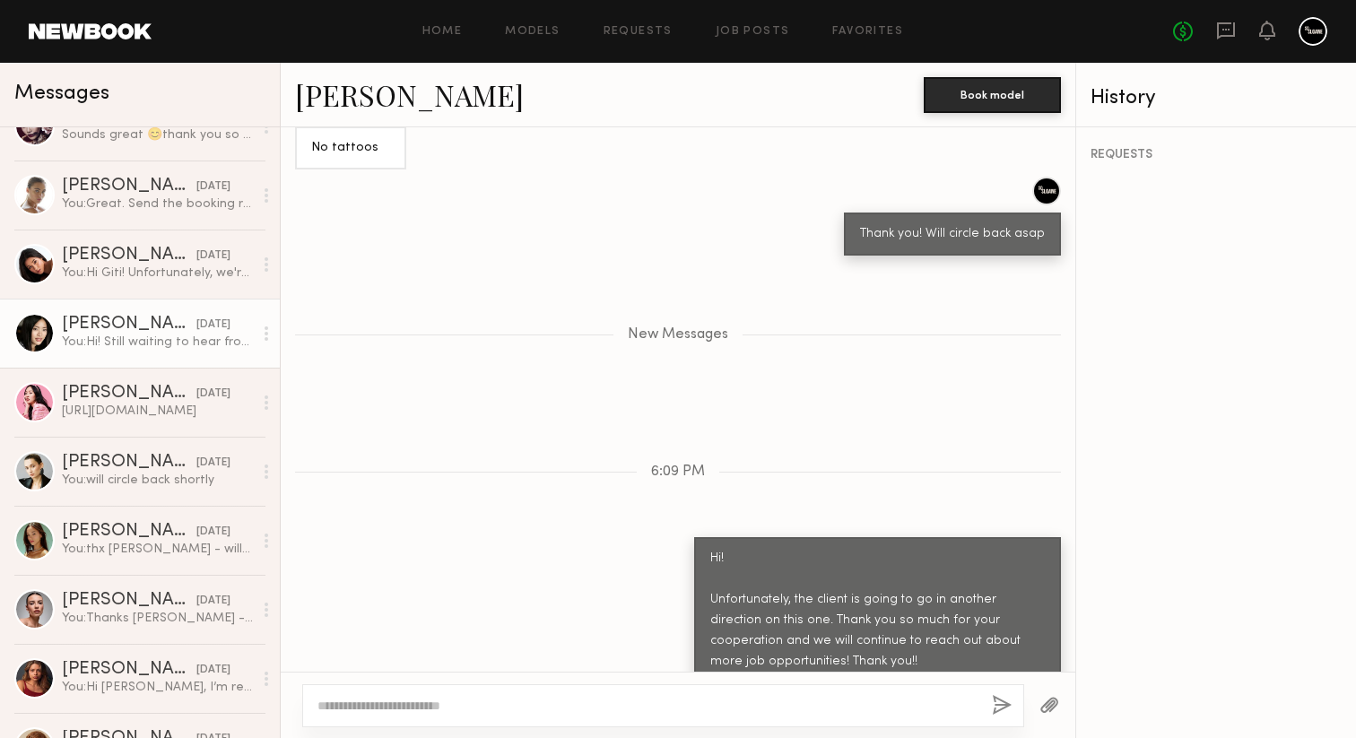
click at [125, 352] on link "[PERSON_NAME] [DATE] You: Hi! Still waiting to hear from the client. Thanks!" at bounding box center [140, 333] width 280 height 69
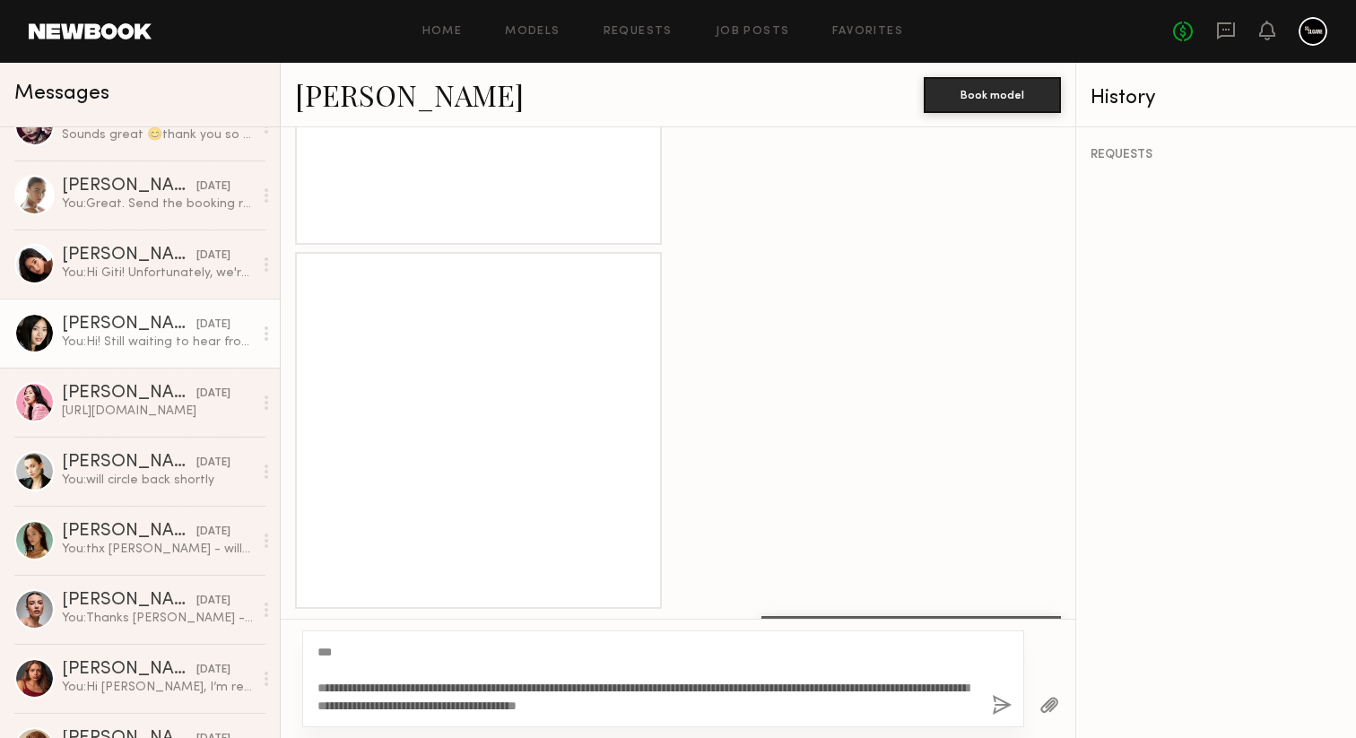
type textarea "**********"
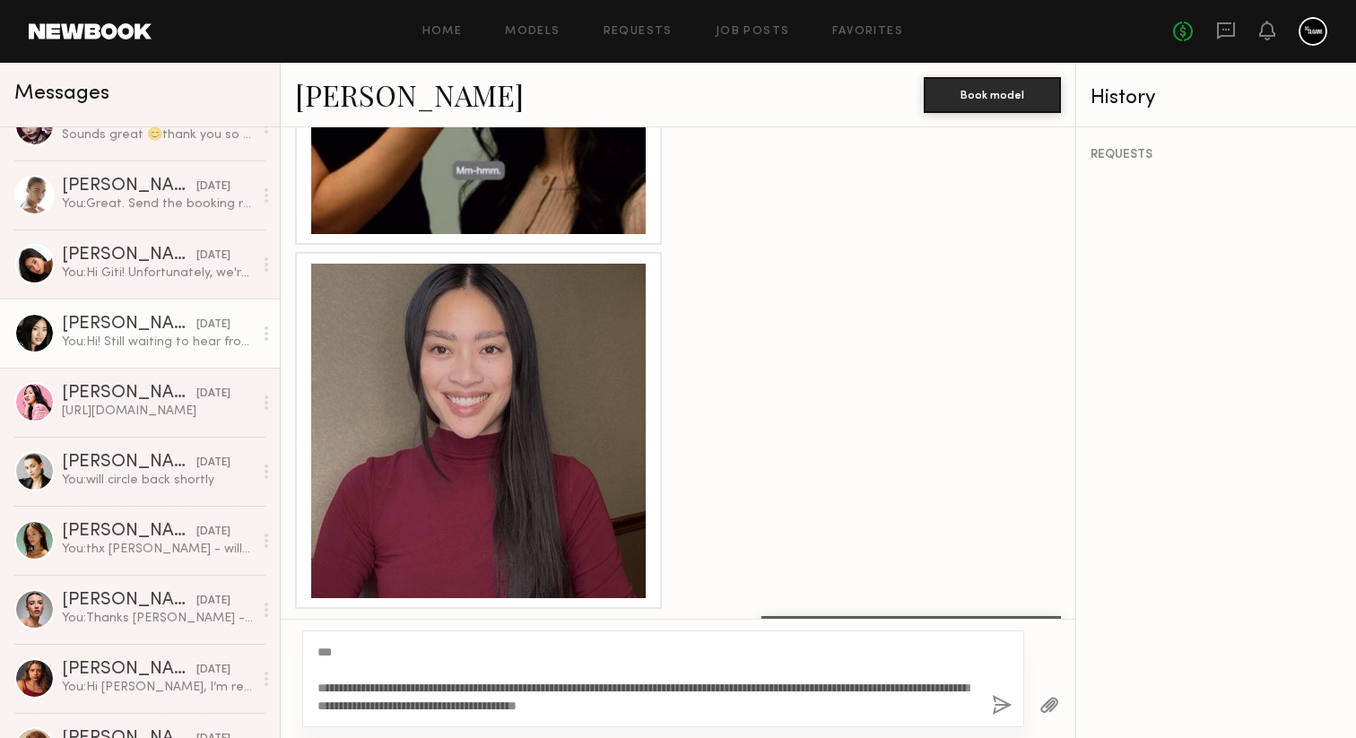
click at [1008, 705] on button "button" at bounding box center [1002, 706] width 20 height 22
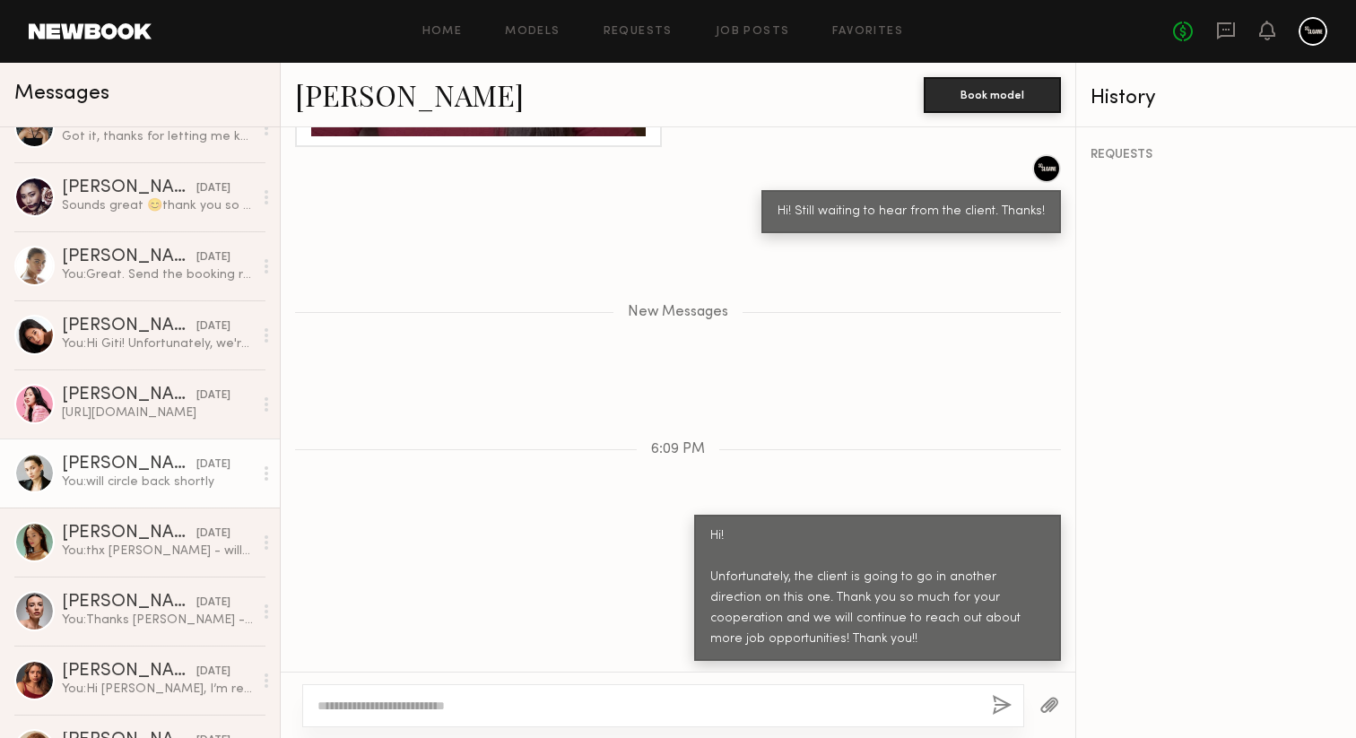
click at [140, 495] on link "[PERSON_NAME] [DATE] You: will circle back shortly" at bounding box center [140, 473] width 280 height 69
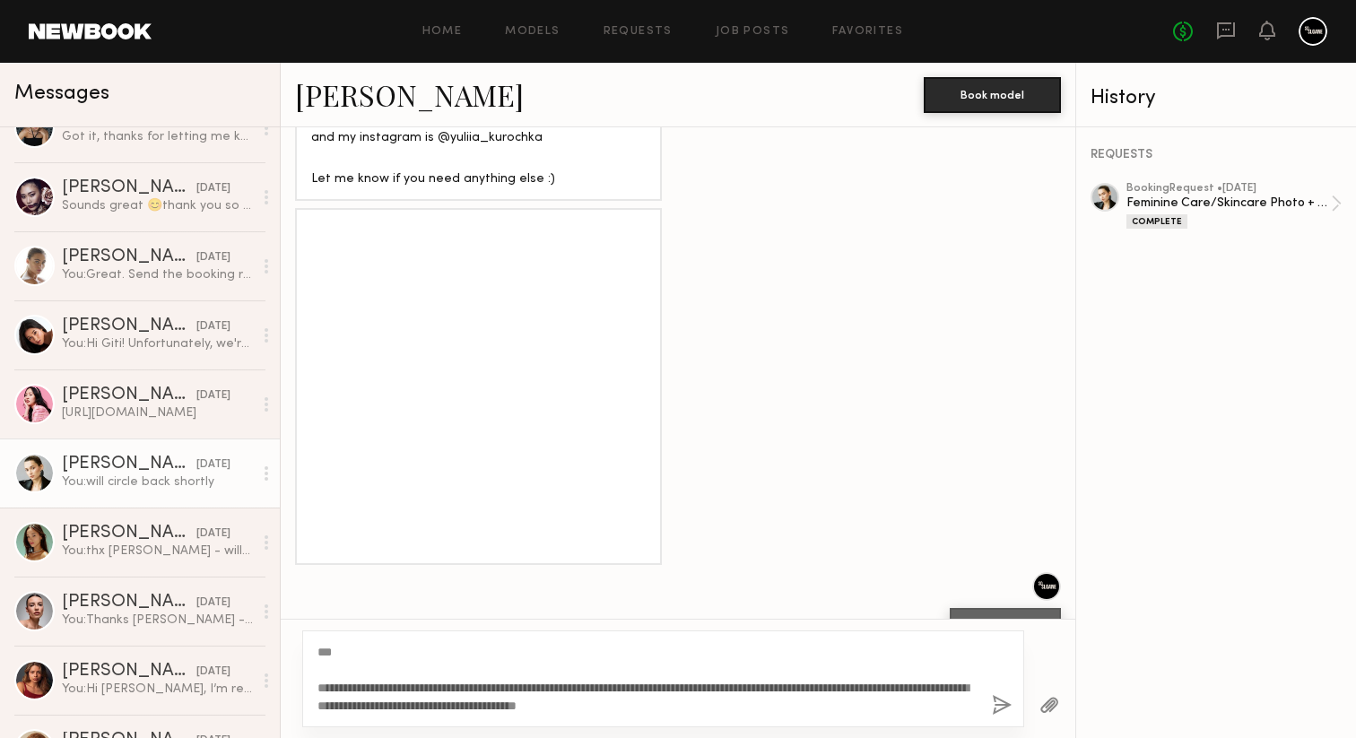
type textarea "**********"
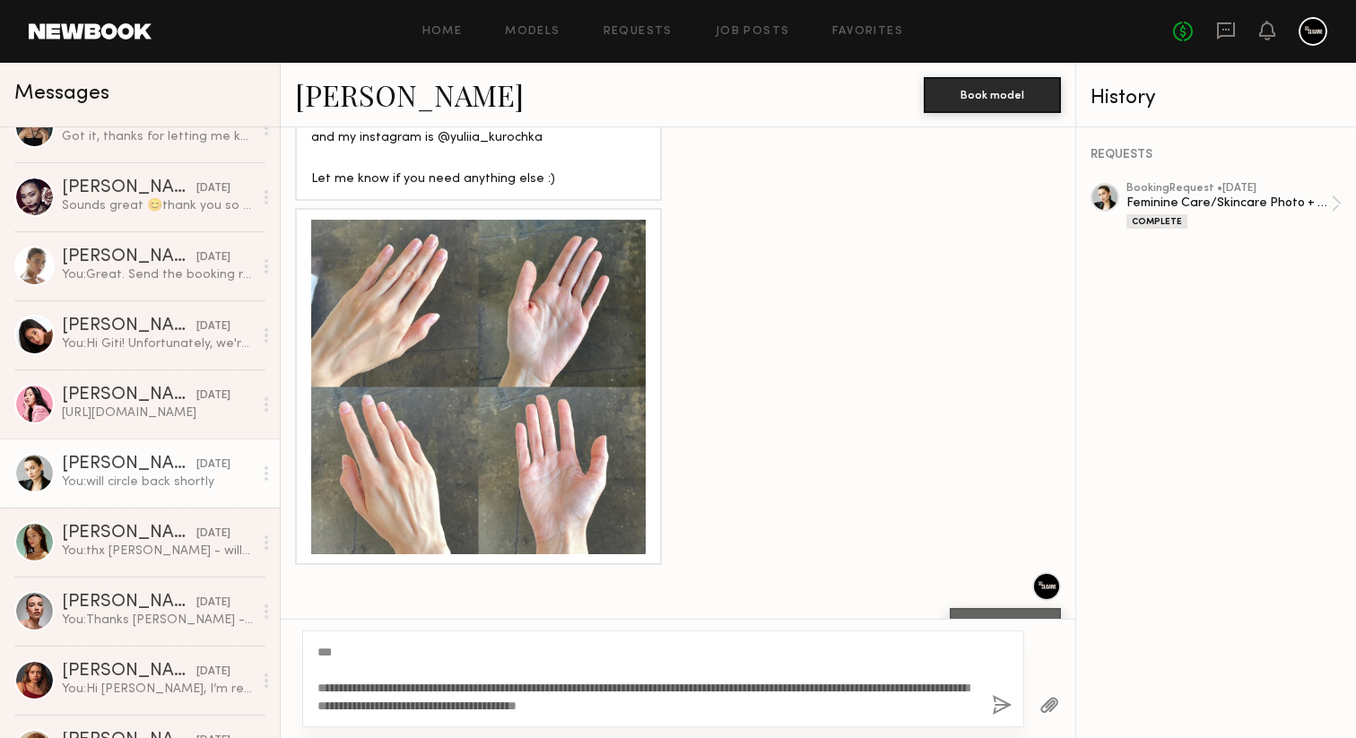
click at [997, 708] on button "button" at bounding box center [1002, 706] width 20 height 22
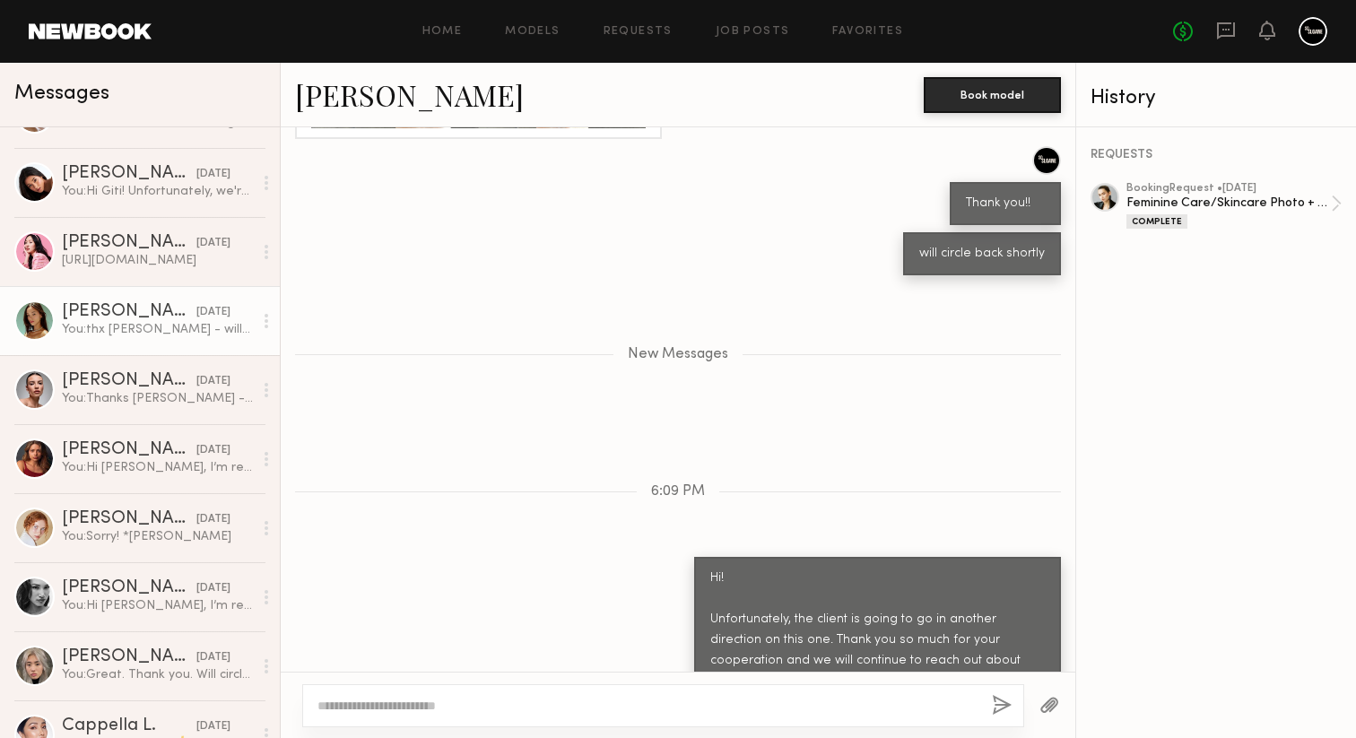
click at [131, 326] on div "You: thx [PERSON_NAME] - will circle back shortly!" at bounding box center [157, 329] width 191 height 17
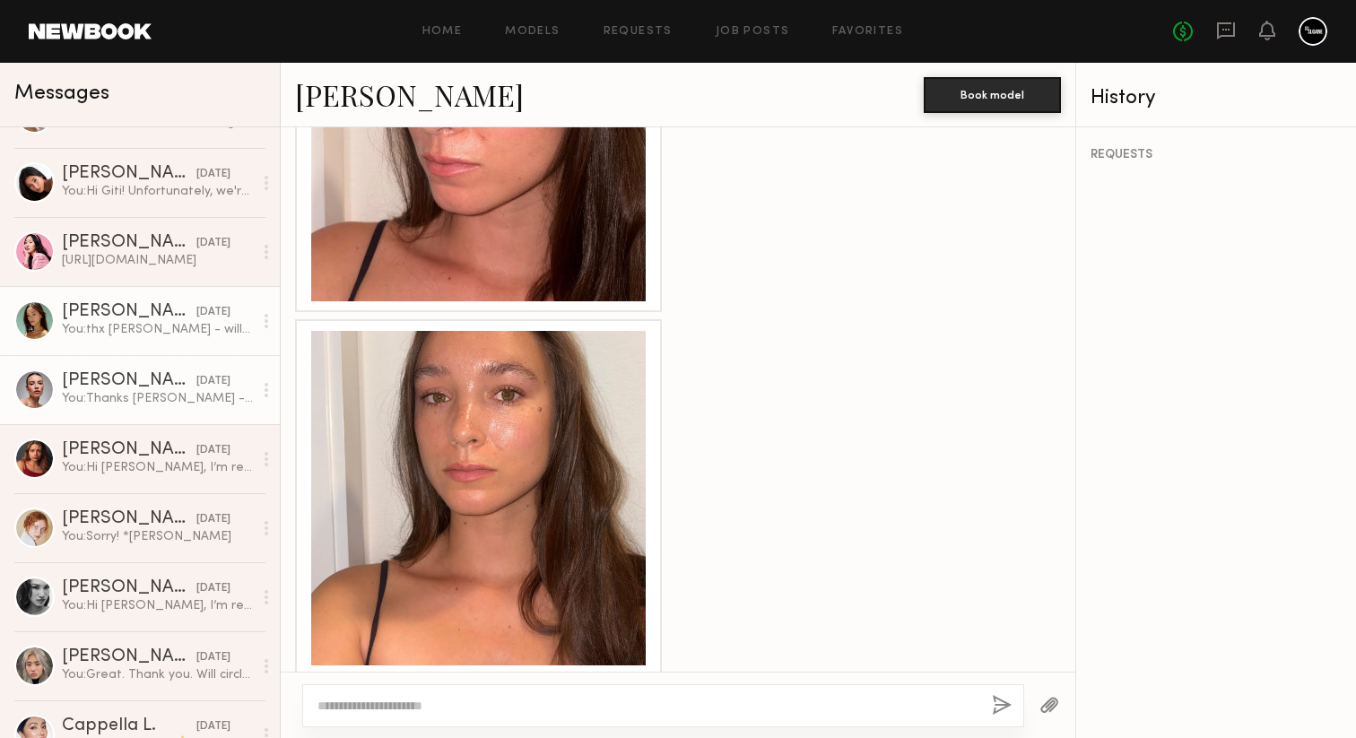
click at [167, 395] on div "You: Thanks [PERSON_NAME] - will circle back shortly" at bounding box center [157, 398] width 191 height 17
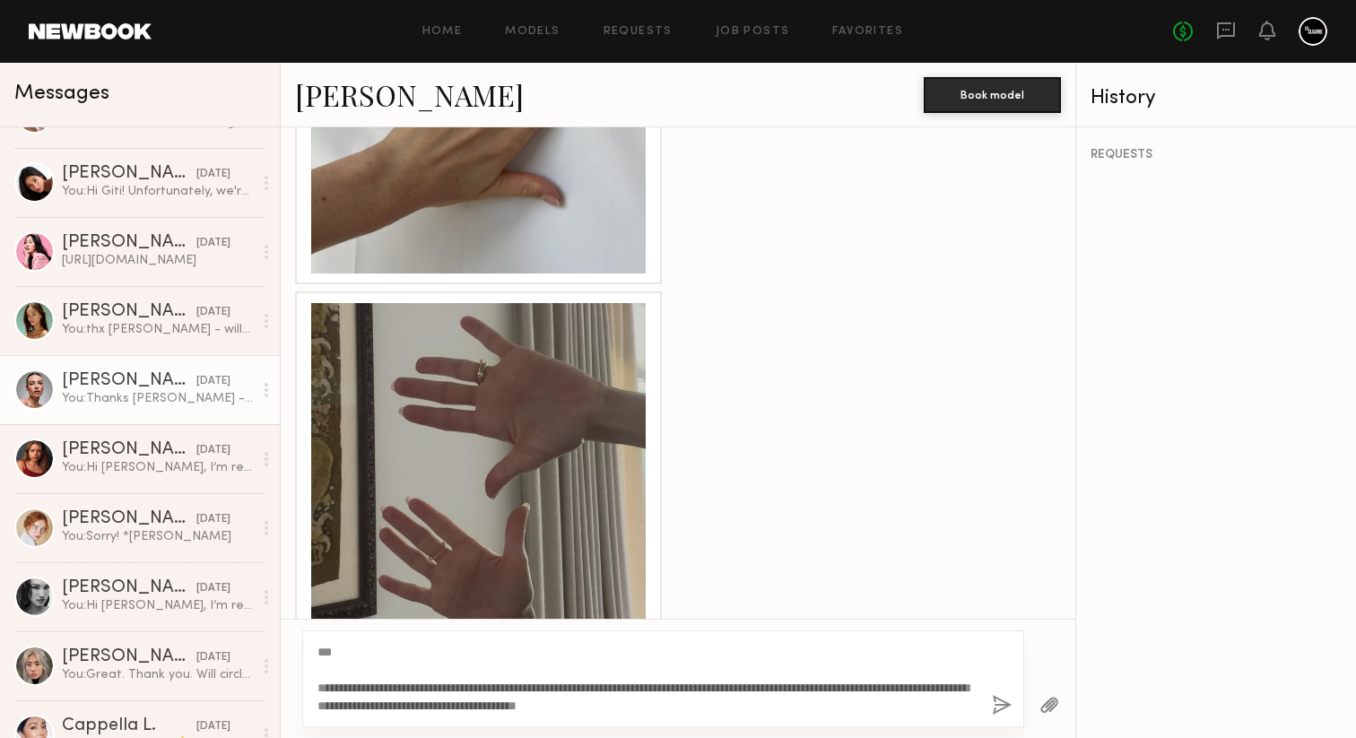
type textarea "**********"
click at [1001, 698] on button "button" at bounding box center [1002, 706] width 20 height 22
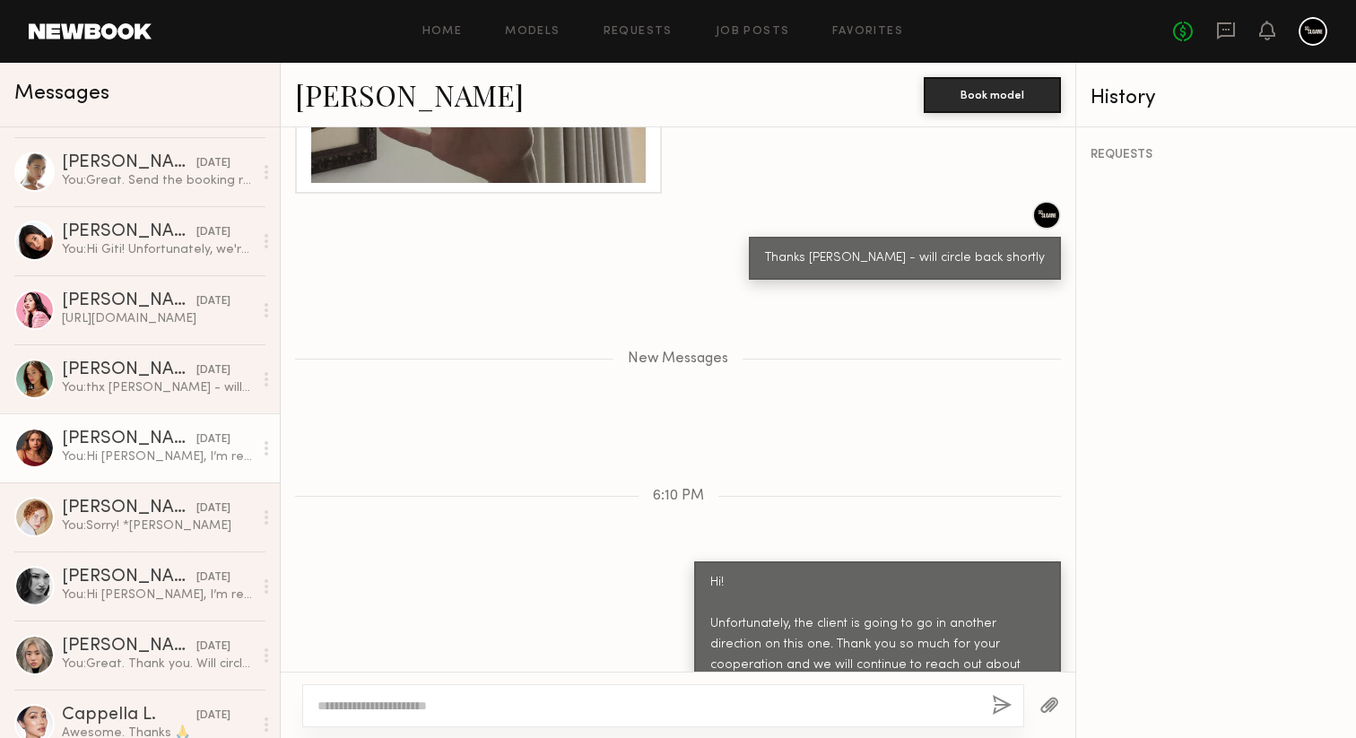
click at [154, 463] on div "You: Hi [PERSON_NAME], I’m reaching out regarding your interest for an upcoming…" at bounding box center [157, 456] width 191 height 17
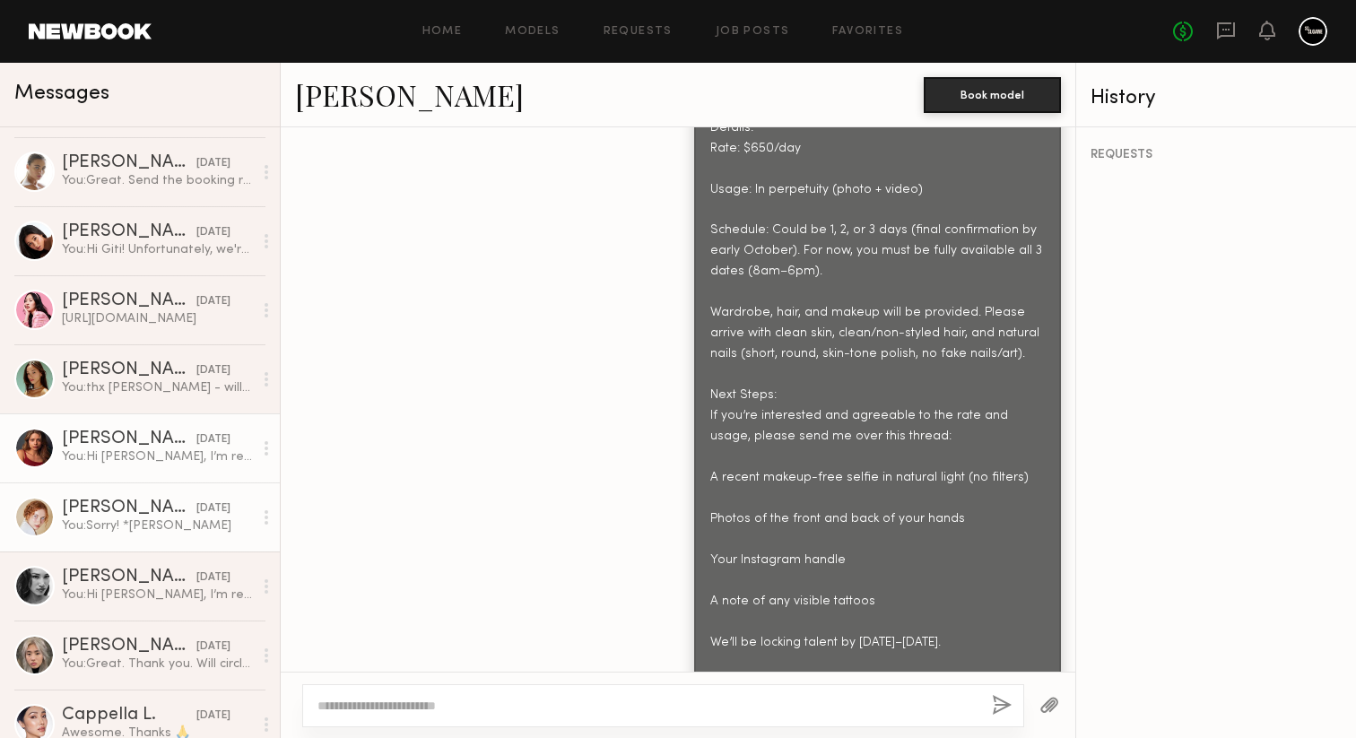
click at [168, 517] on div "You: Sorry! *[PERSON_NAME]" at bounding box center [157, 525] width 191 height 17
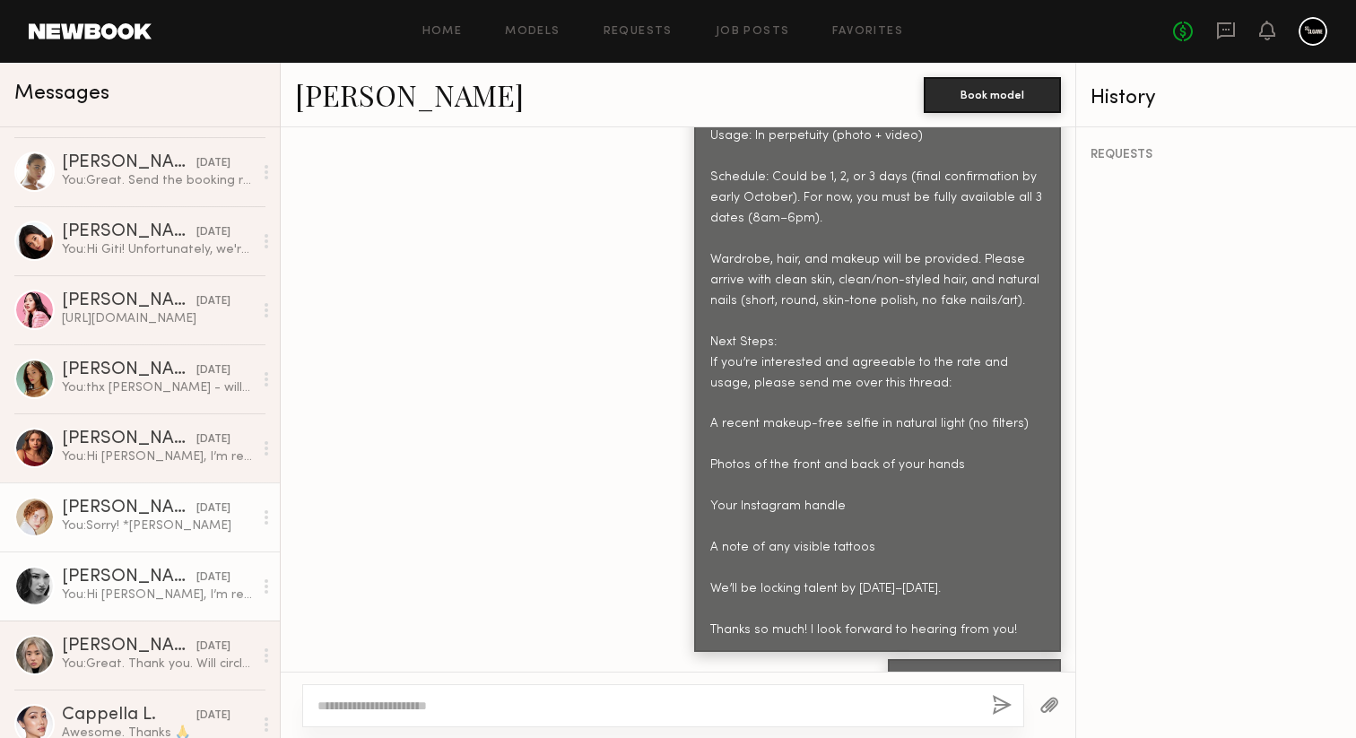
click at [196, 570] on div "[DATE]" at bounding box center [213, 577] width 34 height 17
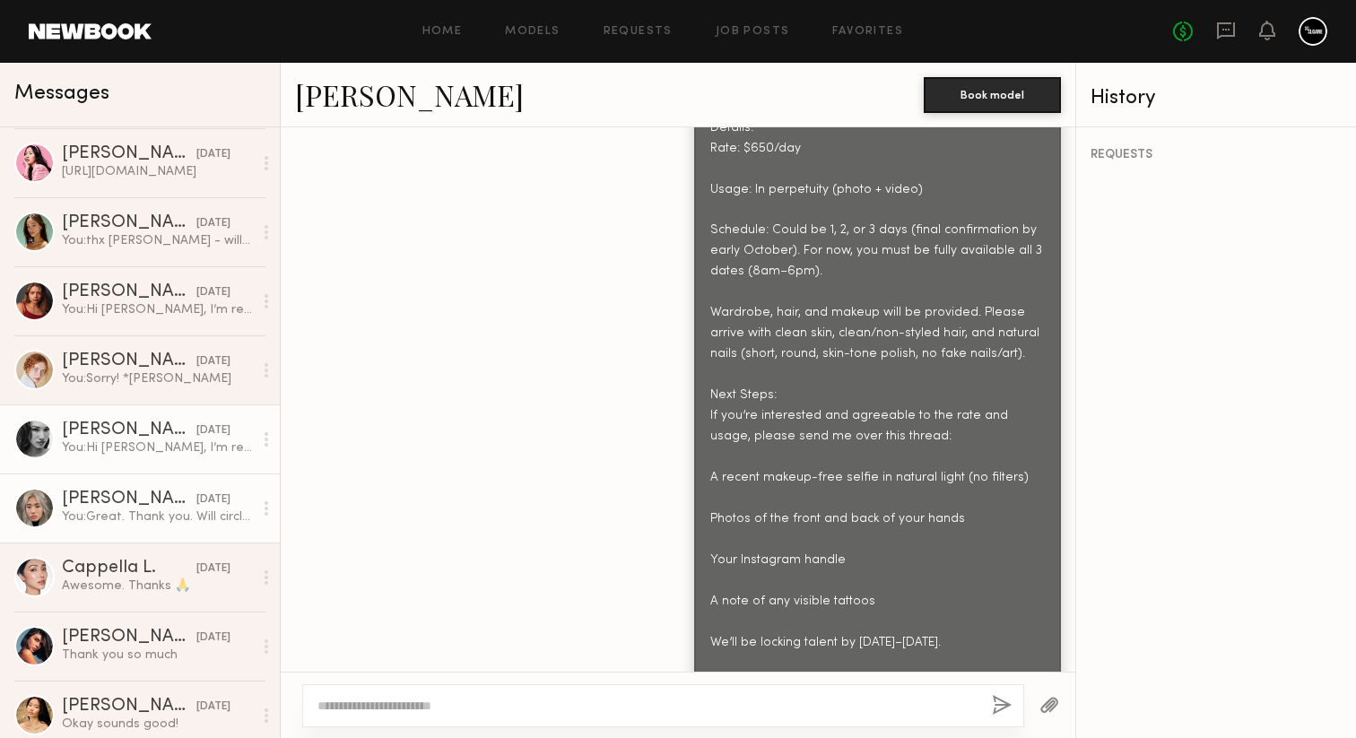
click at [154, 534] on link "[PERSON_NAME] [DATE] You: Great. Thank you. Will circle back shortly" at bounding box center [140, 507] width 280 height 69
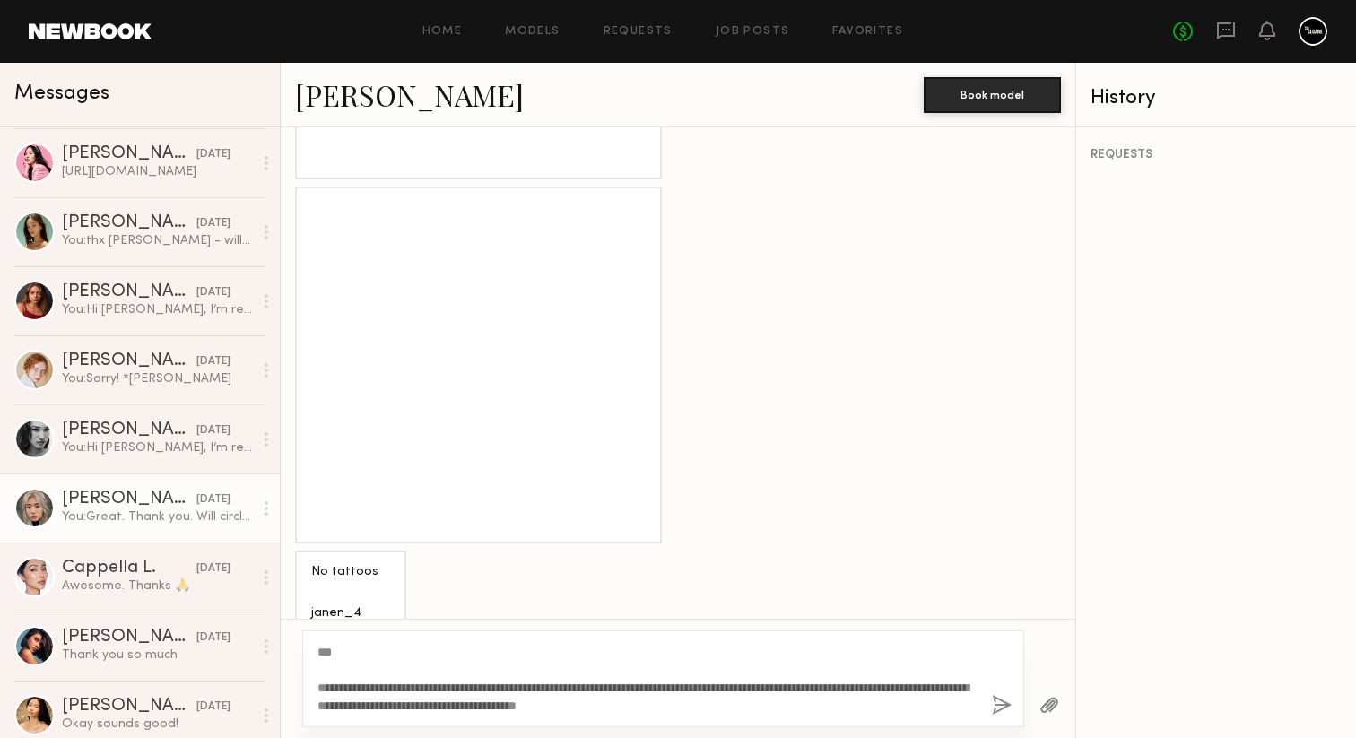
type textarea "**********"
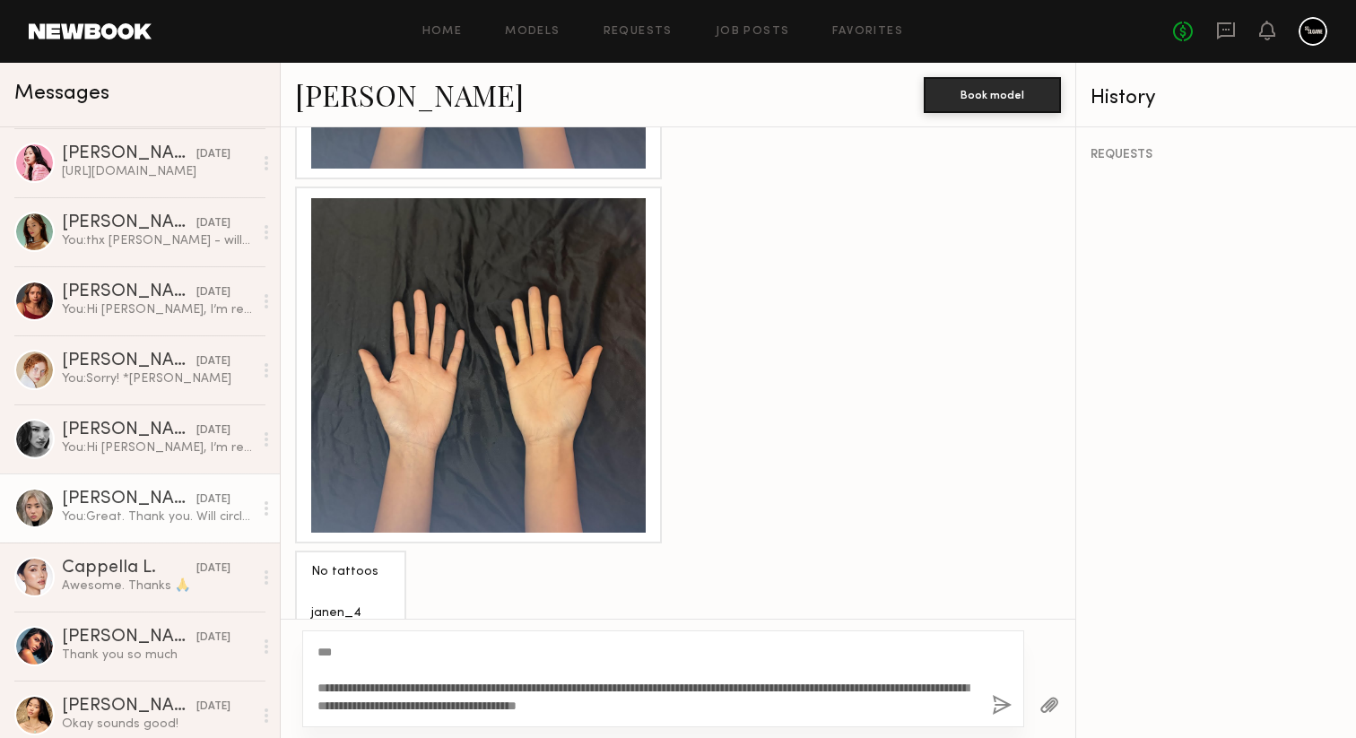
click at [1003, 699] on button "button" at bounding box center [1002, 706] width 20 height 22
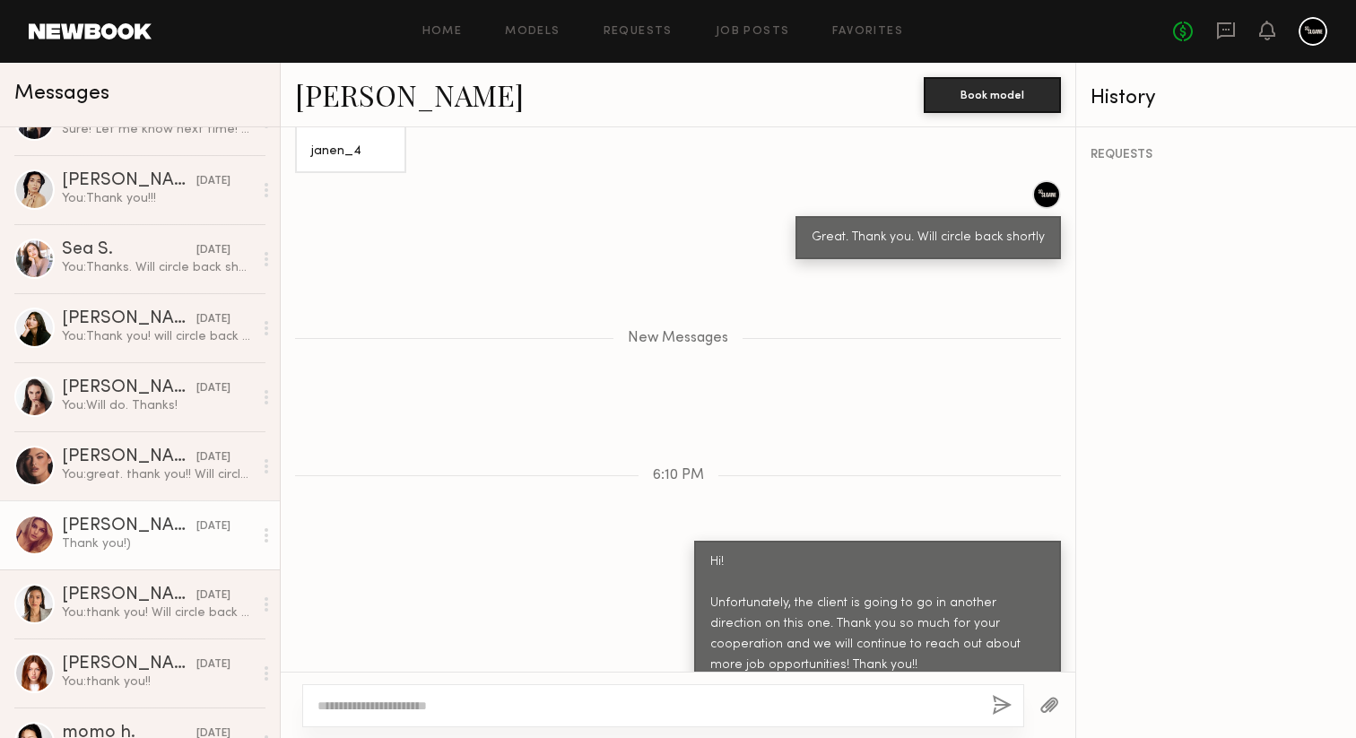
click at [170, 568] on link "[PERSON_NAME] [DATE] Thank you!)" at bounding box center [140, 534] width 280 height 69
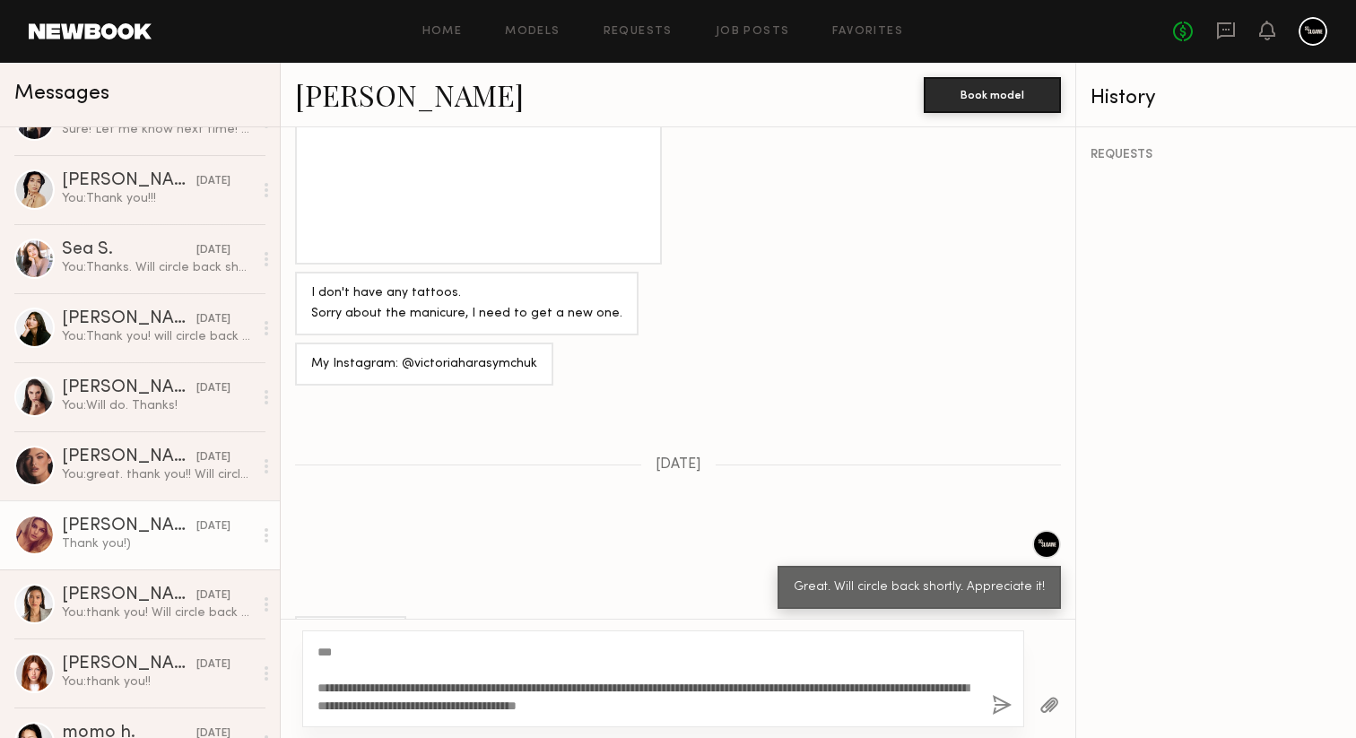
type textarea "**********"
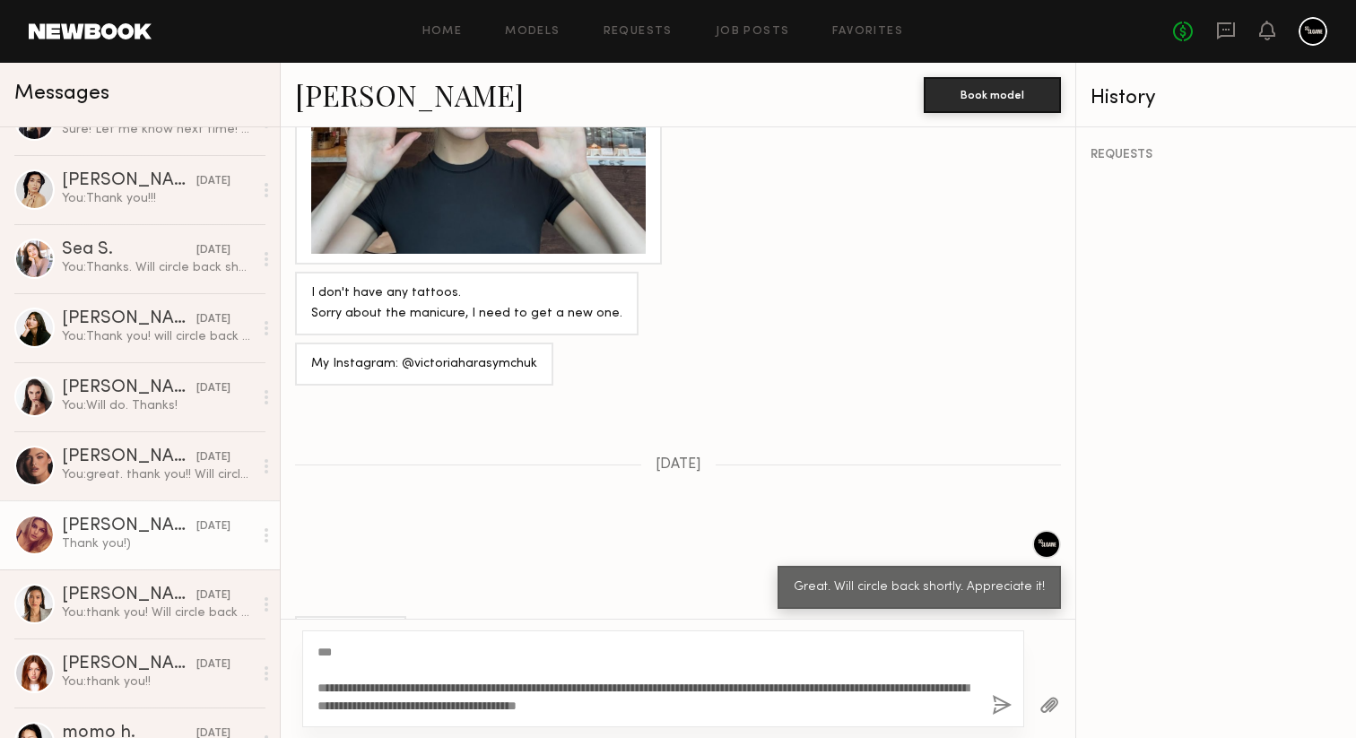
click at [1002, 703] on button "button" at bounding box center [1002, 706] width 20 height 22
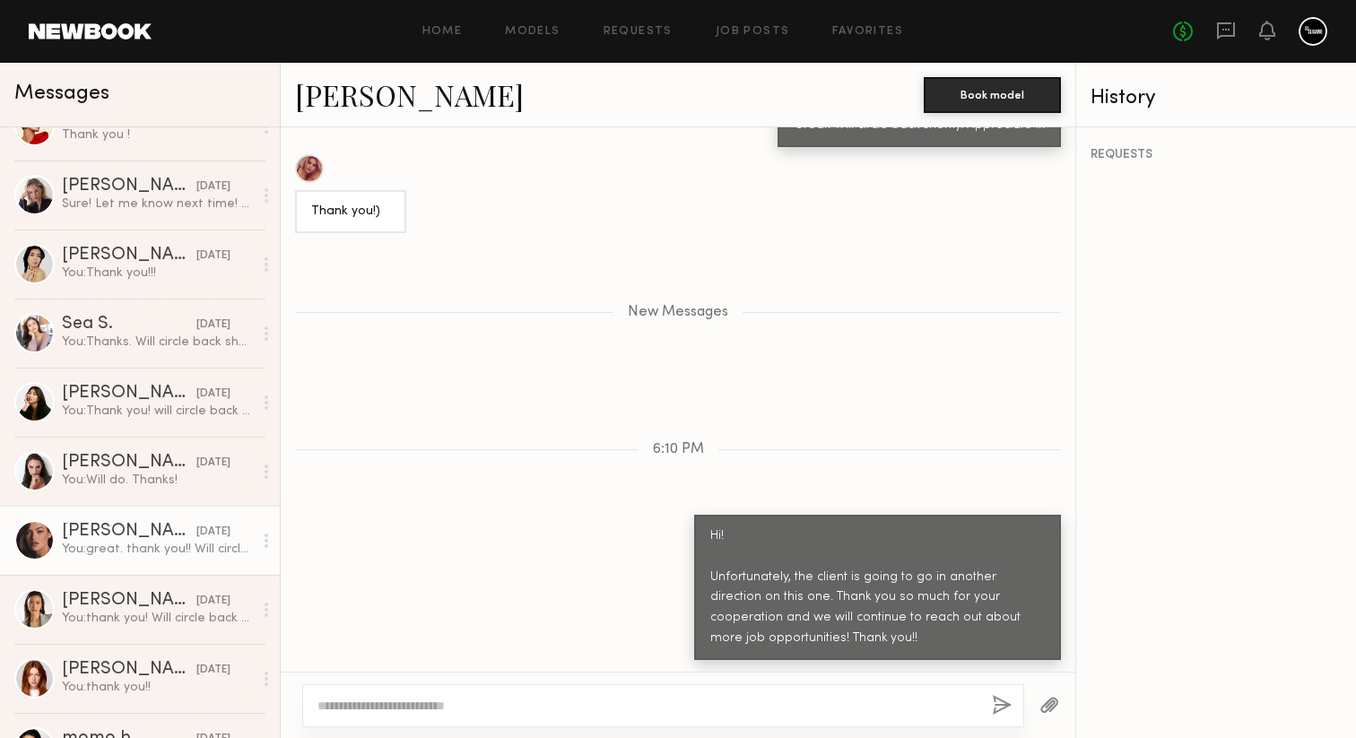
click at [143, 536] on div "[PERSON_NAME]" at bounding box center [129, 532] width 135 height 18
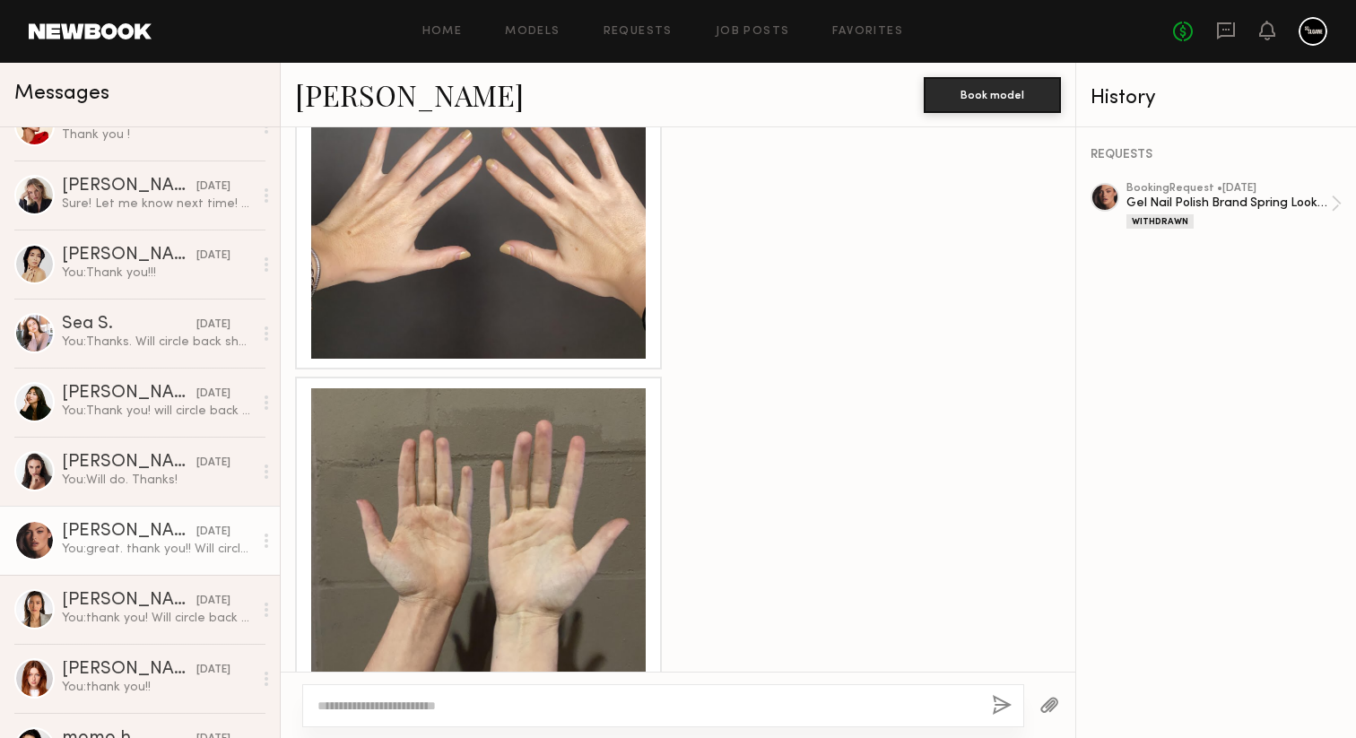
scroll to position [2793, 0]
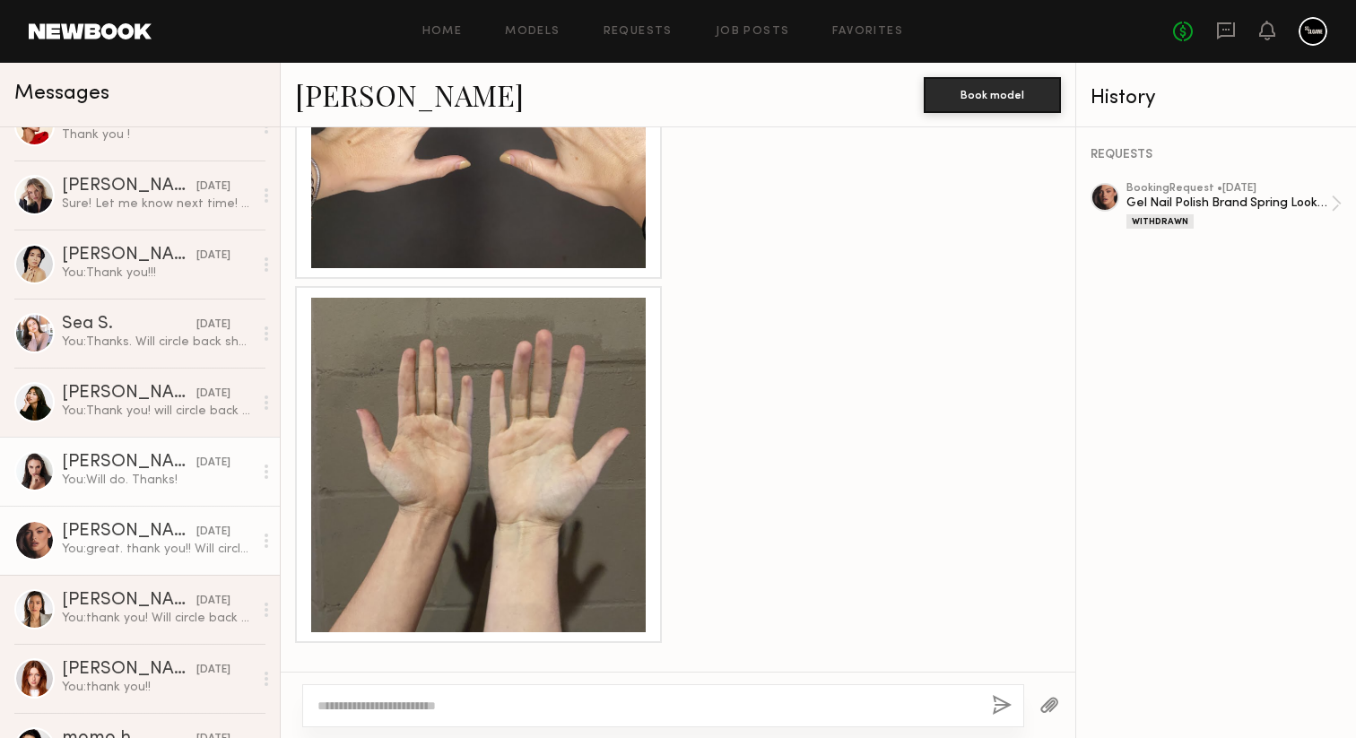
click at [178, 473] on div "You: Will do. Thanks!" at bounding box center [157, 480] width 191 height 17
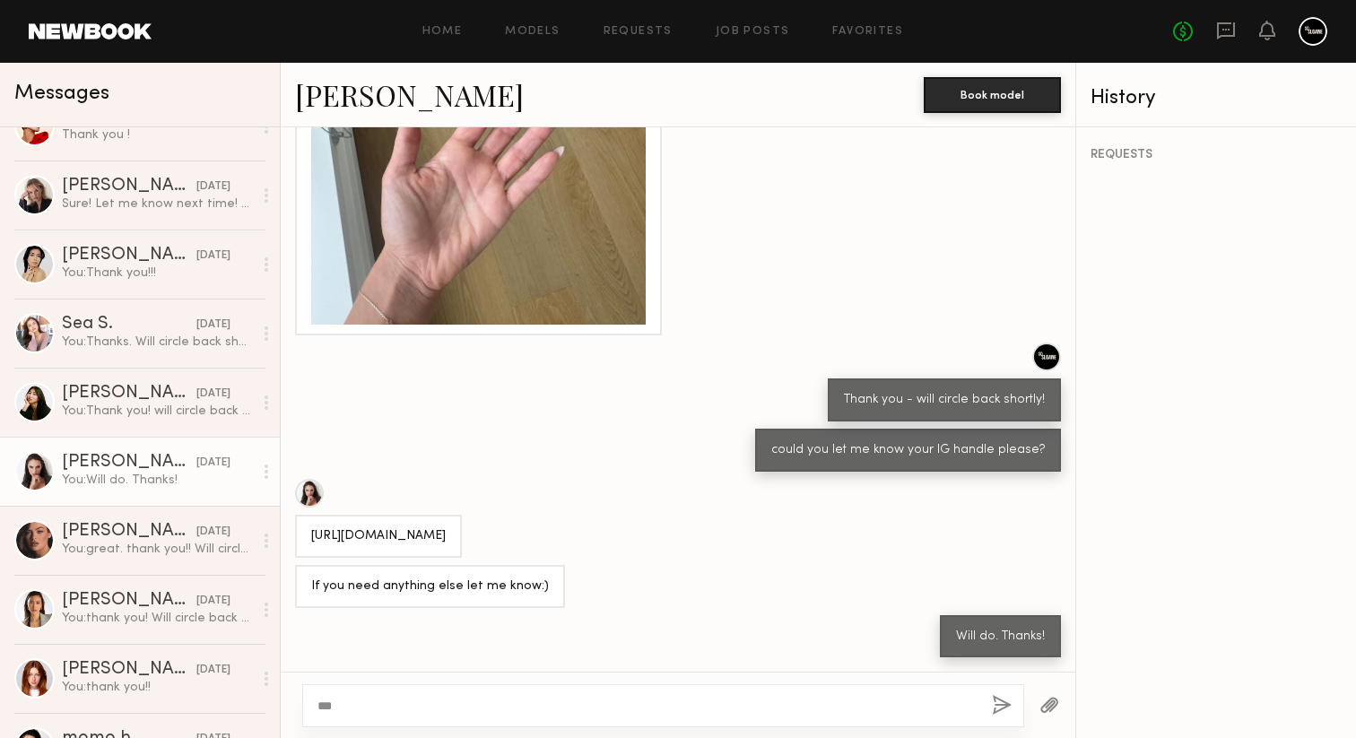
scroll to position [2662, 0]
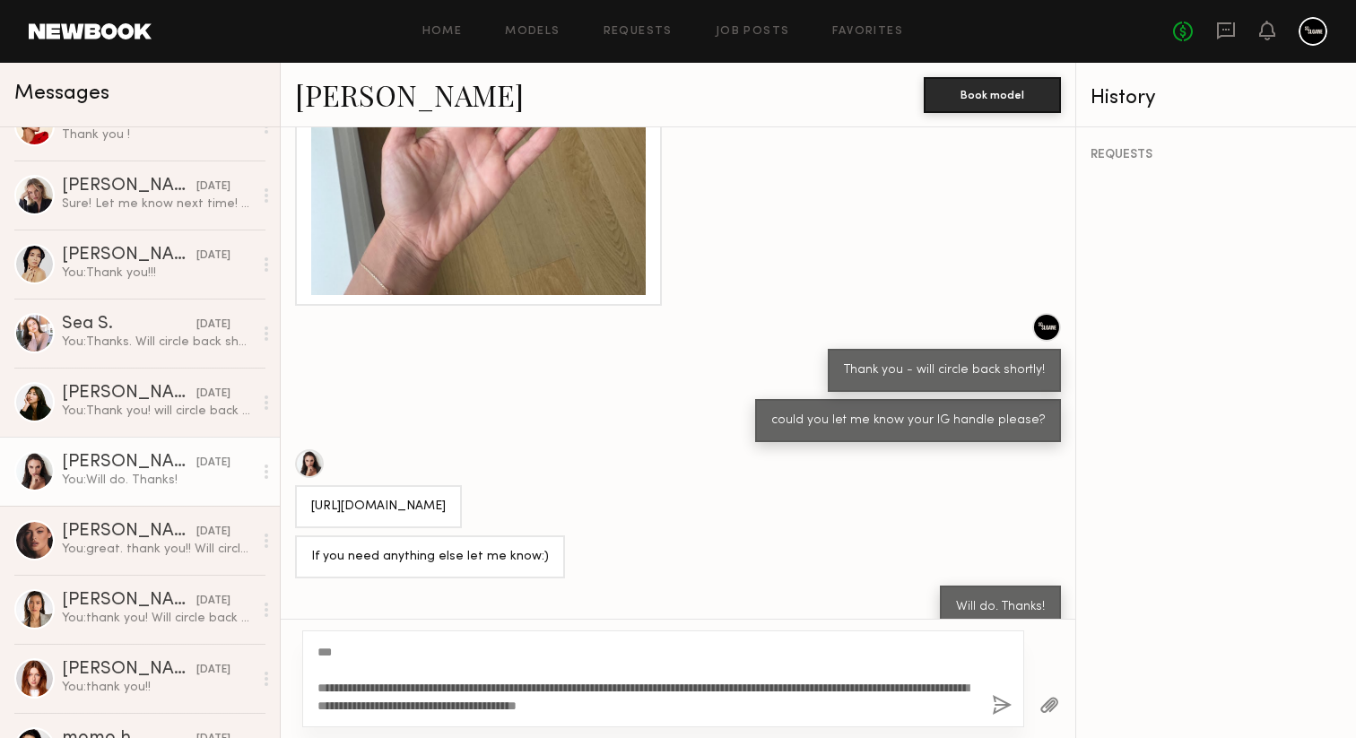
type textarea "**********"
click at [996, 700] on button "button" at bounding box center [1002, 706] width 20 height 22
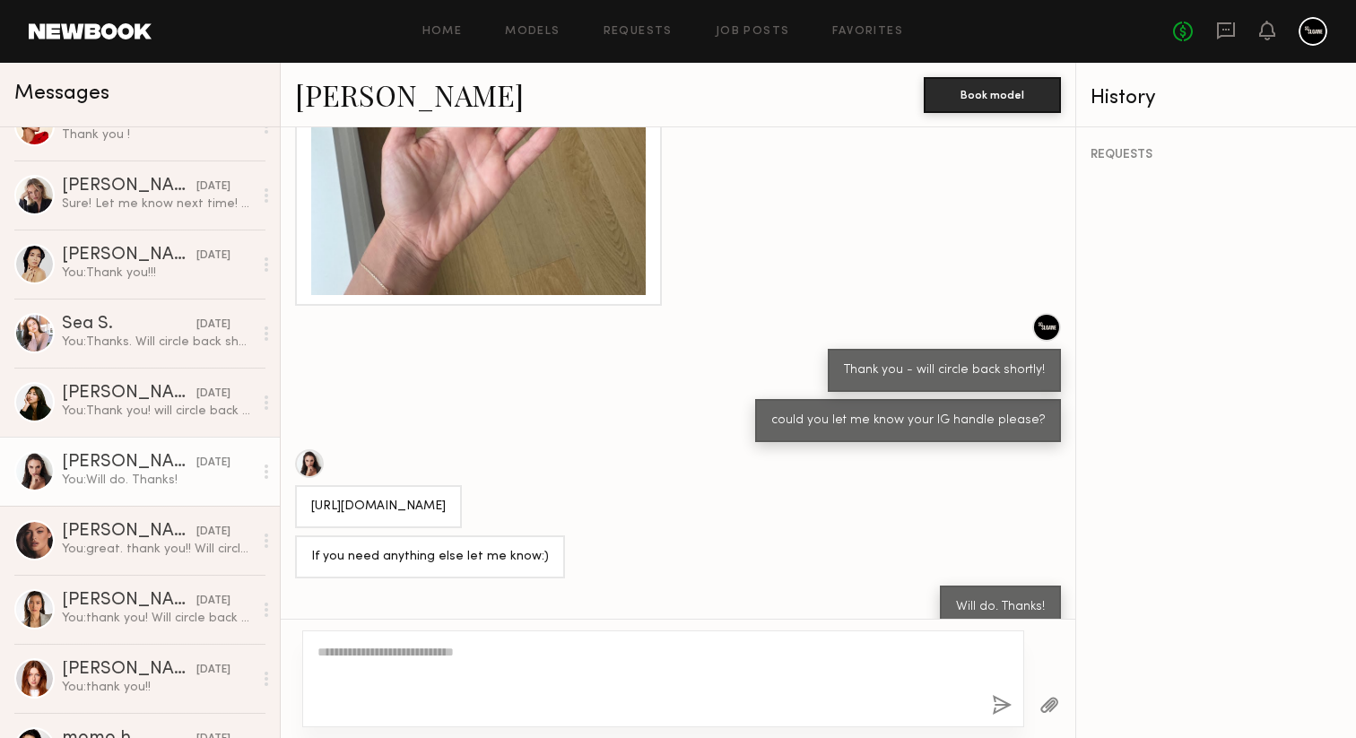
scroll to position [381, 0]
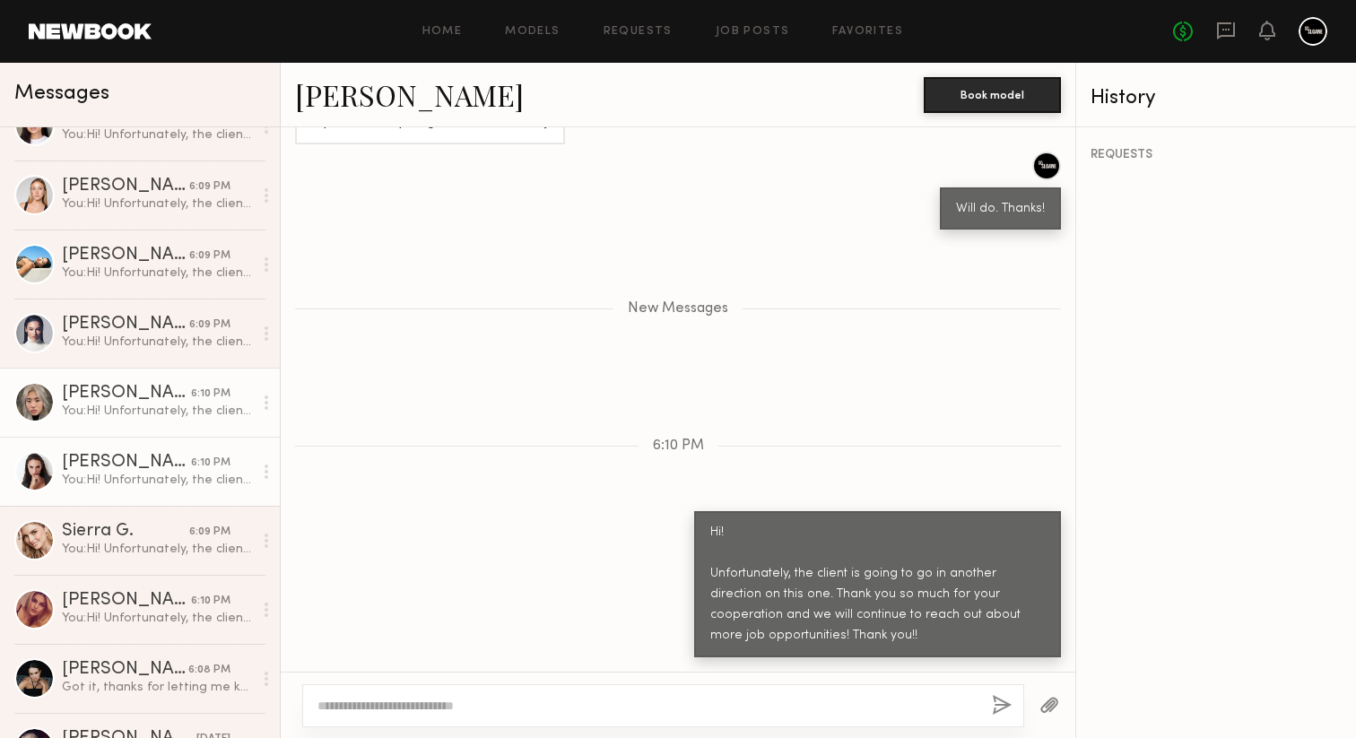
click at [99, 413] on div "You: Hi! Unfortunately, the client is going to go in another direction on this …" at bounding box center [157, 411] width 191 height 17
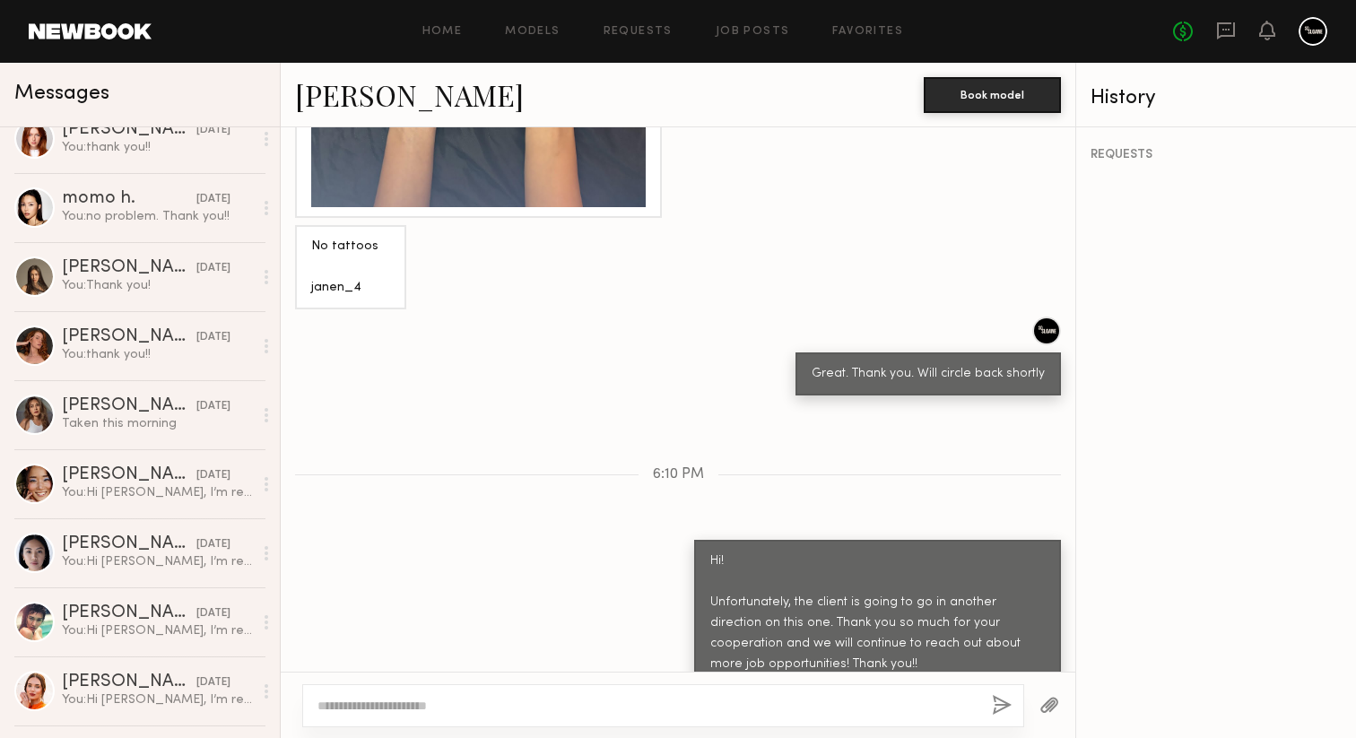
scroll to position [2480, 0]
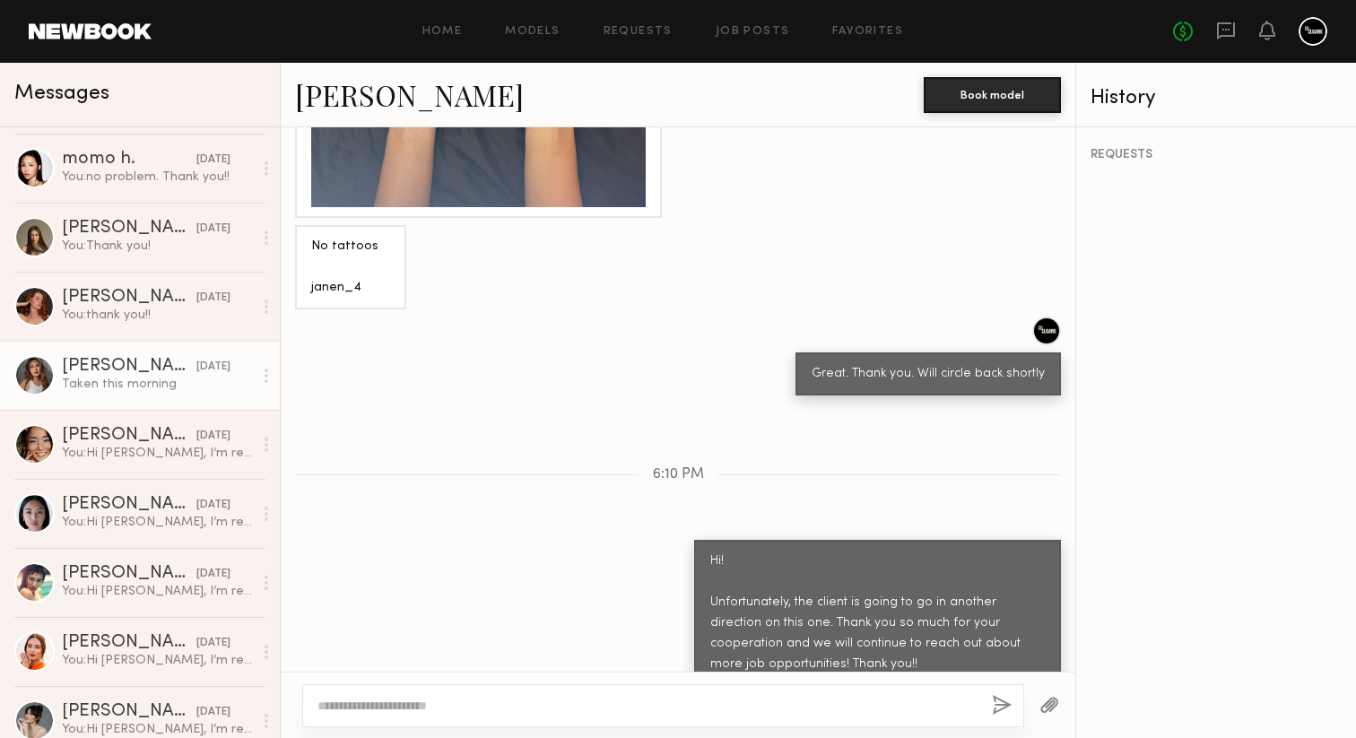
click at [116, 395] on link "[PERSON_NAME] [DATE] Taken this morning" at bounding box center [140, 375] width 280 height 69
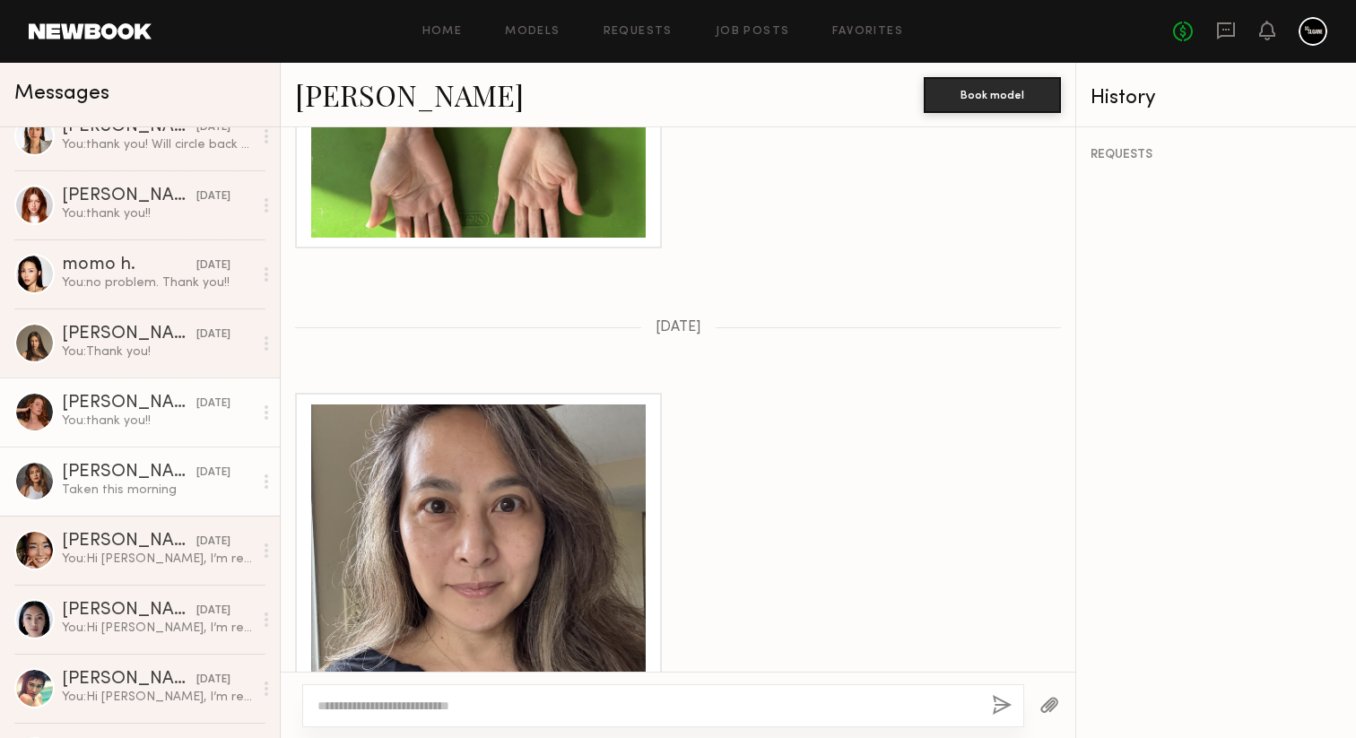
scroll to position [2372, 0]
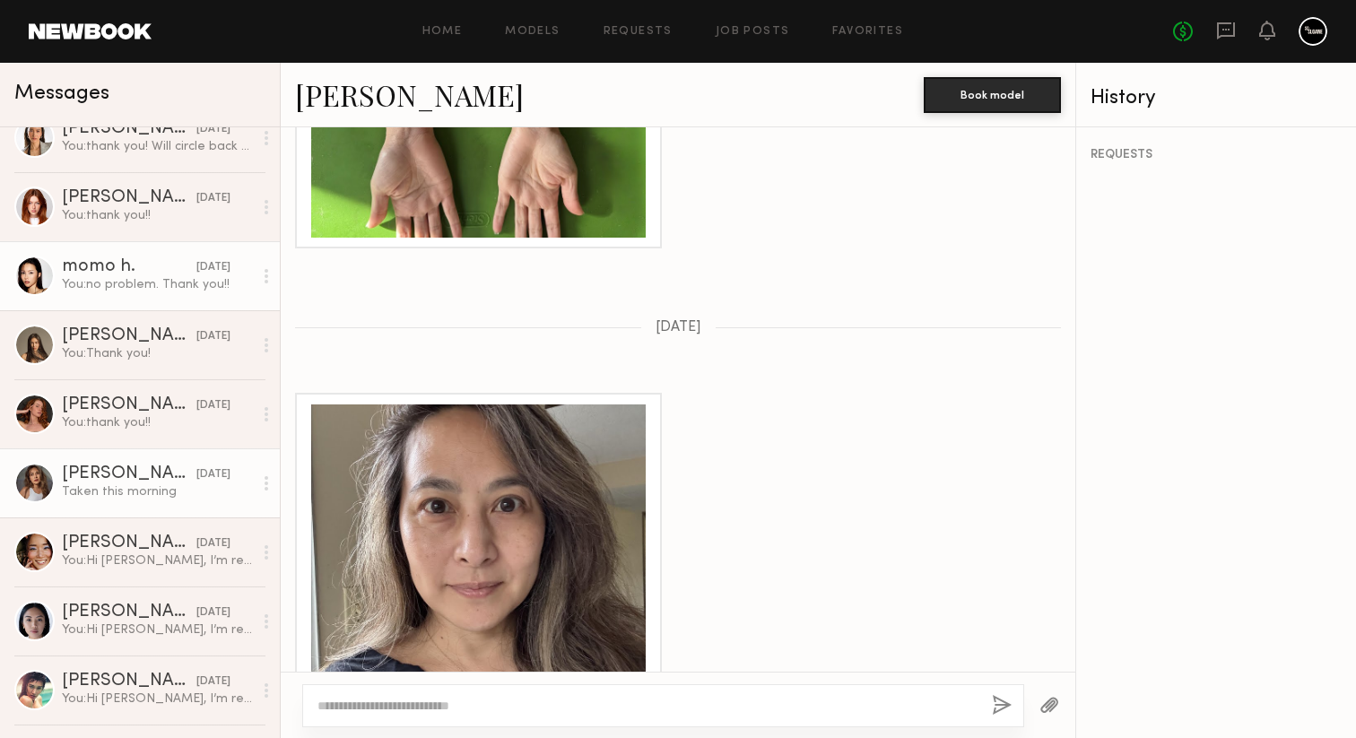
click at [143, 290] on div "You: no problem. Thank you!!" at bounding box center [157, 284] width 191 height 17
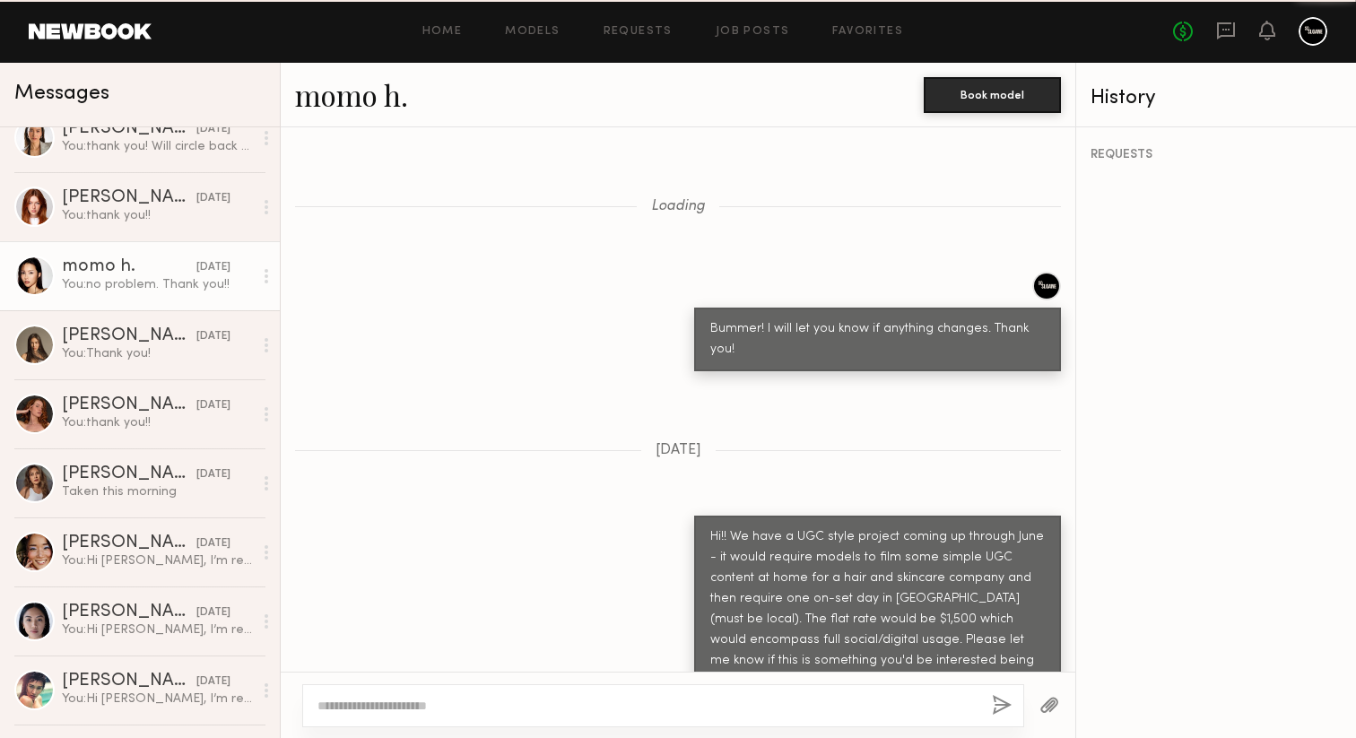
scroll to position [2644, 0]
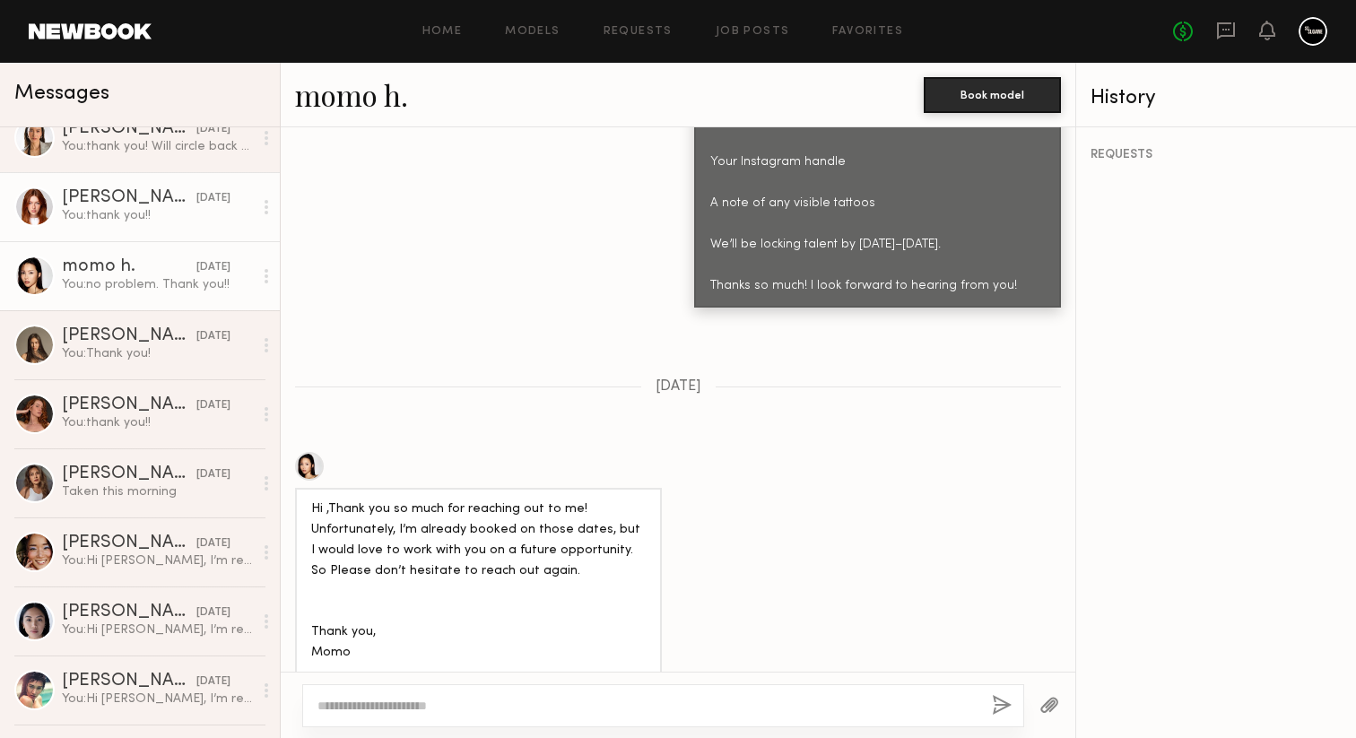
click at [127, 229] on link "[PERSON_NAME] [DATE] You: thank you!!" at bounding box center [140, 206] width 280 height 69
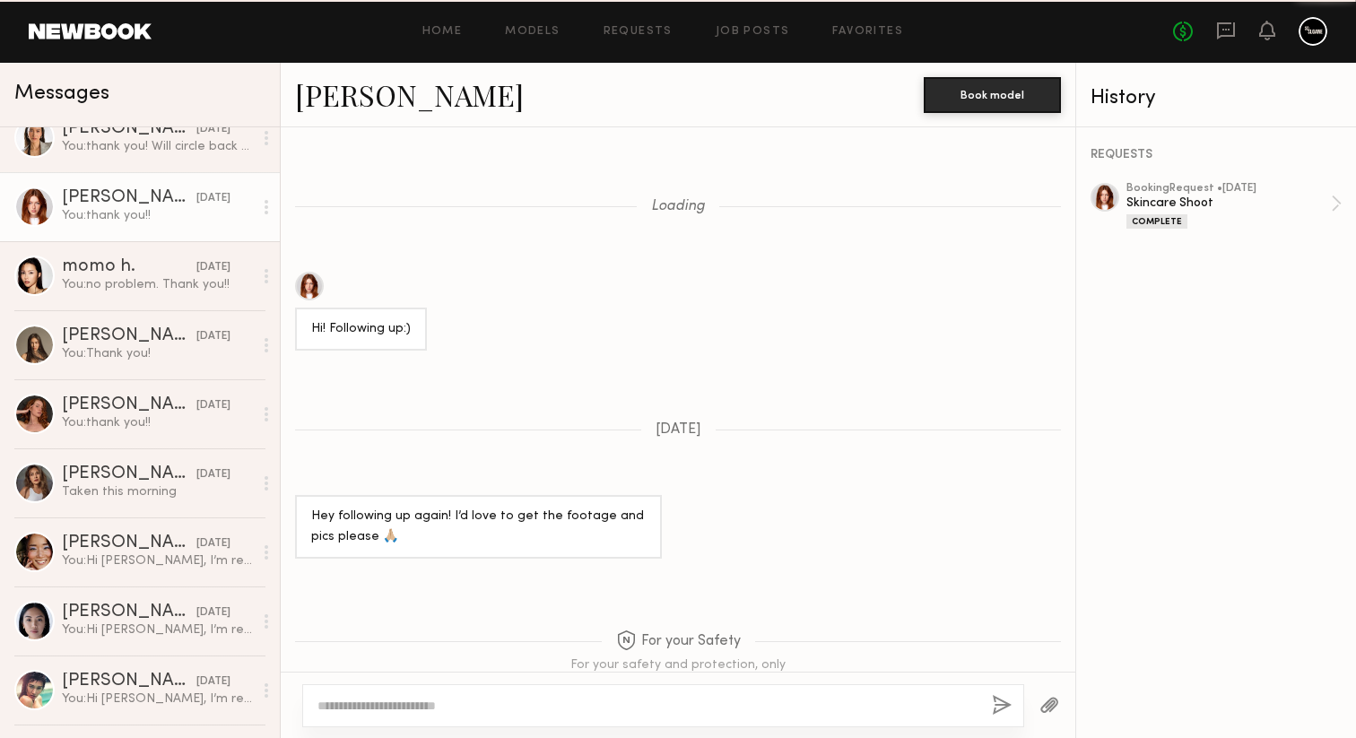
scroll to position [2773, 0]
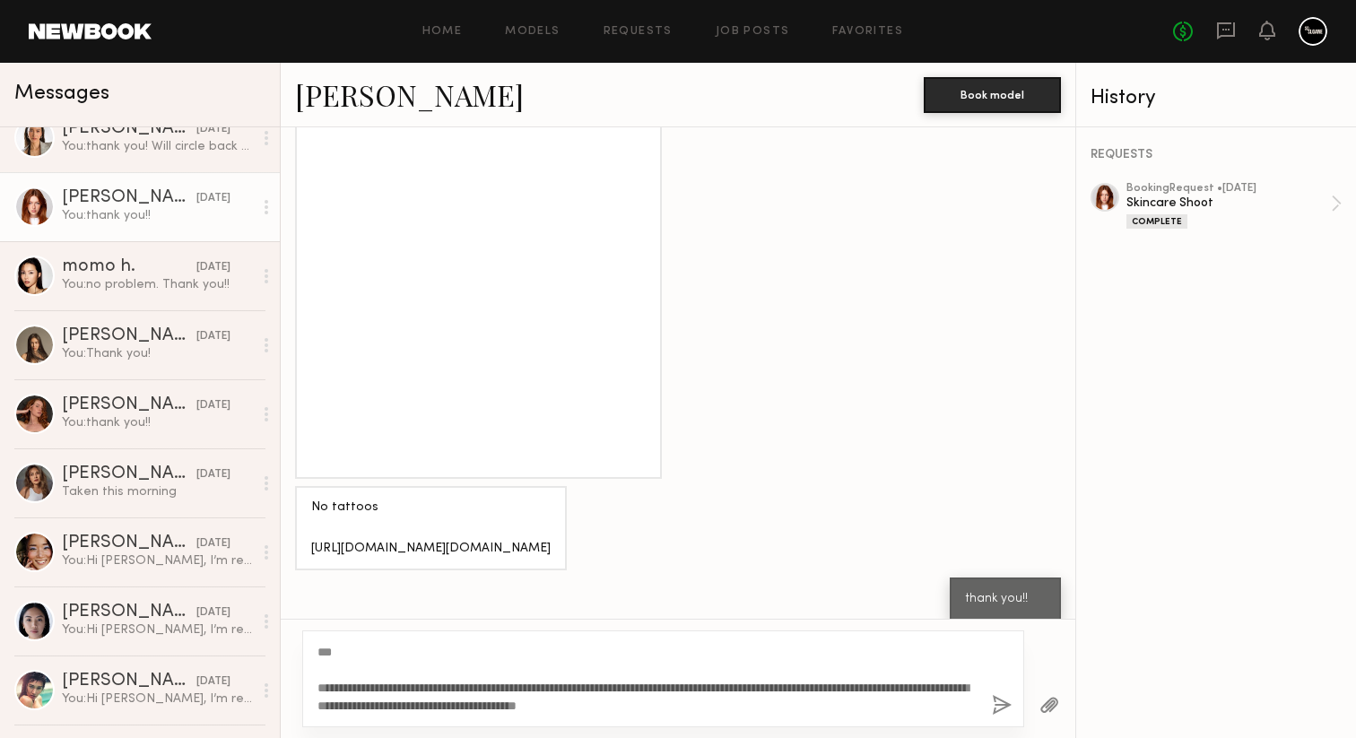
type textarea "**********"
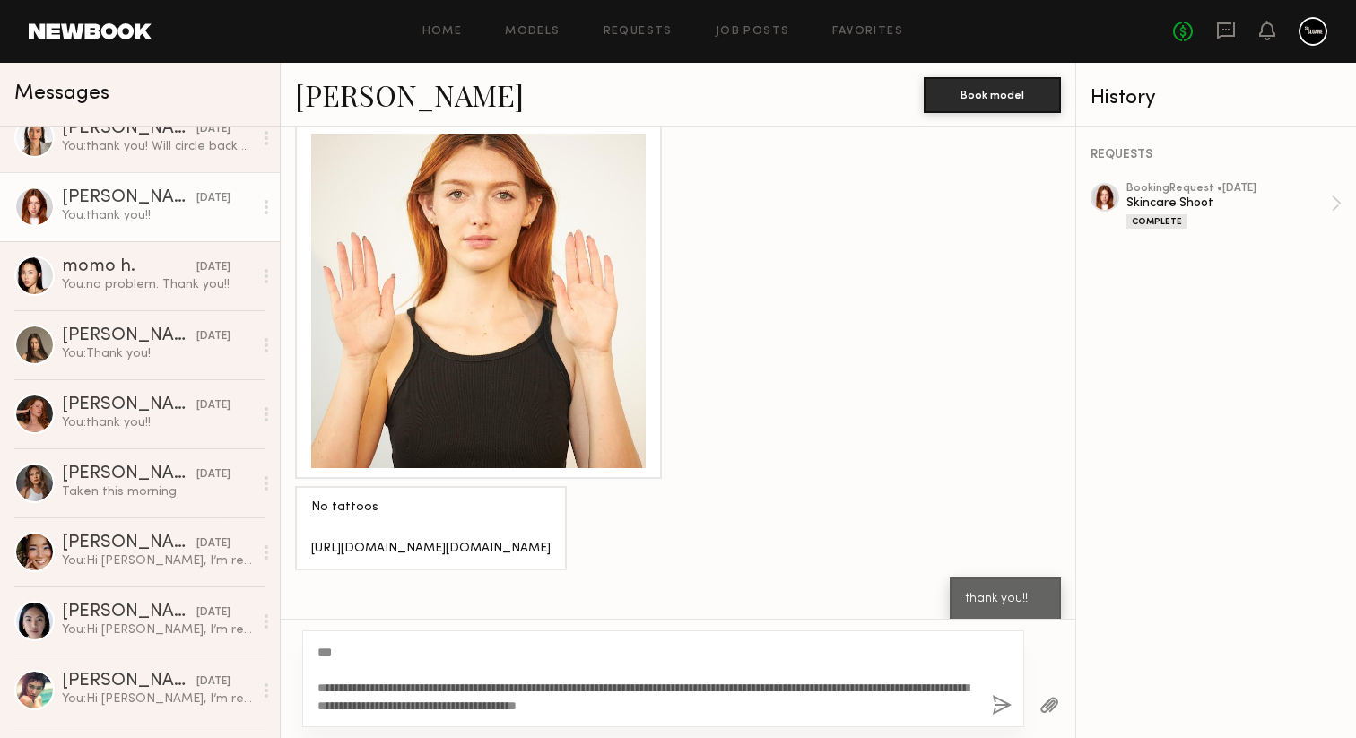
click at [997, 702] on button "button" at bounding box center [1002, 706] width 20 height 22
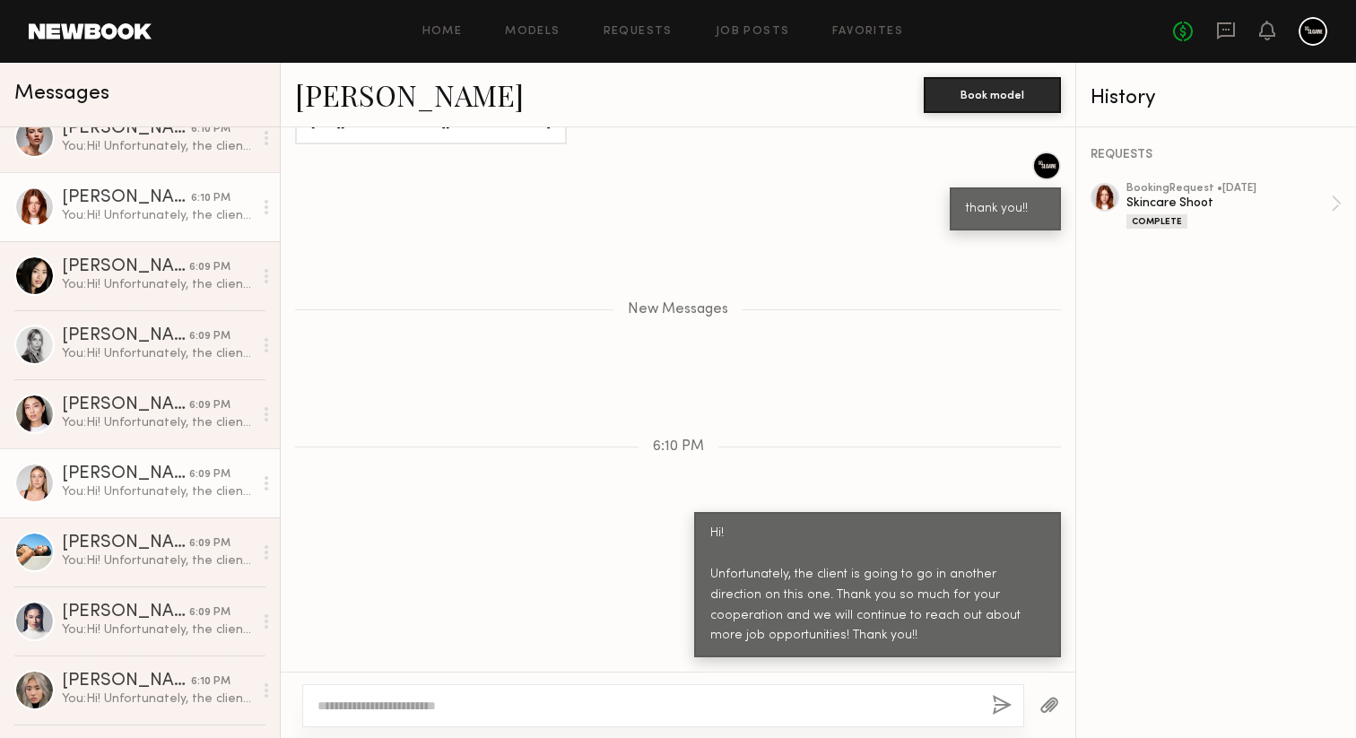
scroll to position [0, 0]
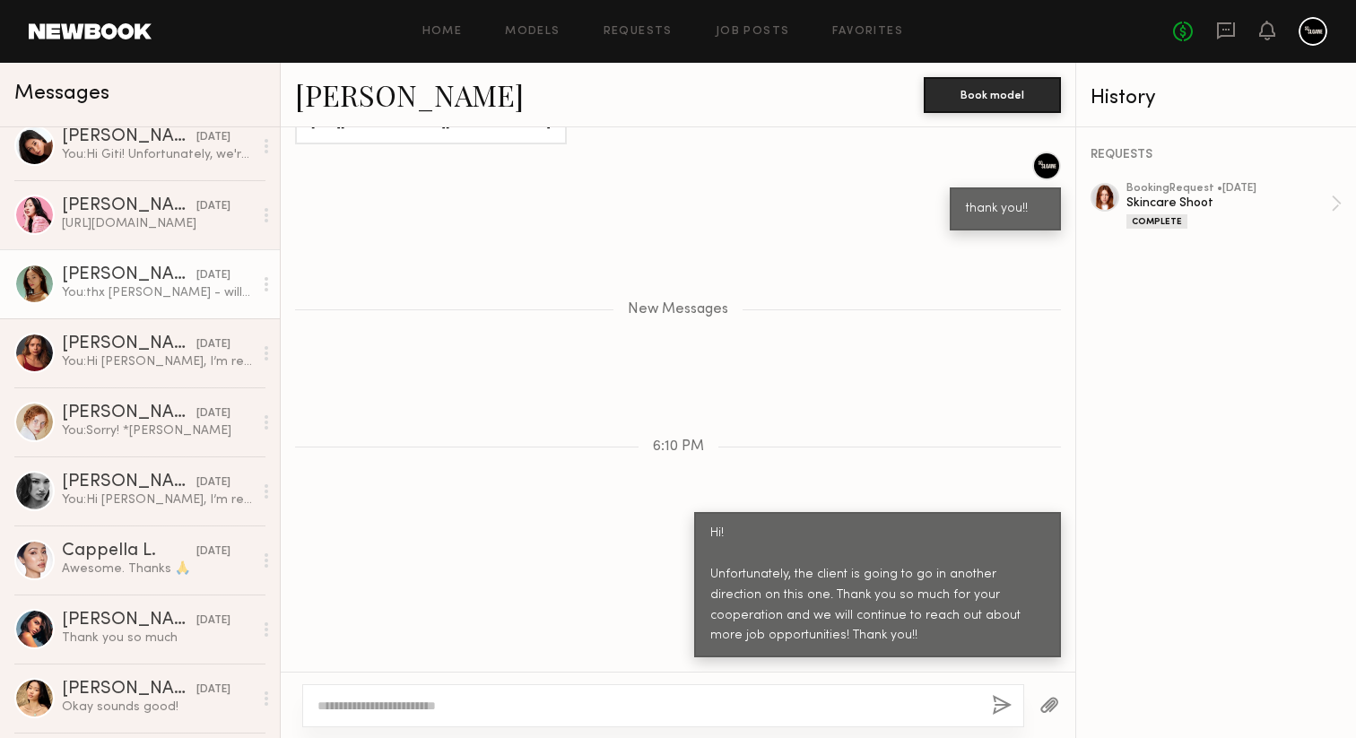
click at [128, 289] on div "You: thx [PERSON_NAME] - will circle back shortly!" at bounding box center [157, 292] width 191 height 17
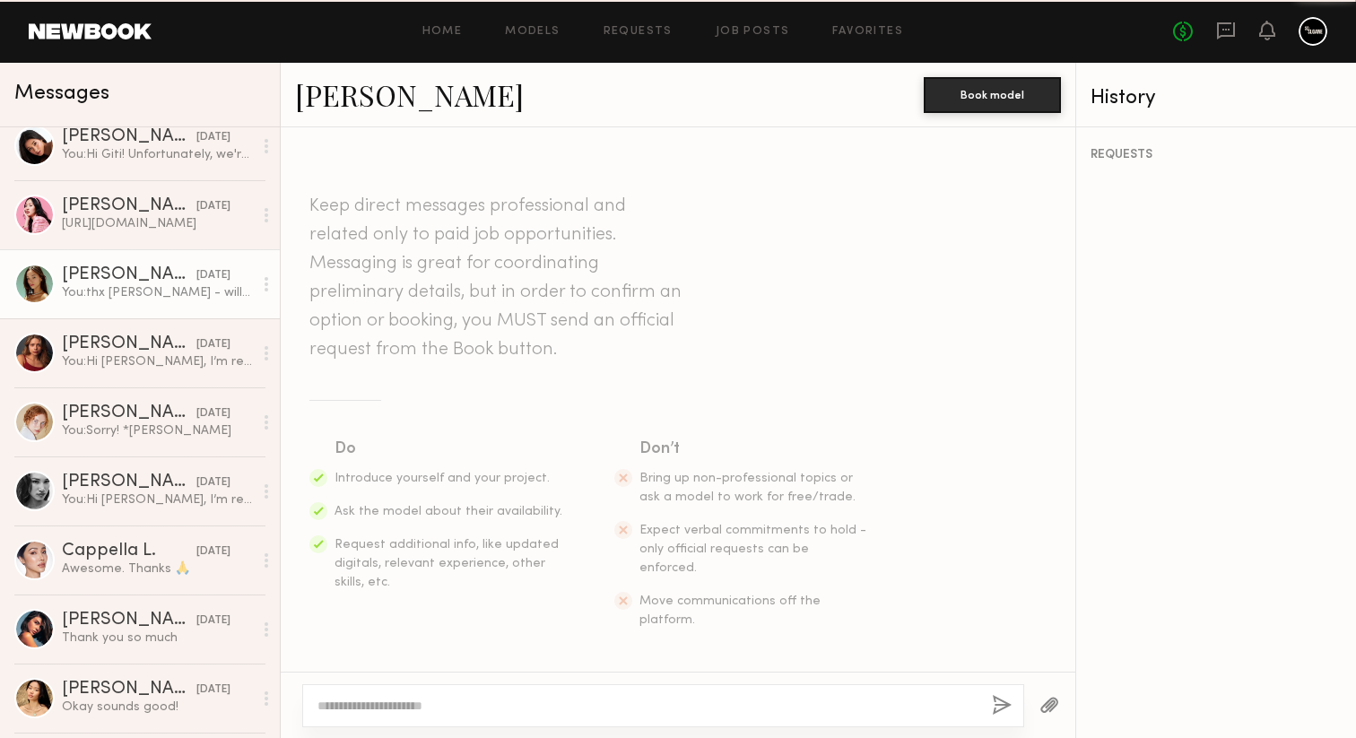
scroll to position [3418, 0]
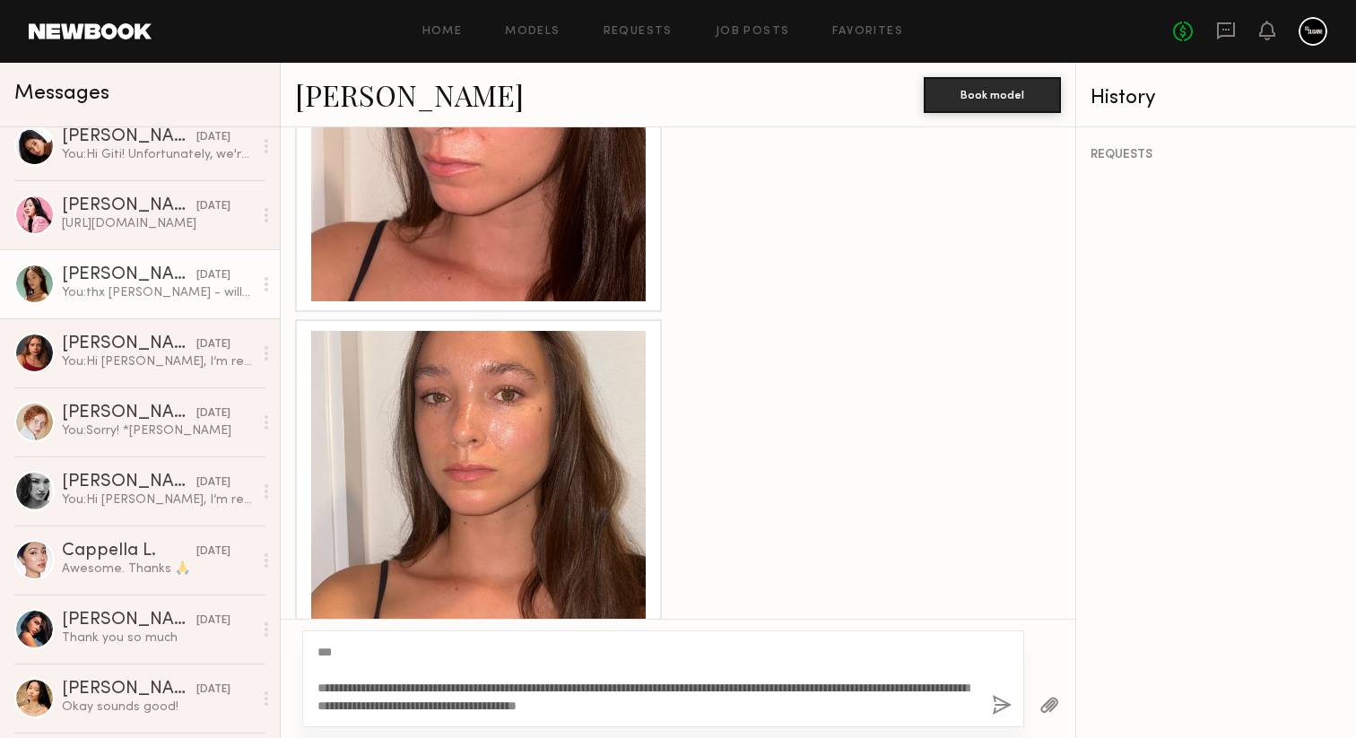
type textarea "**********"
click at [994, 695] on button "button" at bounding box center [1002, 706] width 20 height 22
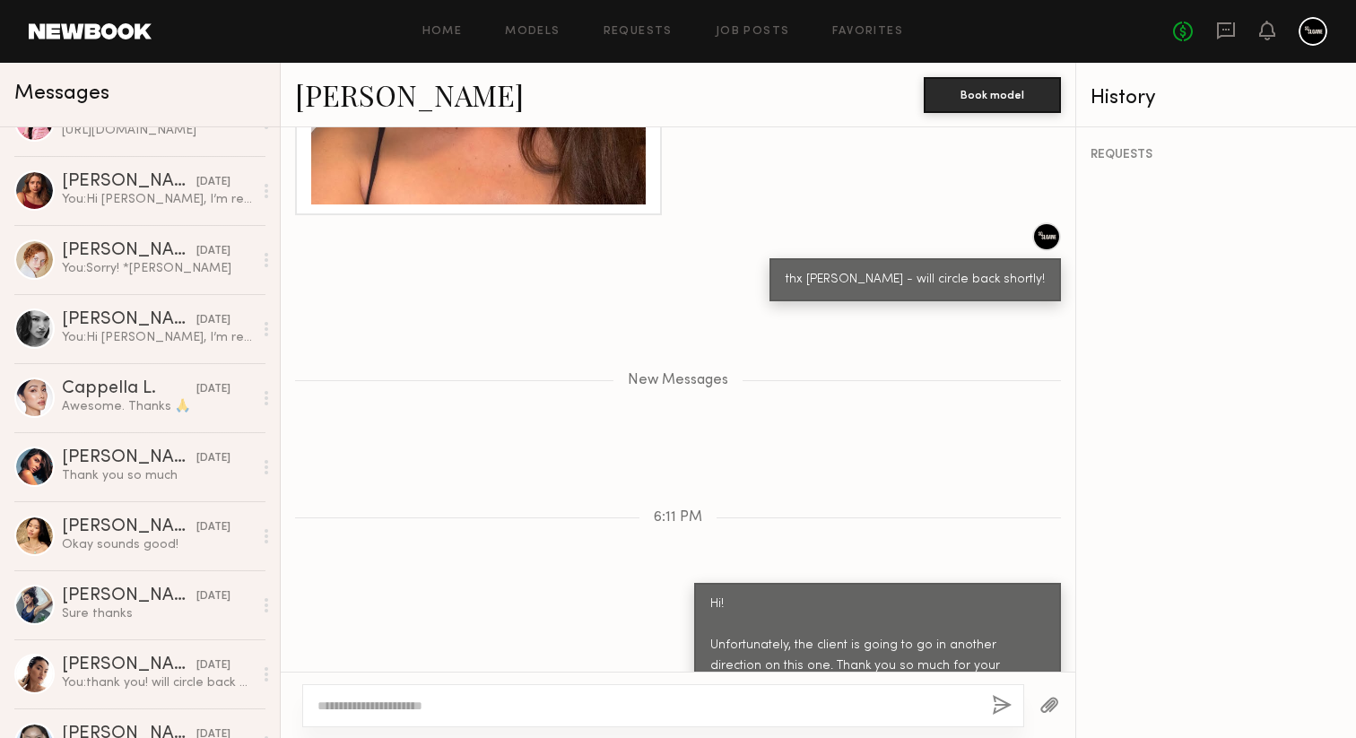
scroll to position [1618, 0]
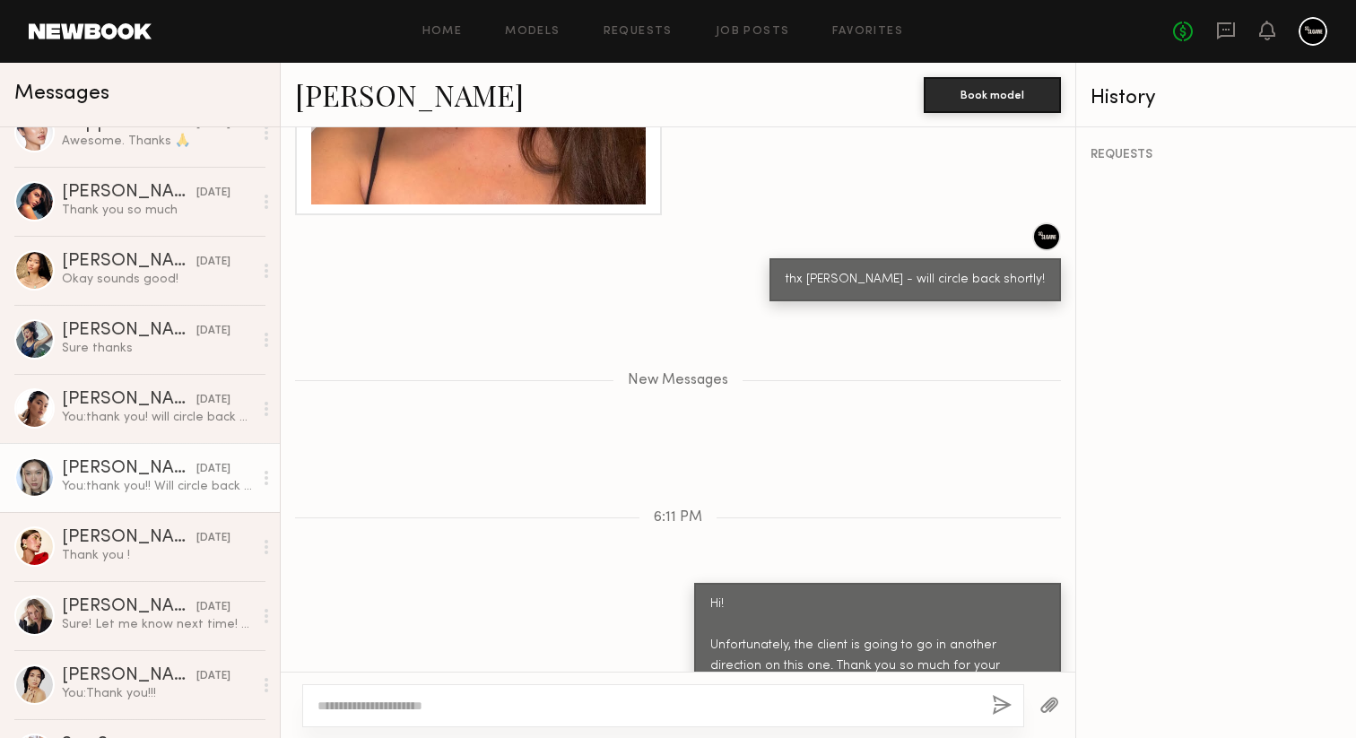
click at [175, 488] on div "You: thank you!! Will circle back shortly!" at bounding box center [157, 486] width 191 height 17
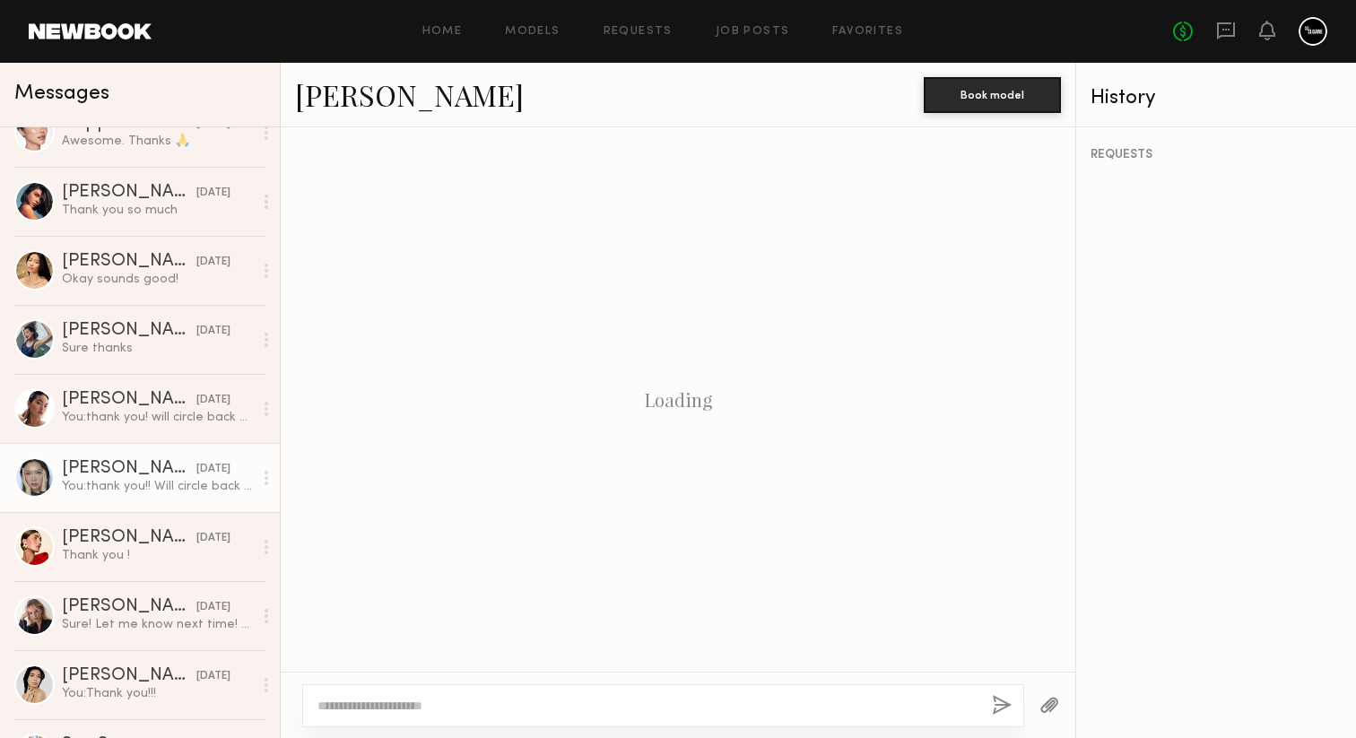
scroll to position [2474, 0]
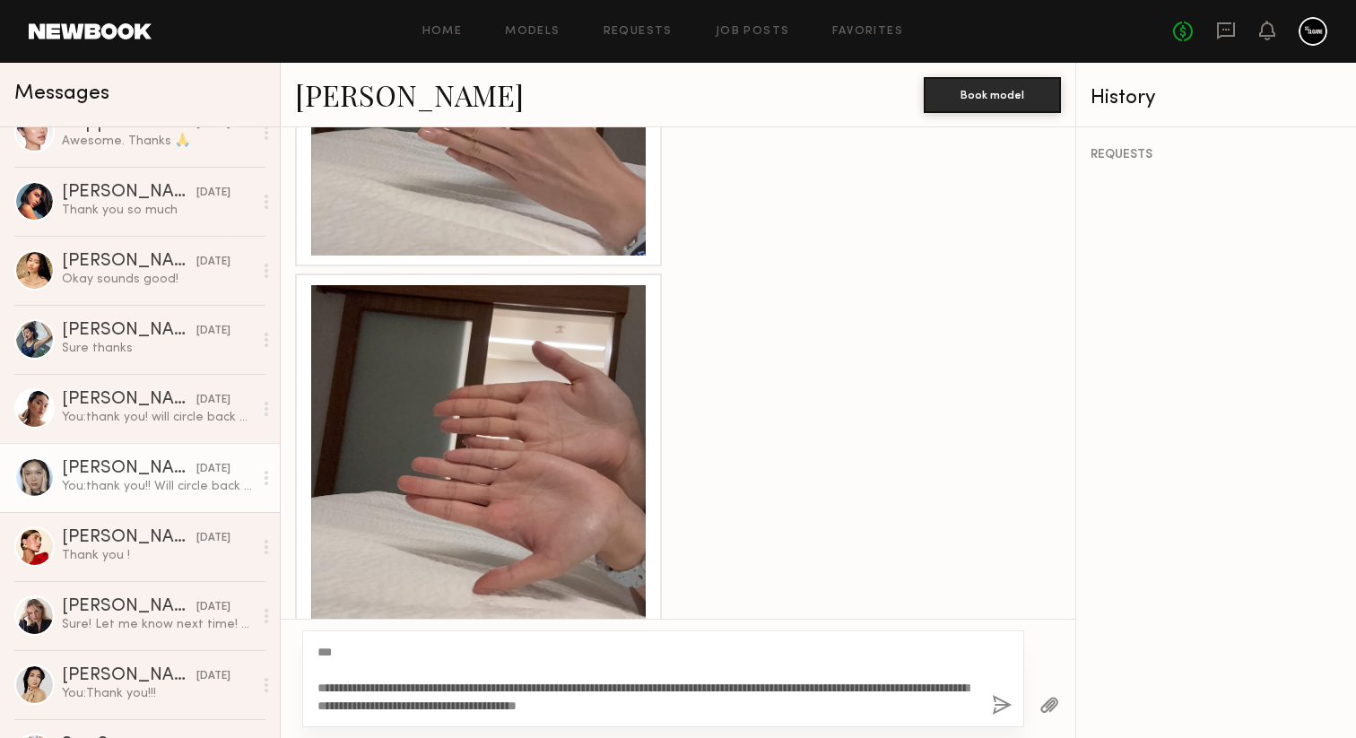
type textarea "**********"
click at [995, 699] on button "button" at bounding box center [1002, 706] width 20 height 22
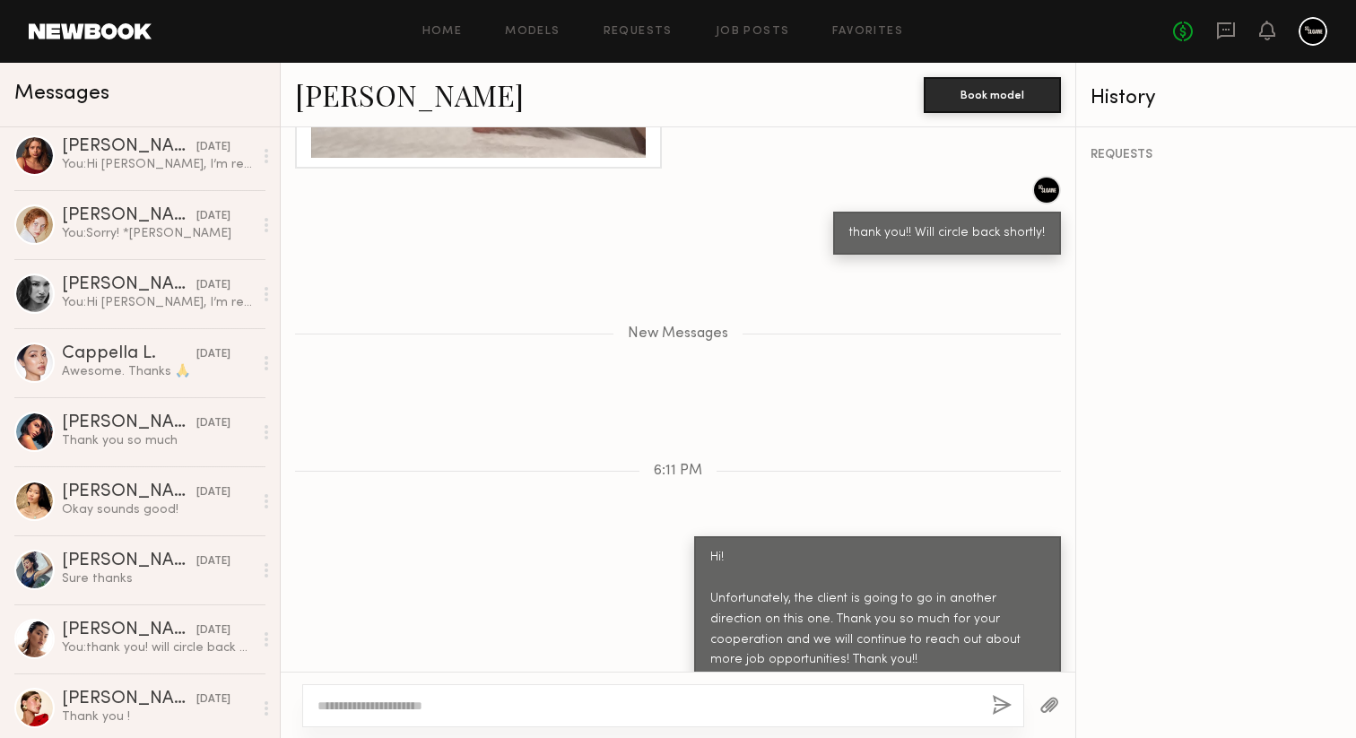
scroll to position [1458, 0]
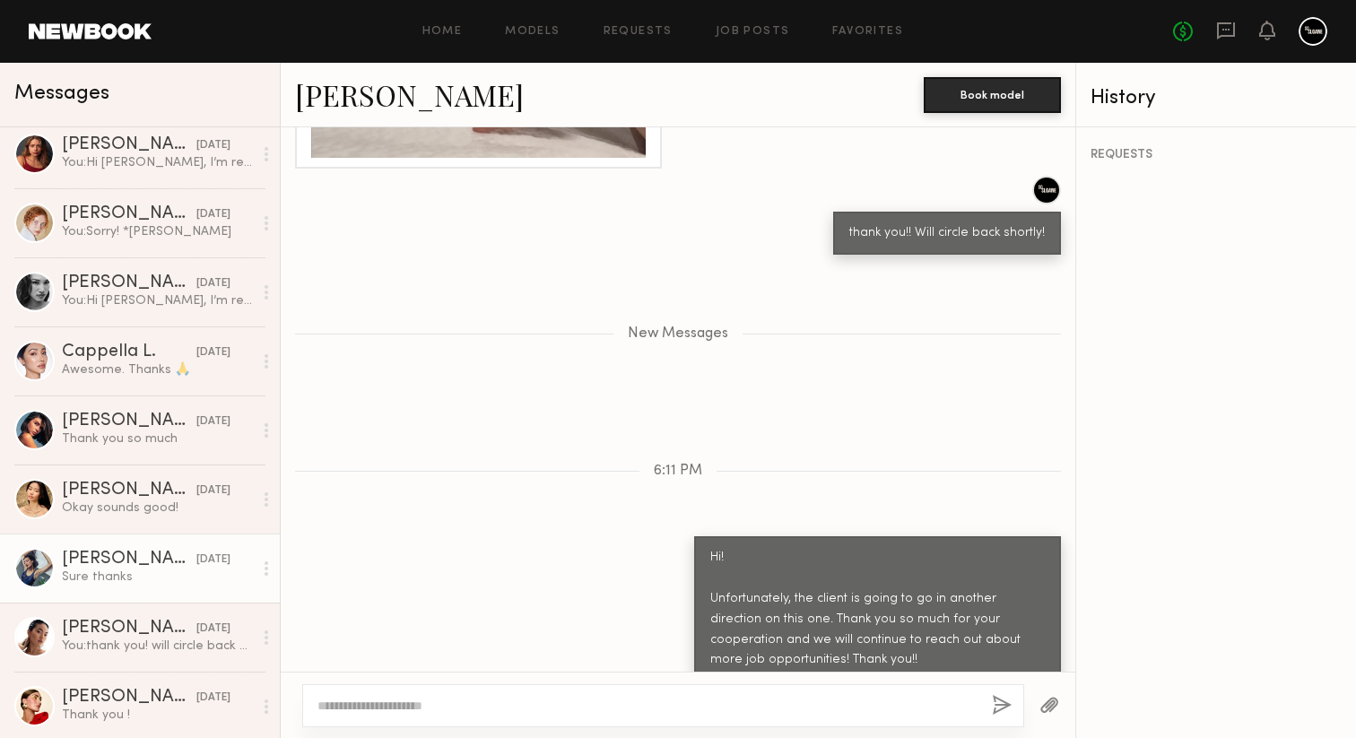
click at [146, 551] on div "[PERSON_NAME]" at bounding box center [129, 560] width 135 height 18
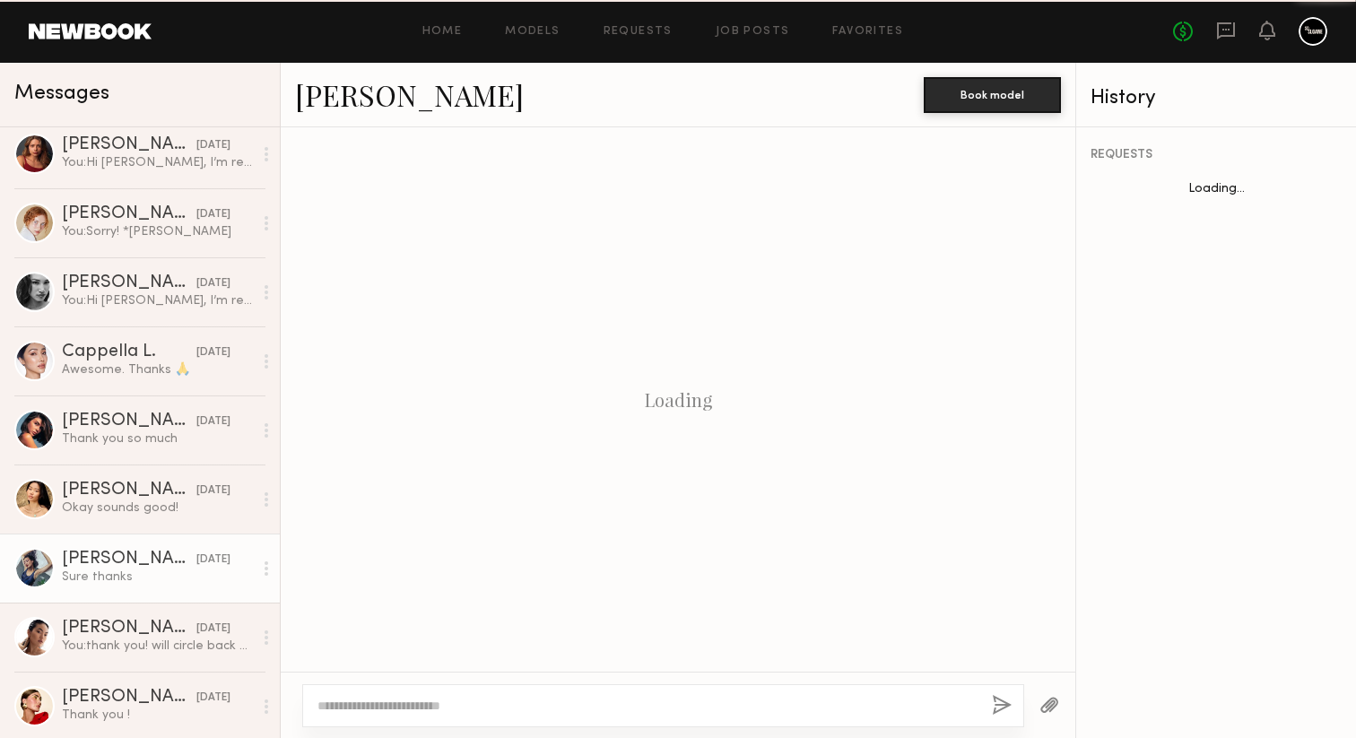
scroll to position [2148, 0]
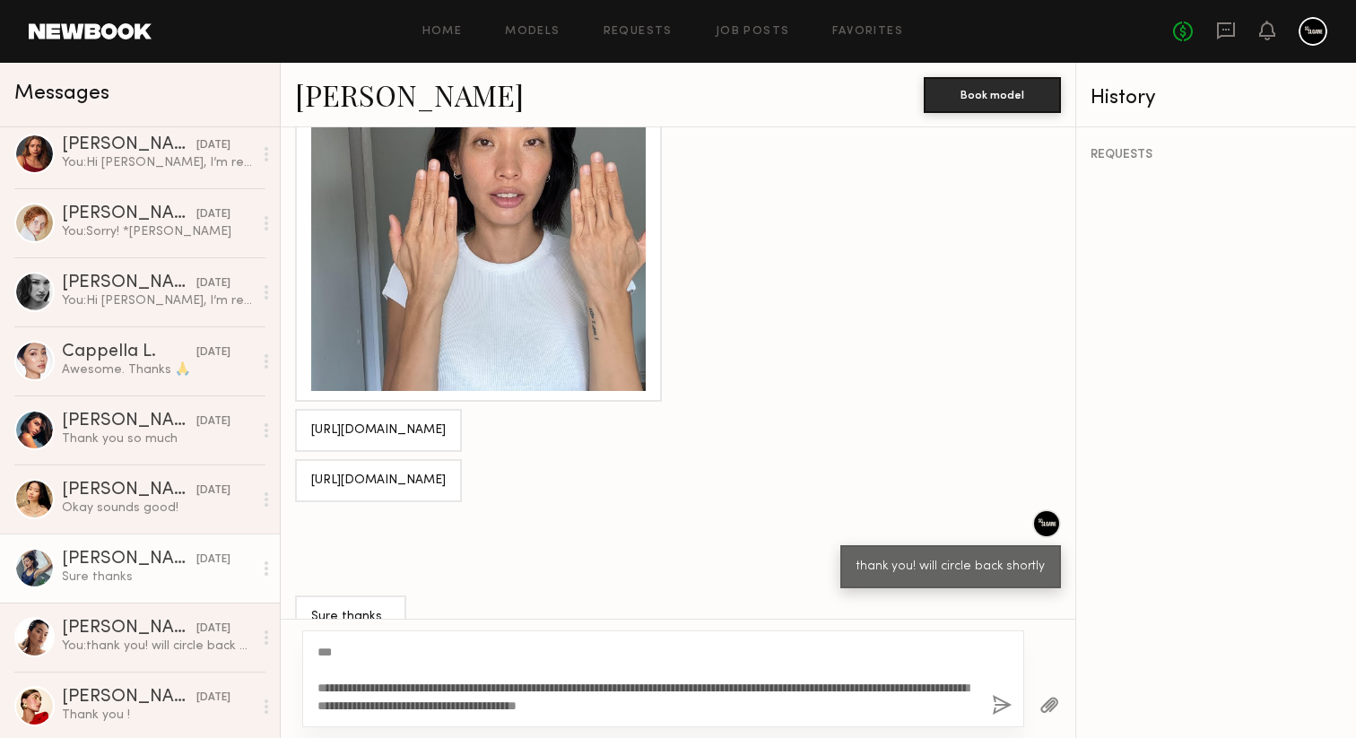
type textarea "**********"
click at [1001, 707] on button "button" at bounding box center [1002, 706] width 20 height 22
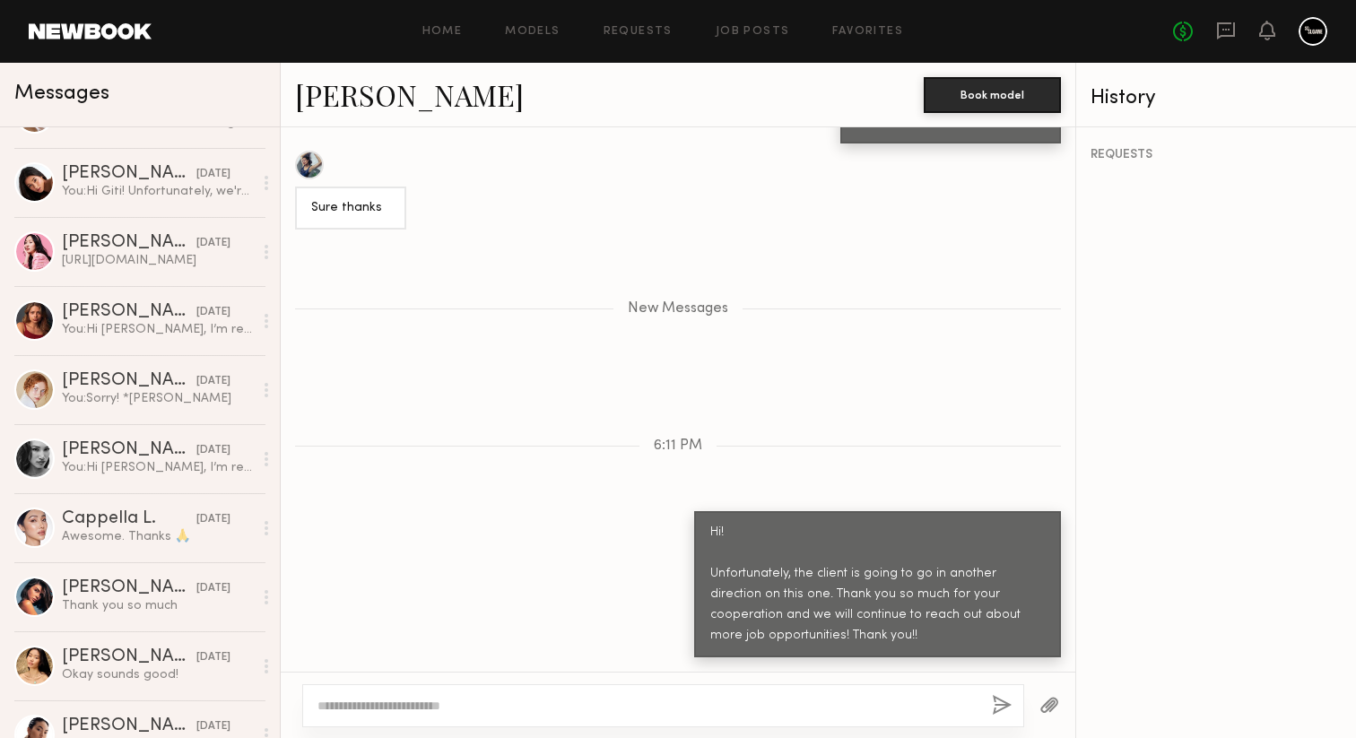
scroll to position [1418, 0]
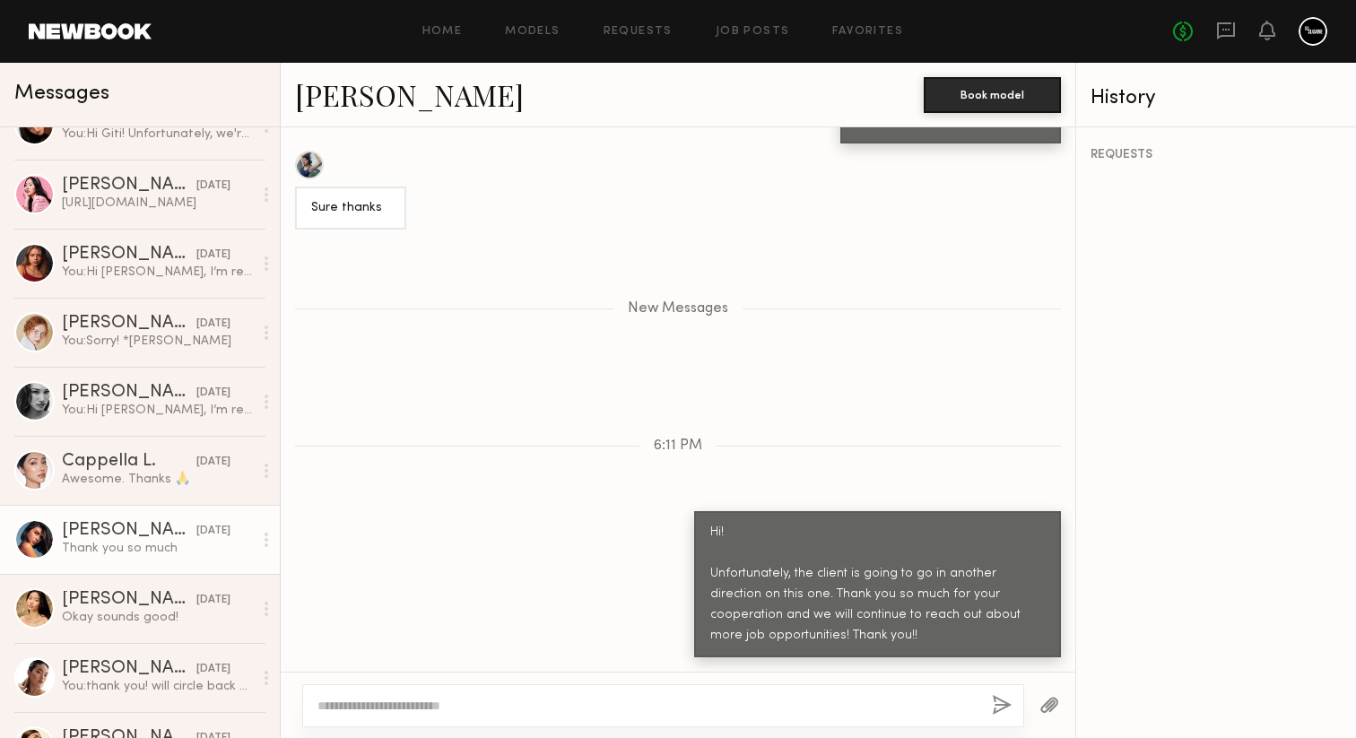
click at [136, 552] on div "Thank you so much" at bounding box center [157, 548] width 191 height 17
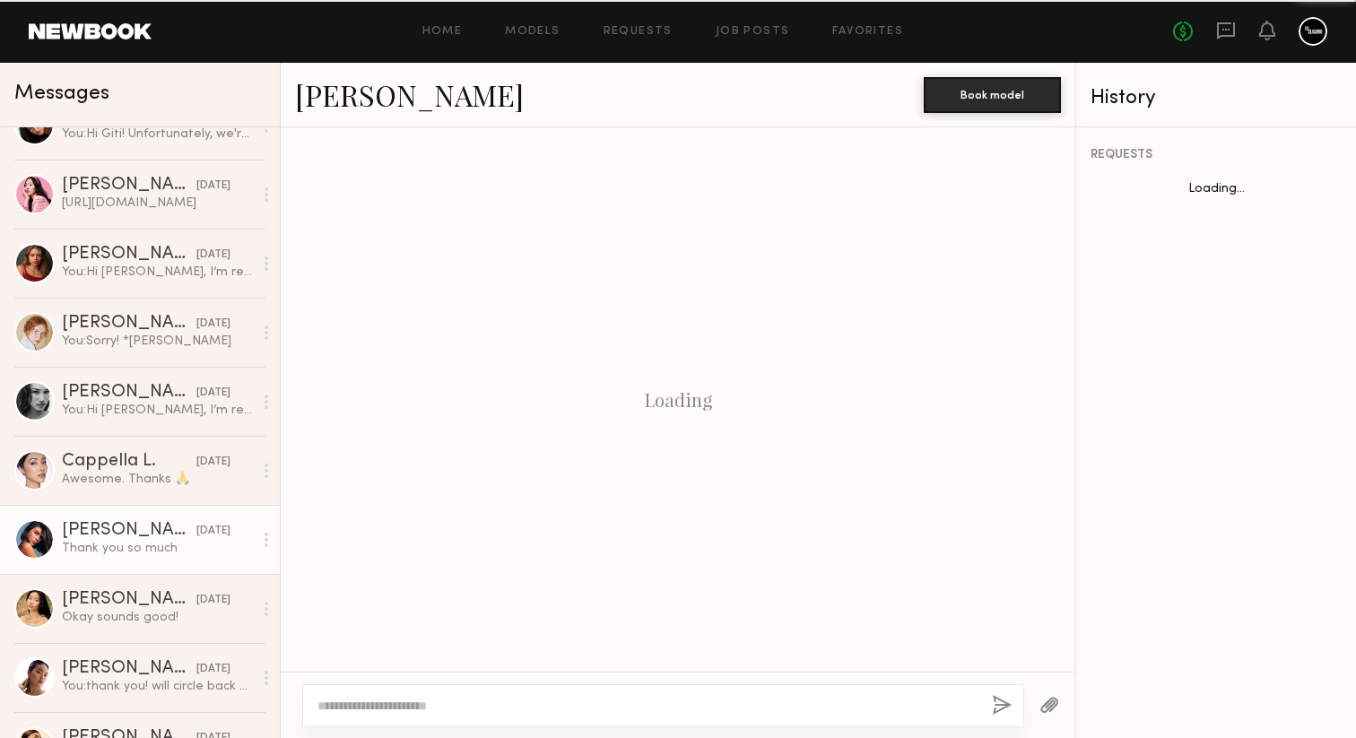
scroll to position [3739, 0]
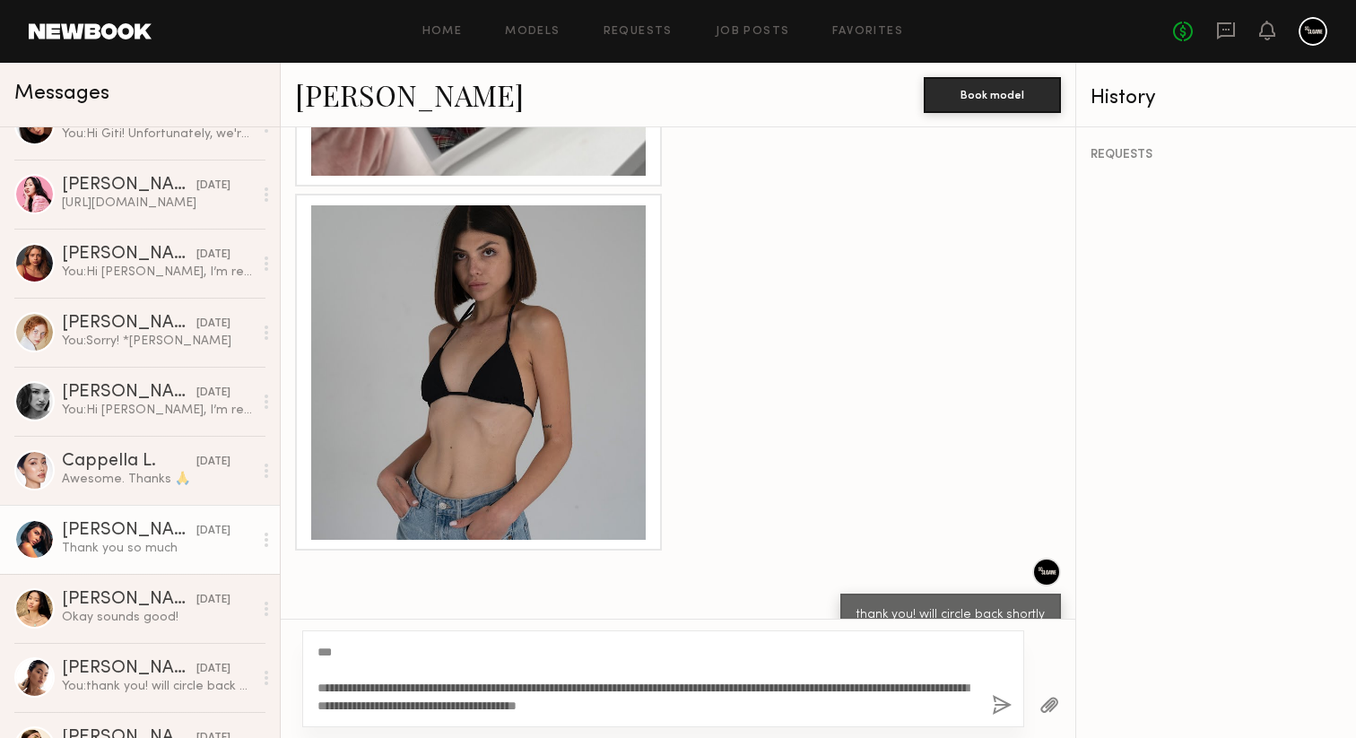
type textarea "**********"
click at [994, 697] on button "button" at bounding box center [1002, 706] width 20 height 22
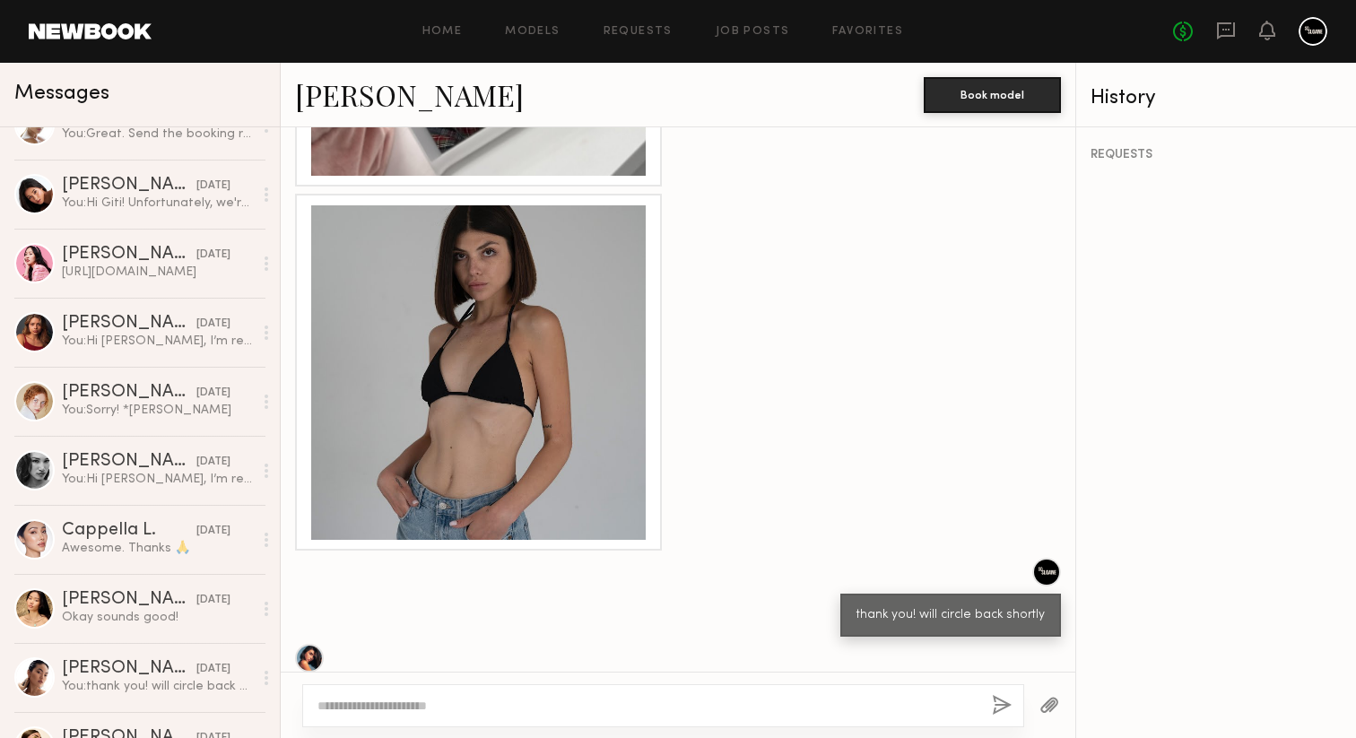
scroll to position [4201, 0]
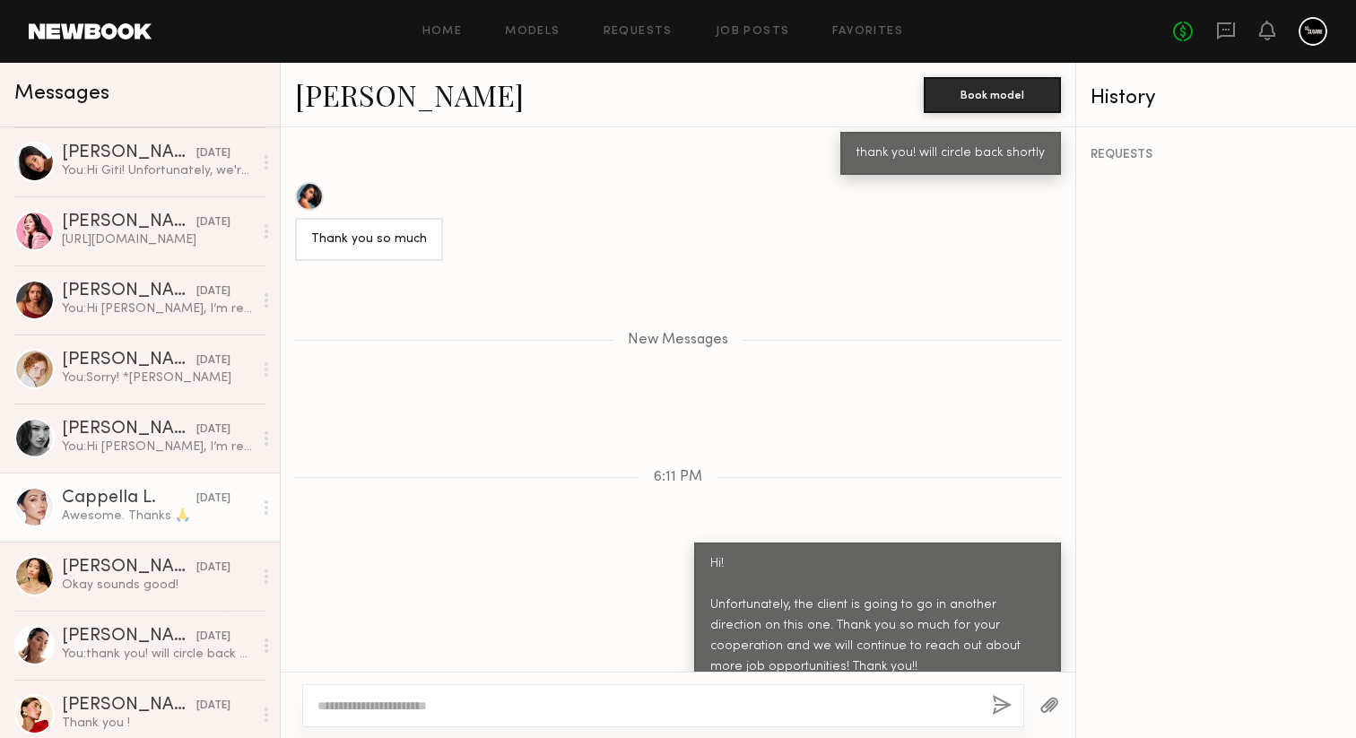
click at [150, 538] on link "Cappella L. [DATE] Awesome. Thanks 🙏" at bounding box center [140, 507] width 280 height 69
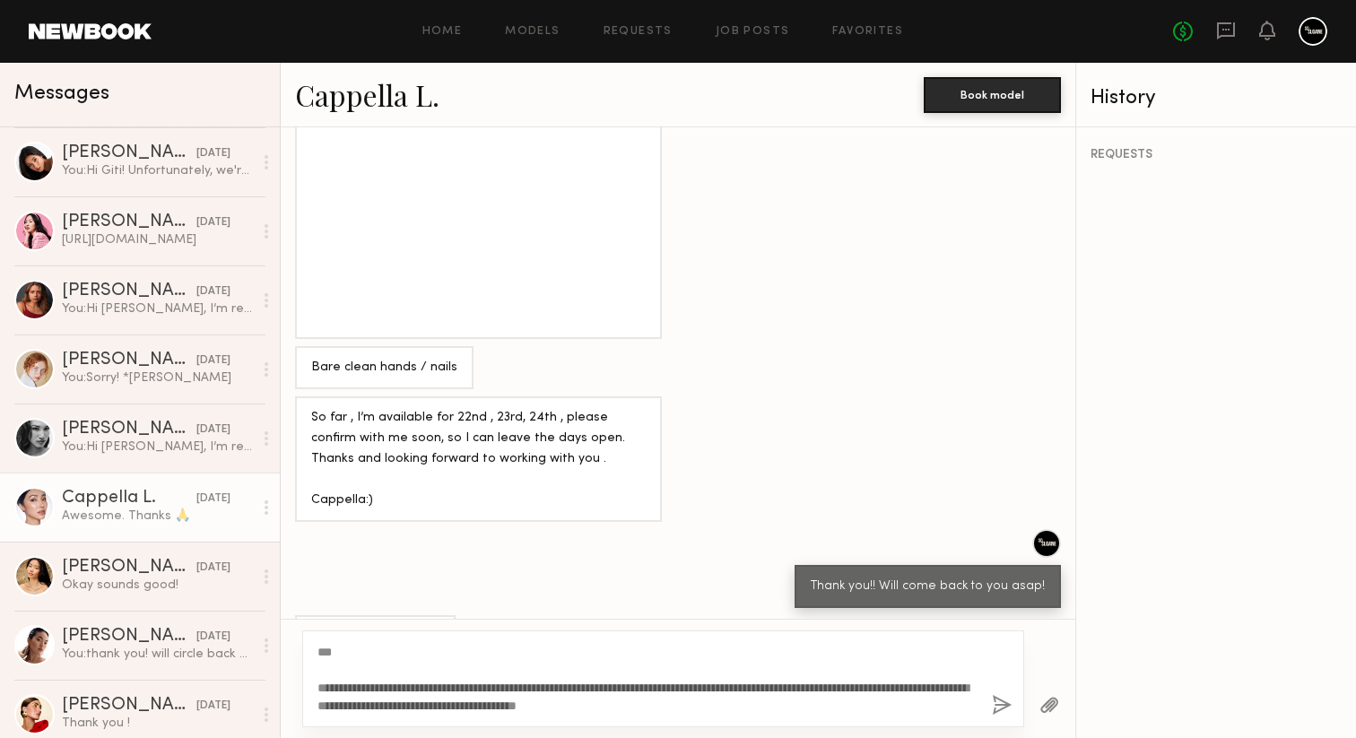
type textarea "**********"
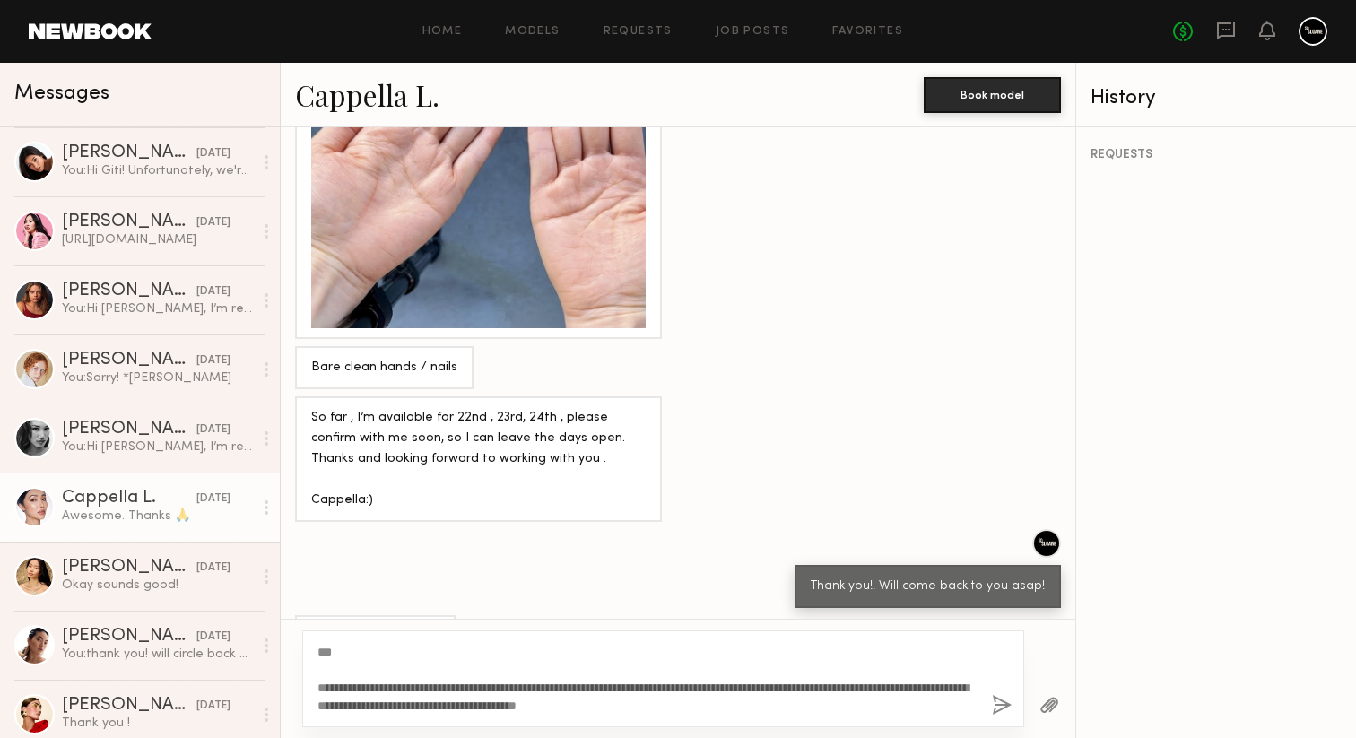
click at [997, 708] on button "button" at bounding box center [1002, 706] width 20 height 22
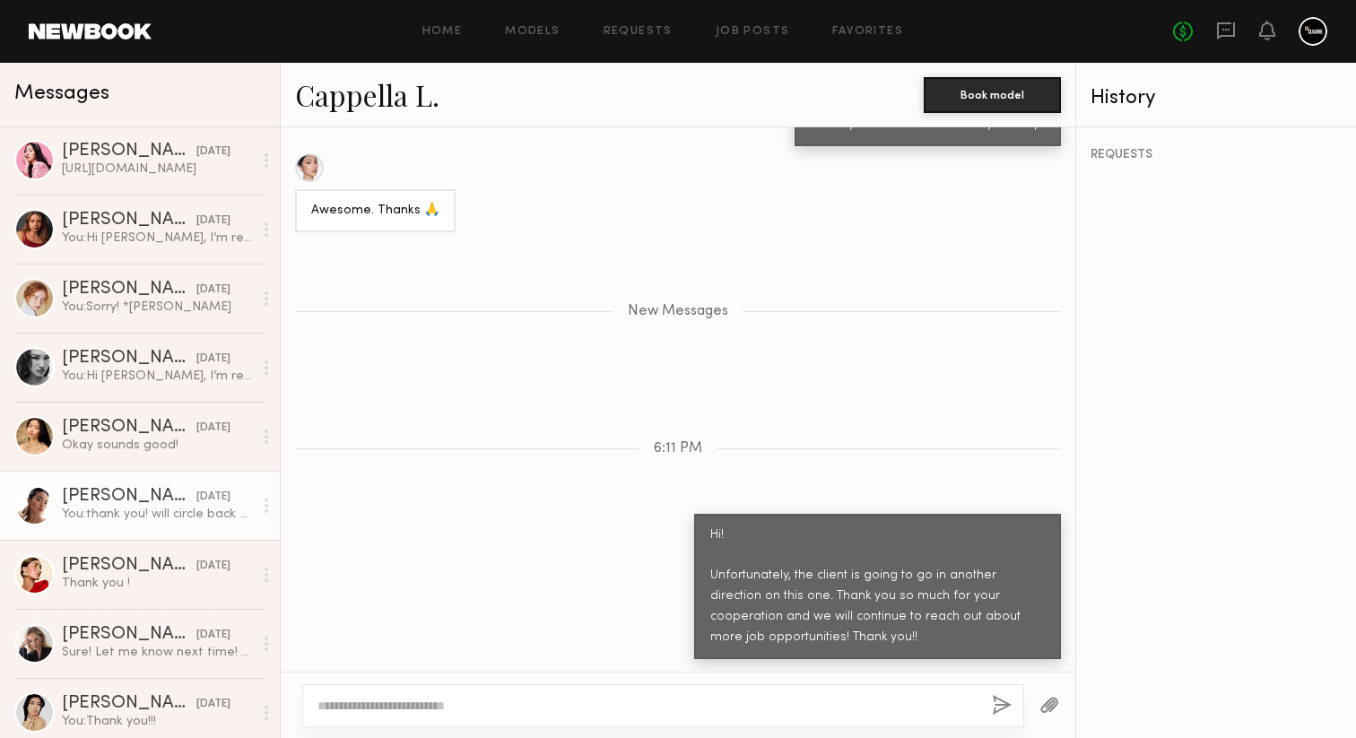
click at [145, 526] on link "[PERSON_NAME] [DATE] You: thank you! will circle back shortly" at bounding box center [140, 505] width 280 height 69
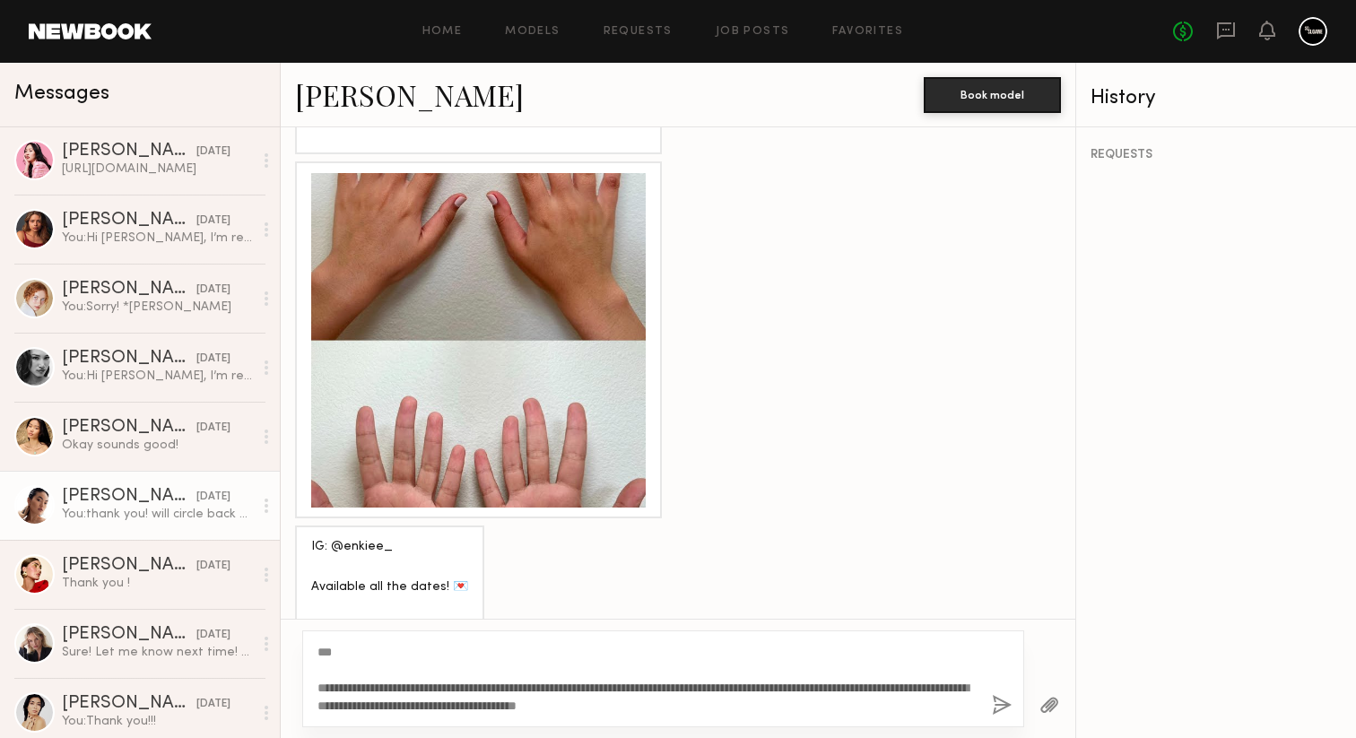
type textarea "**********"
click at [995, 697] on button "button" at bounding box center [1002, 706] width 20 height 22
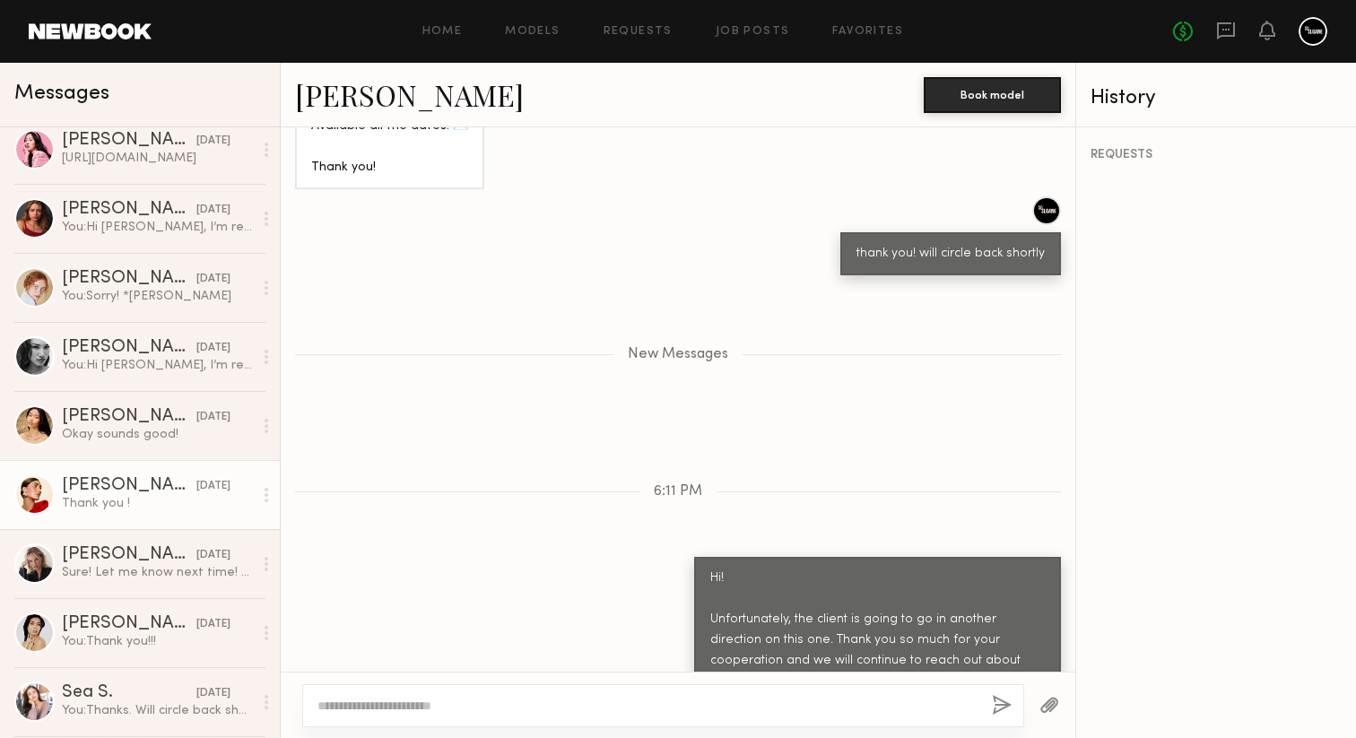
click at [106, 517] on link "[PERSON_NAME] [DATE] Thank you !" at bounding box center [140, 494] width 280 height 69
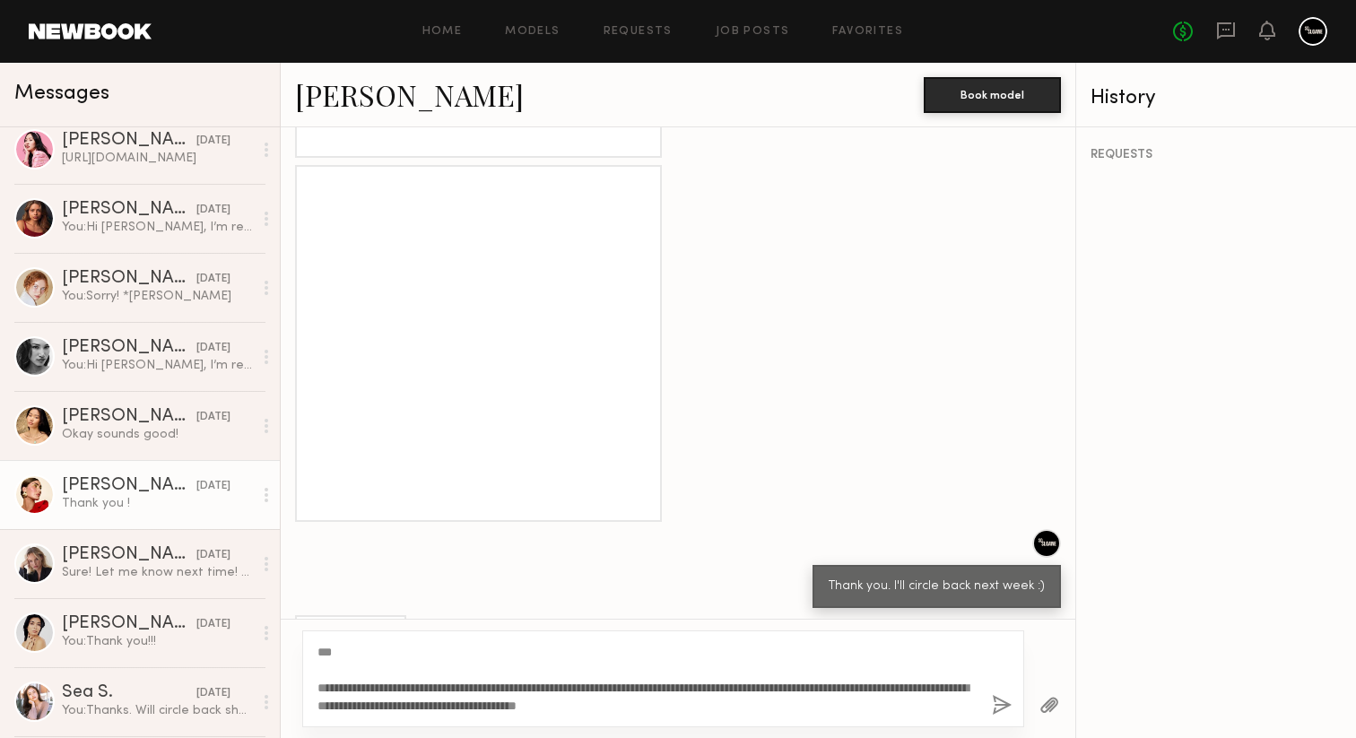
type textarea "**********"
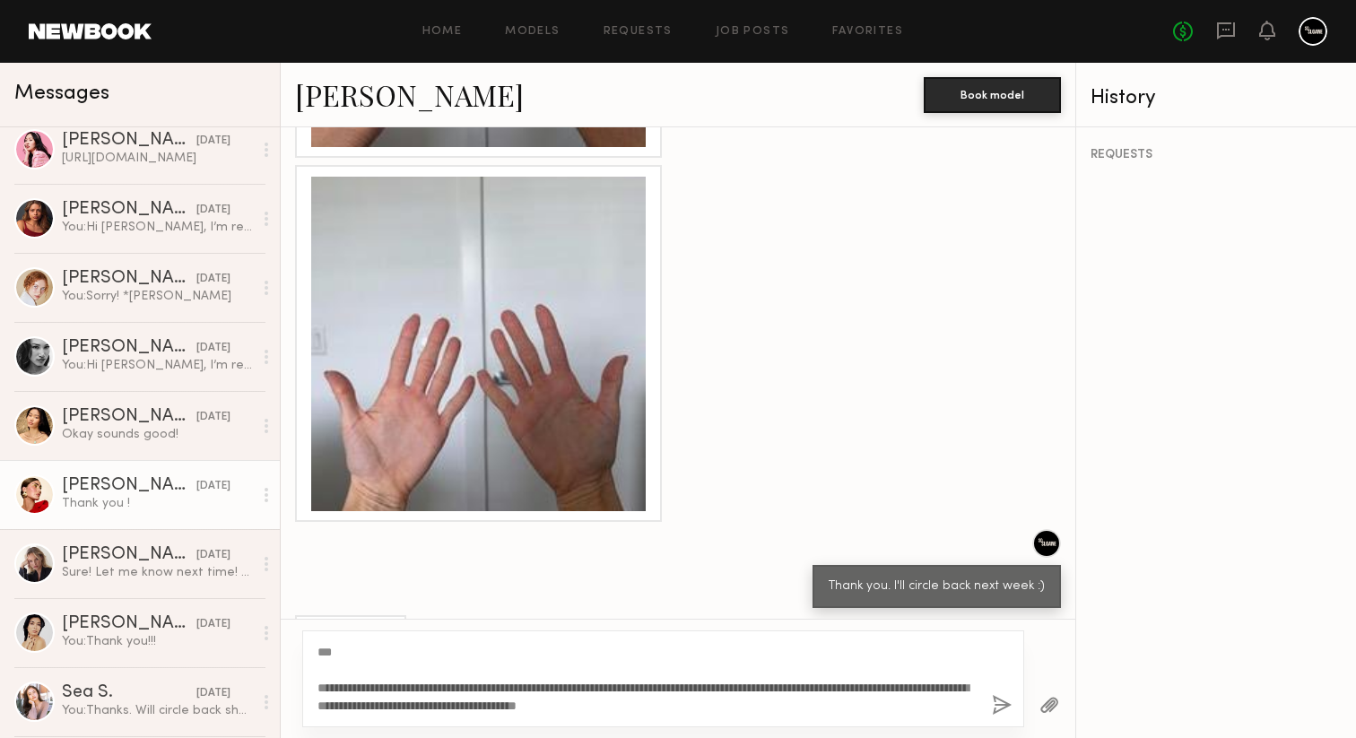
click at [997, 703] on button "button" at bounding box center [1002, 706] width 20 height 22
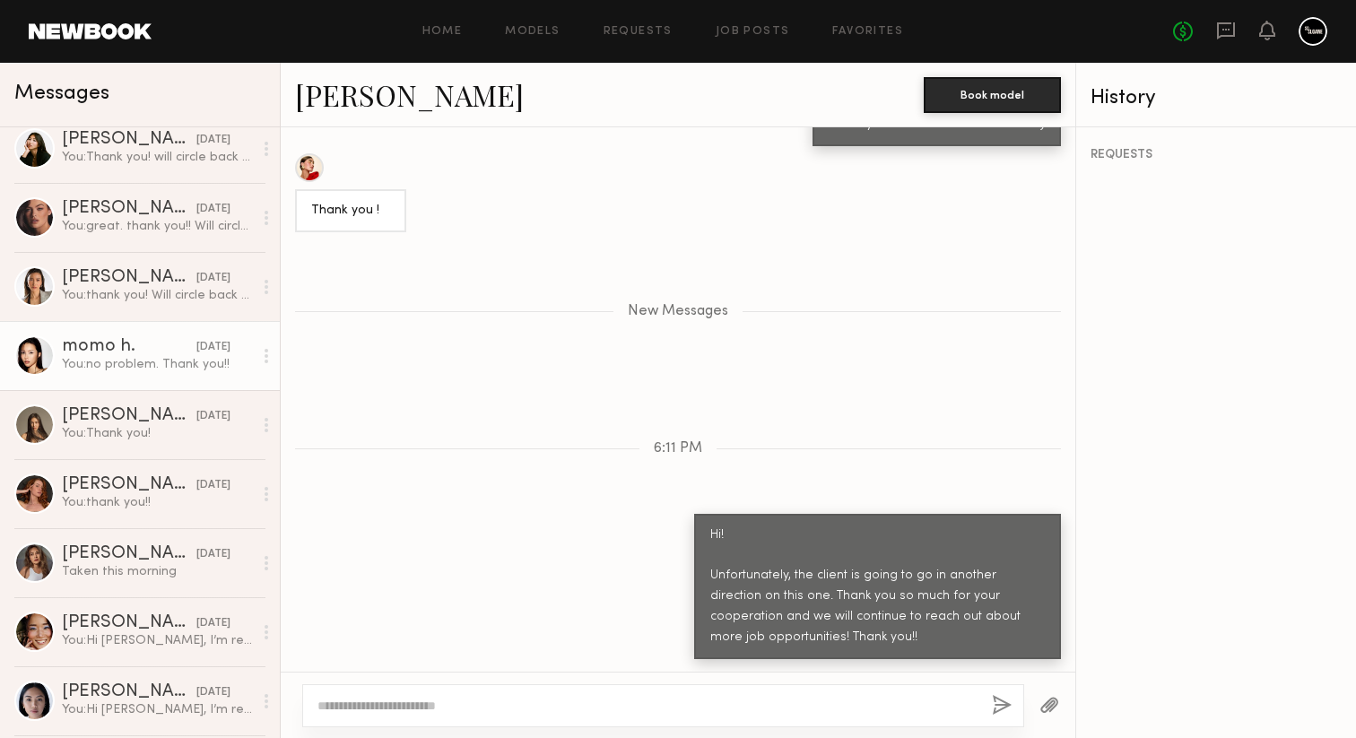
click at [157, 351] on div "momo h." at bounding box center [129, 347] width 135 height 18
